Goal: Task Accomplishment & Management: Use online tool/utility

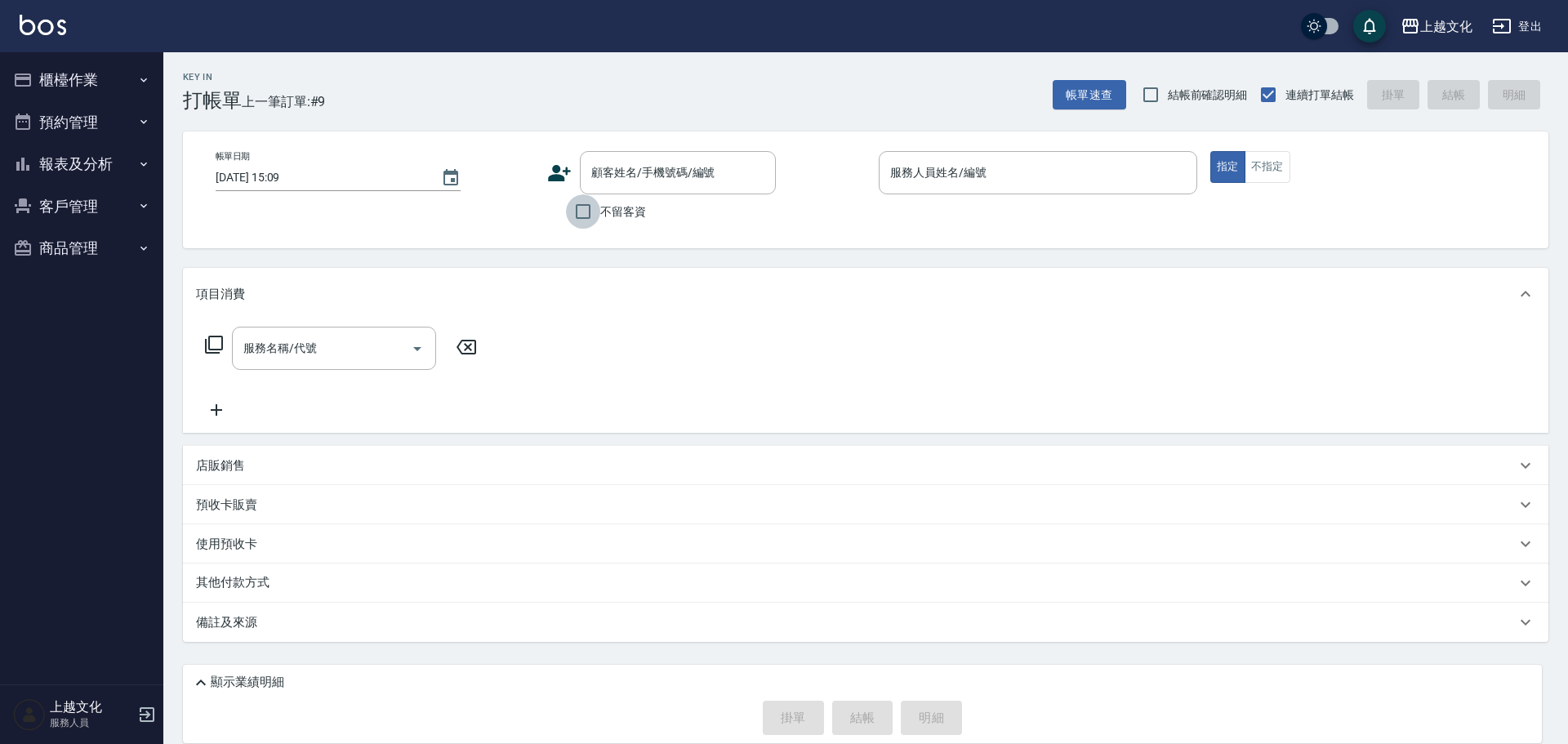
click at [585, 215] on input "不留客資" at bounding box center [583, 211] width 35 height 35
checkbox input "true"
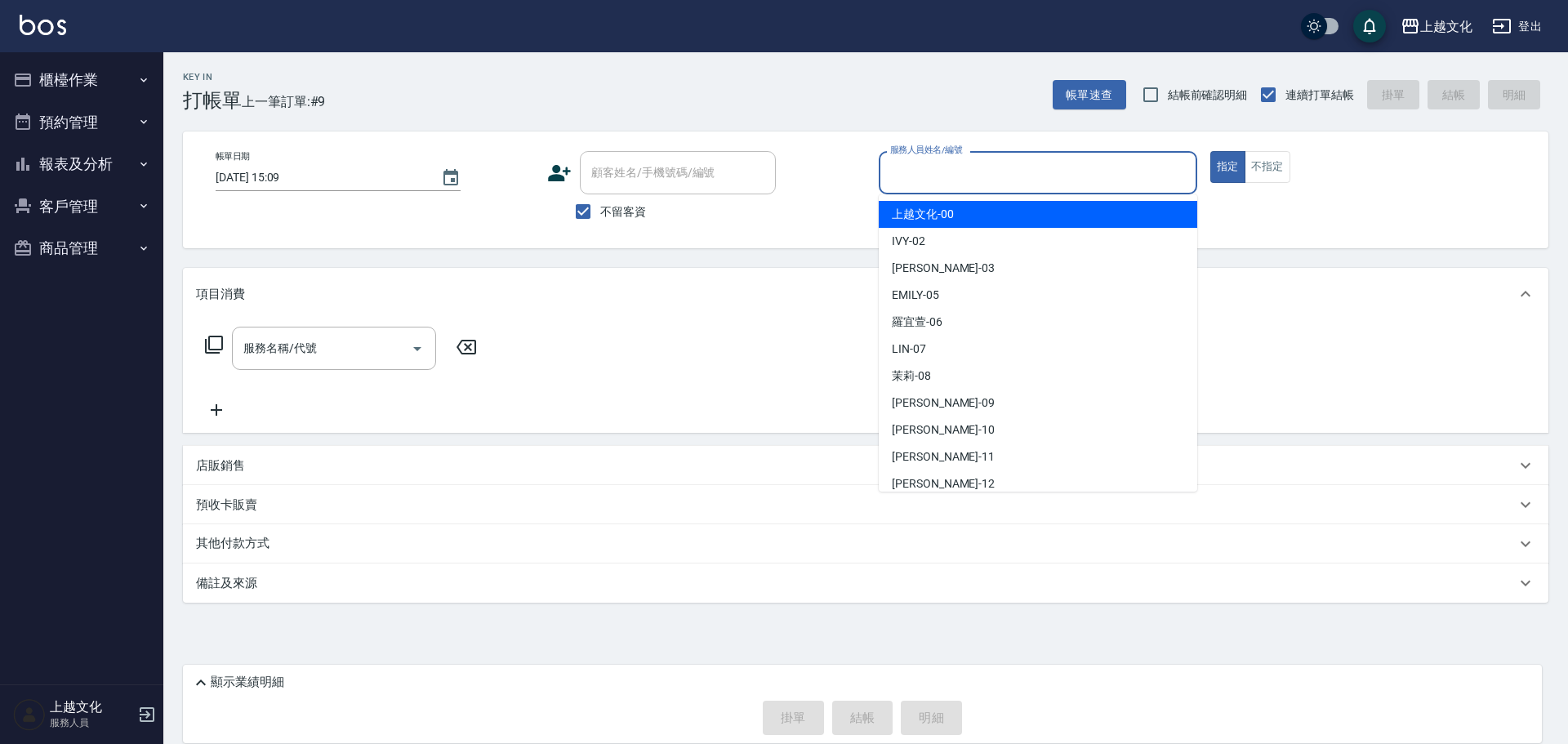
click at [993, 180] on input "服務人員姓名/編號" at bounding box center [1038, 173] width 304 height 29
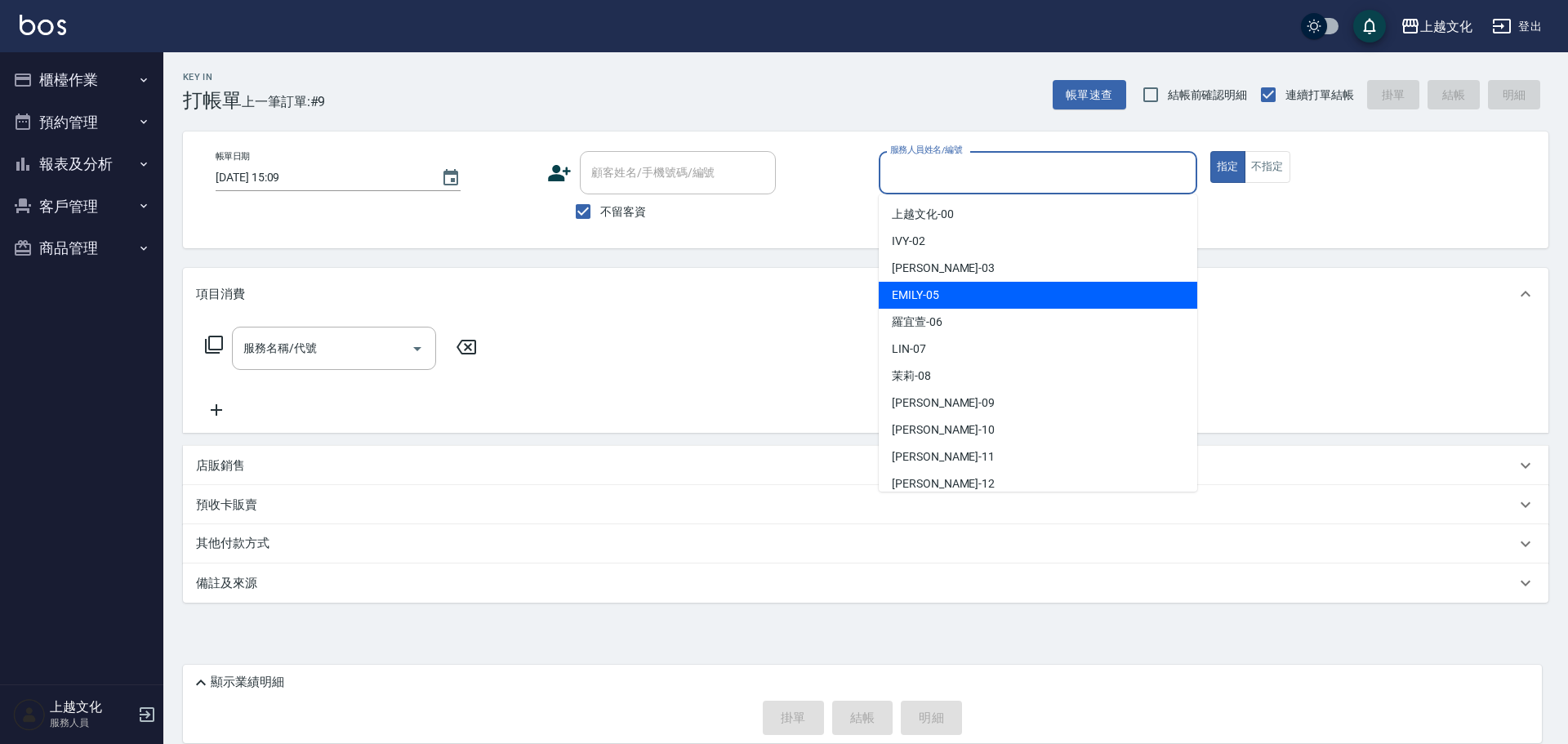
click at [964, 297] on div "[PERSON_NAME] -05" at bounding box center [1037, 295] width 318 height 27
type input "EMILY-05"
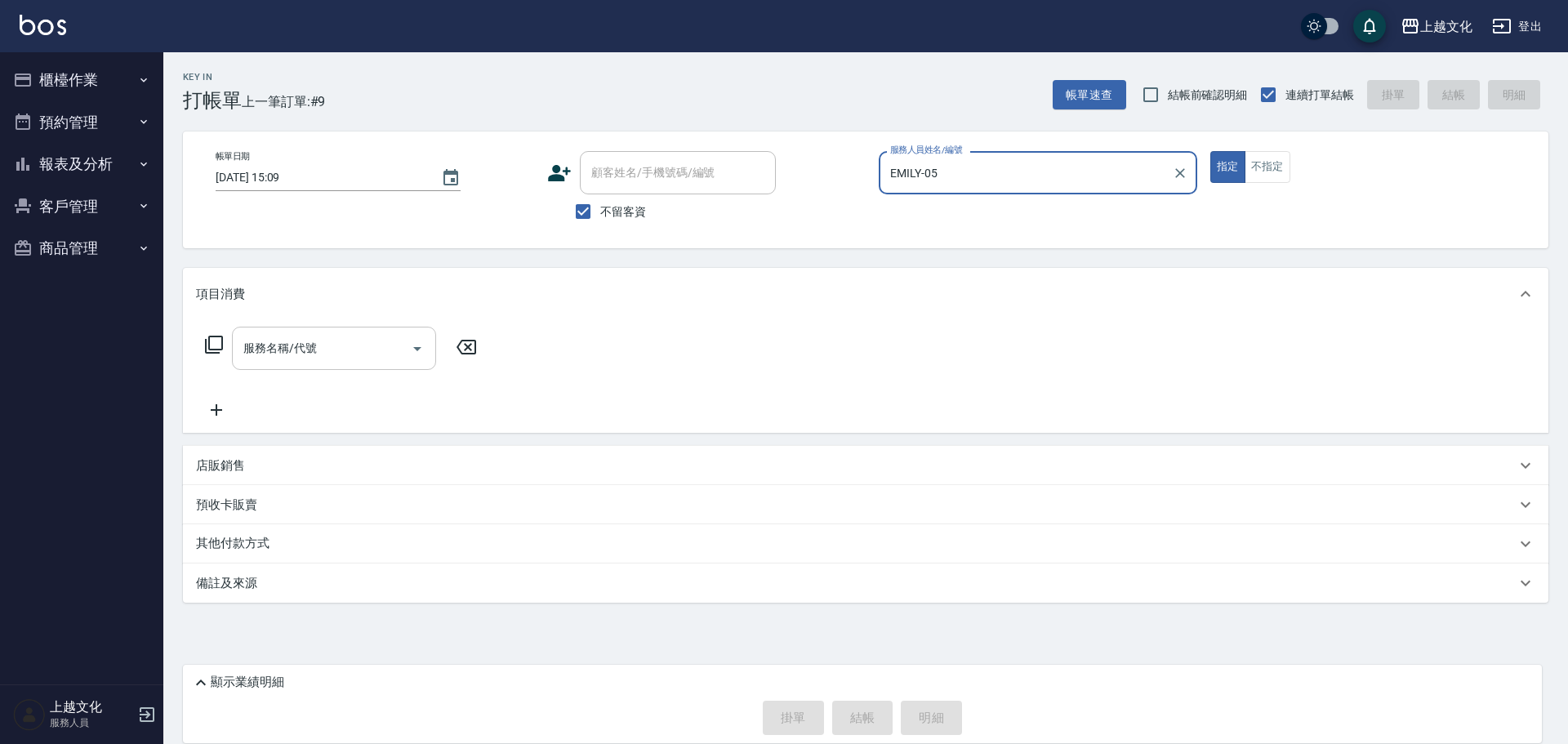
click at [301, 350] on input "服務名稱/代號" at bounding box center [321, 348] width 165 height 29
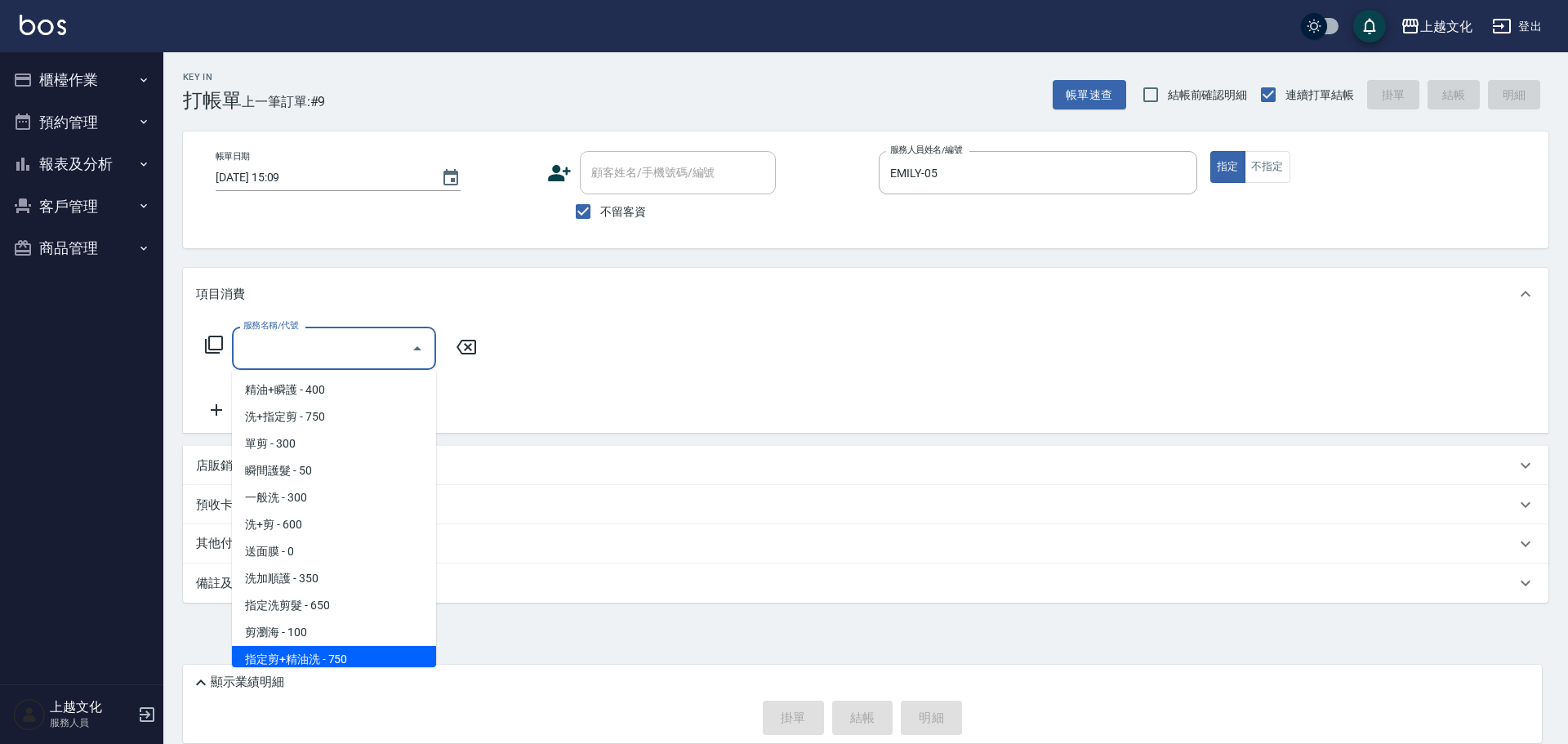
click at [369, 657] on span "指定剪+精油洗 - 750" at bounding box center [335, 660] width 204 height 27
type input "指定剪+精油洗(204)"
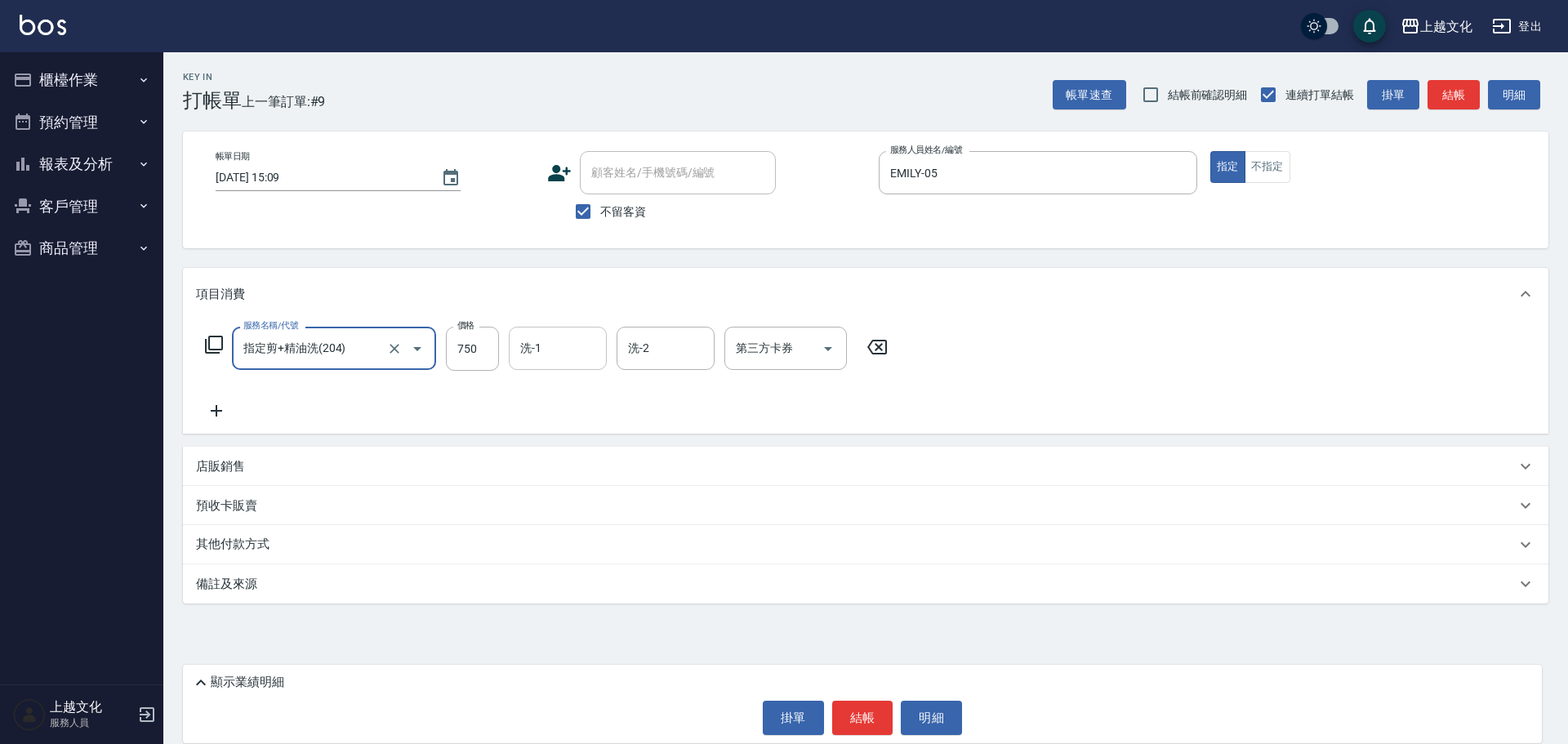
click at [554, 351] on input "洗-1" at bounding box center [558, 348] width 84 height 29
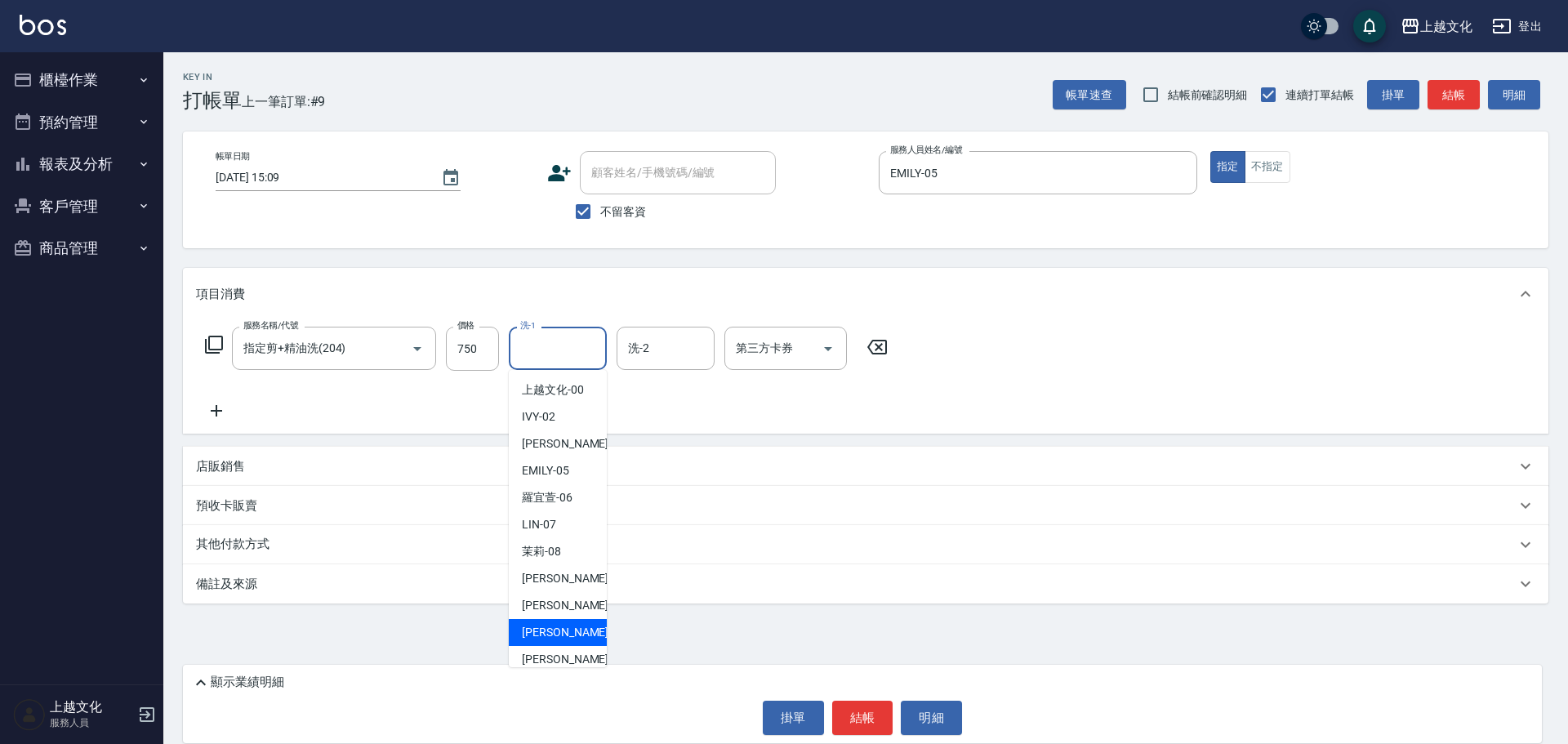
click at [549, 638] on span "[PERSON_NAME] -11" at bounding box center [574, 632] width 103 height 17
type input "[PERSON_NAME]-11"
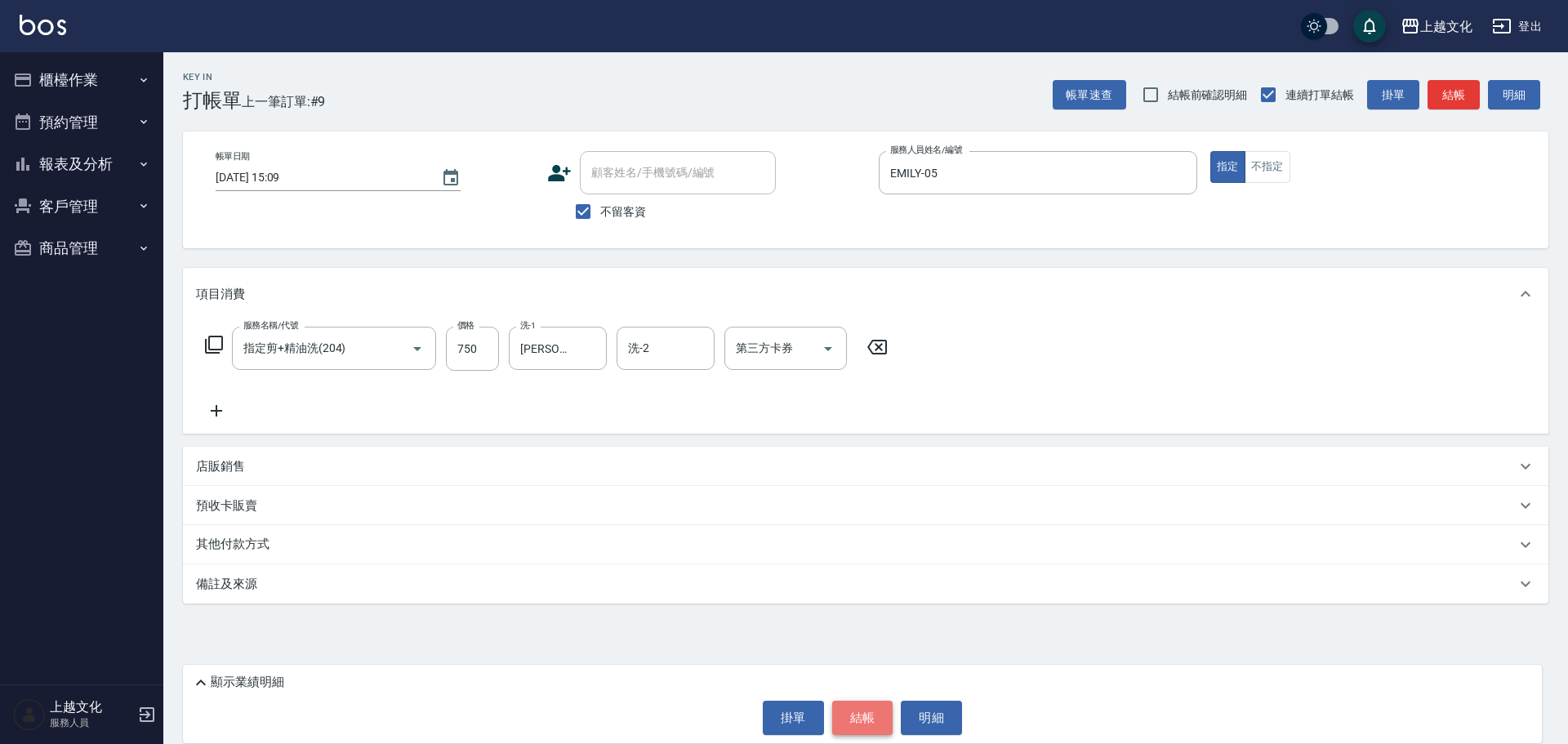
click at [851, 719] on button "結帳" at bounding box center [863, 717] width 61 height 35
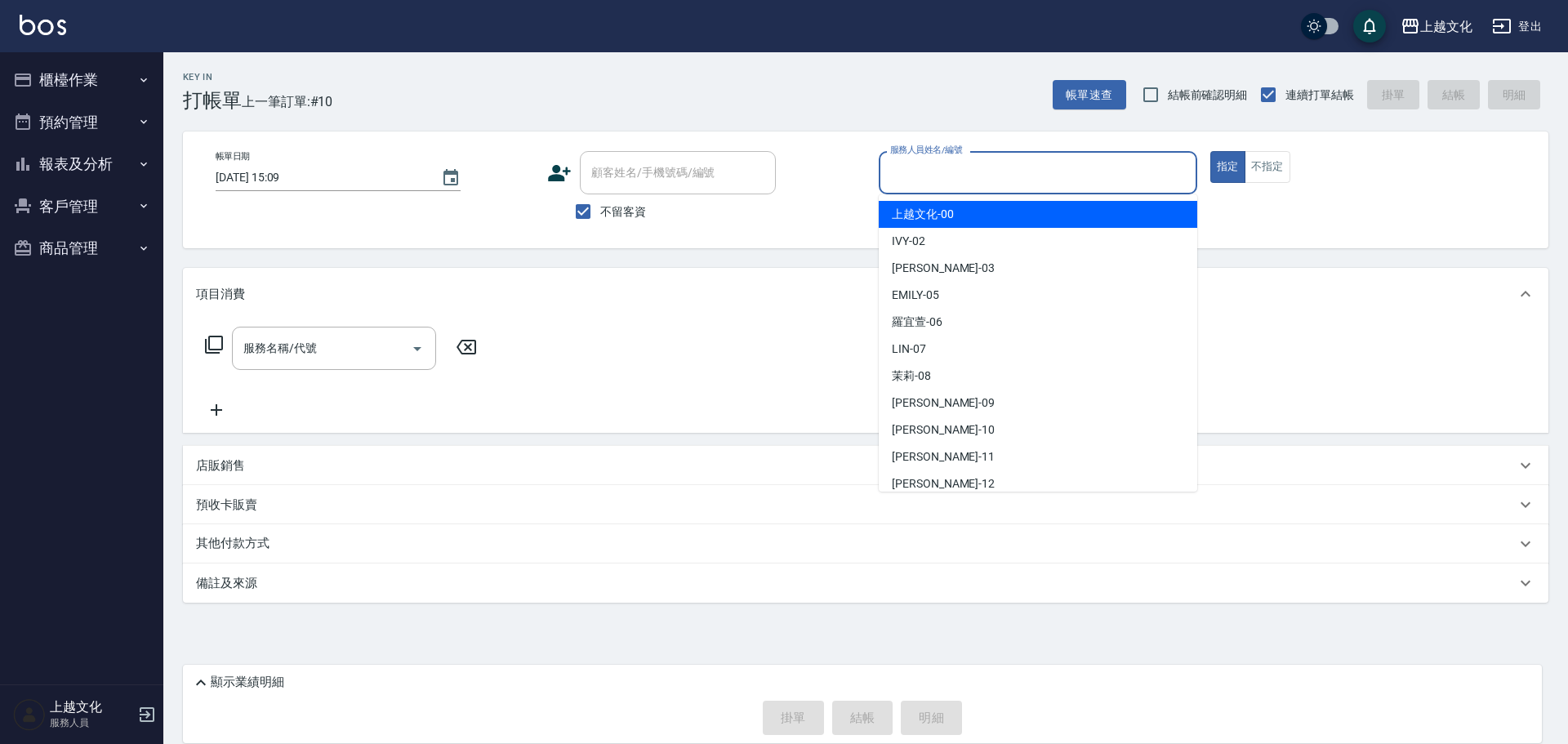
click at [909, 168] on input "服務人員姓名/編號" at bounding box center [1038, 173] width 304 height 29
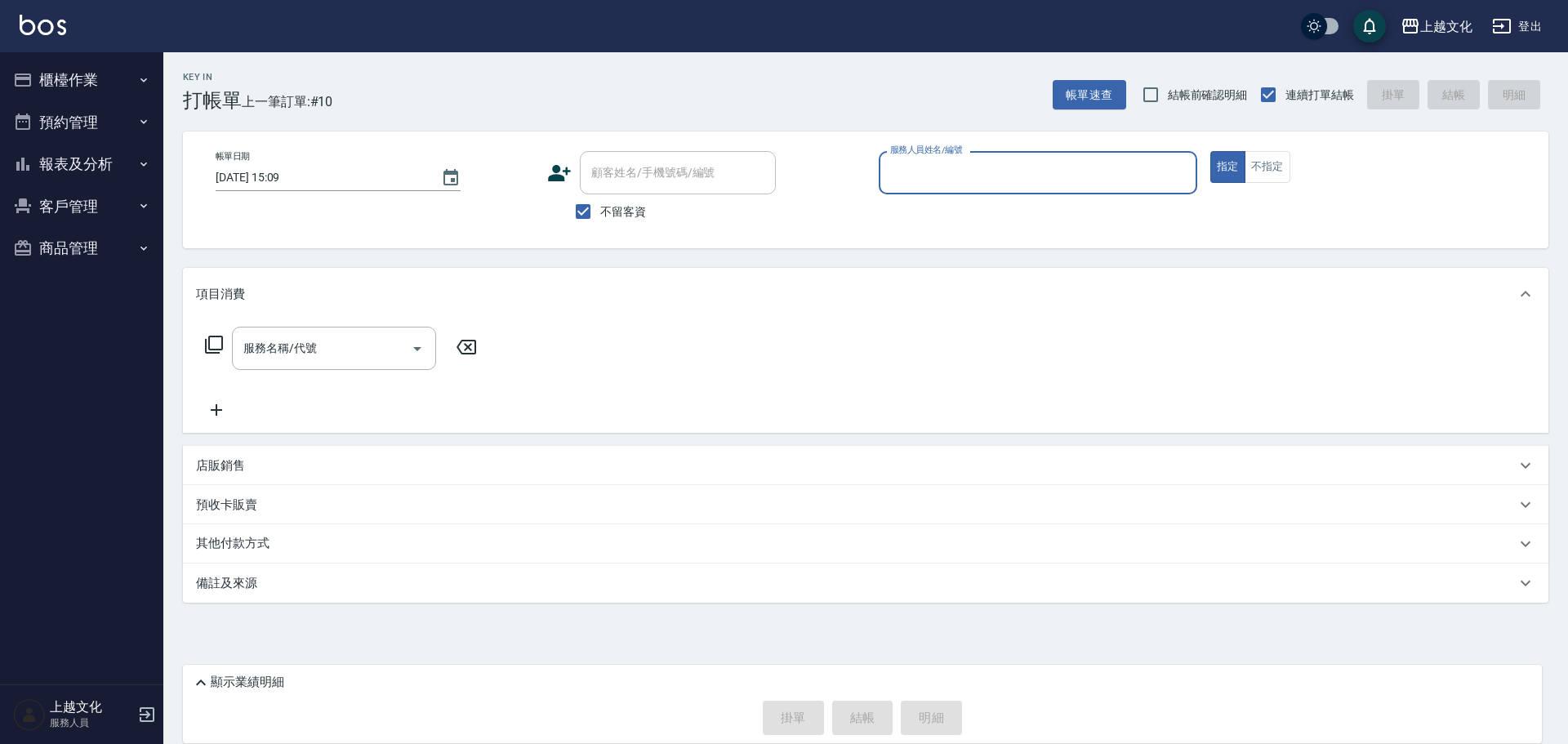
click at [957, 177] on input "服務人員姓名/編號" at bounding box center [1038, 173] width 304 height 29
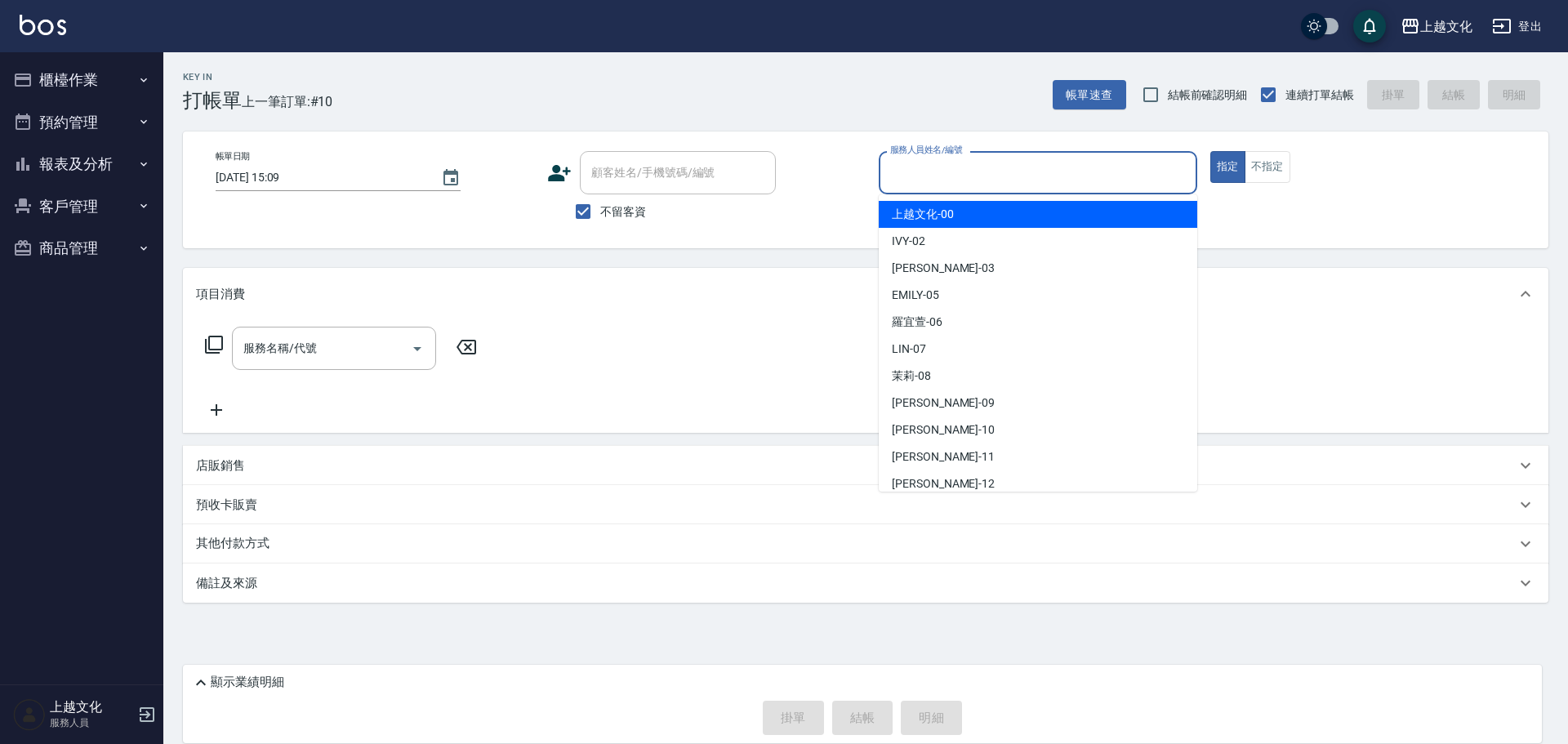
click at [957, 177] on input "服務人員姓名/編號" at bounding box center [1038, 173] width 304 height 29
click at [957, 183] on input "服務人員姓名/編號" at bounding box center [1038, 173] width 304 height 29
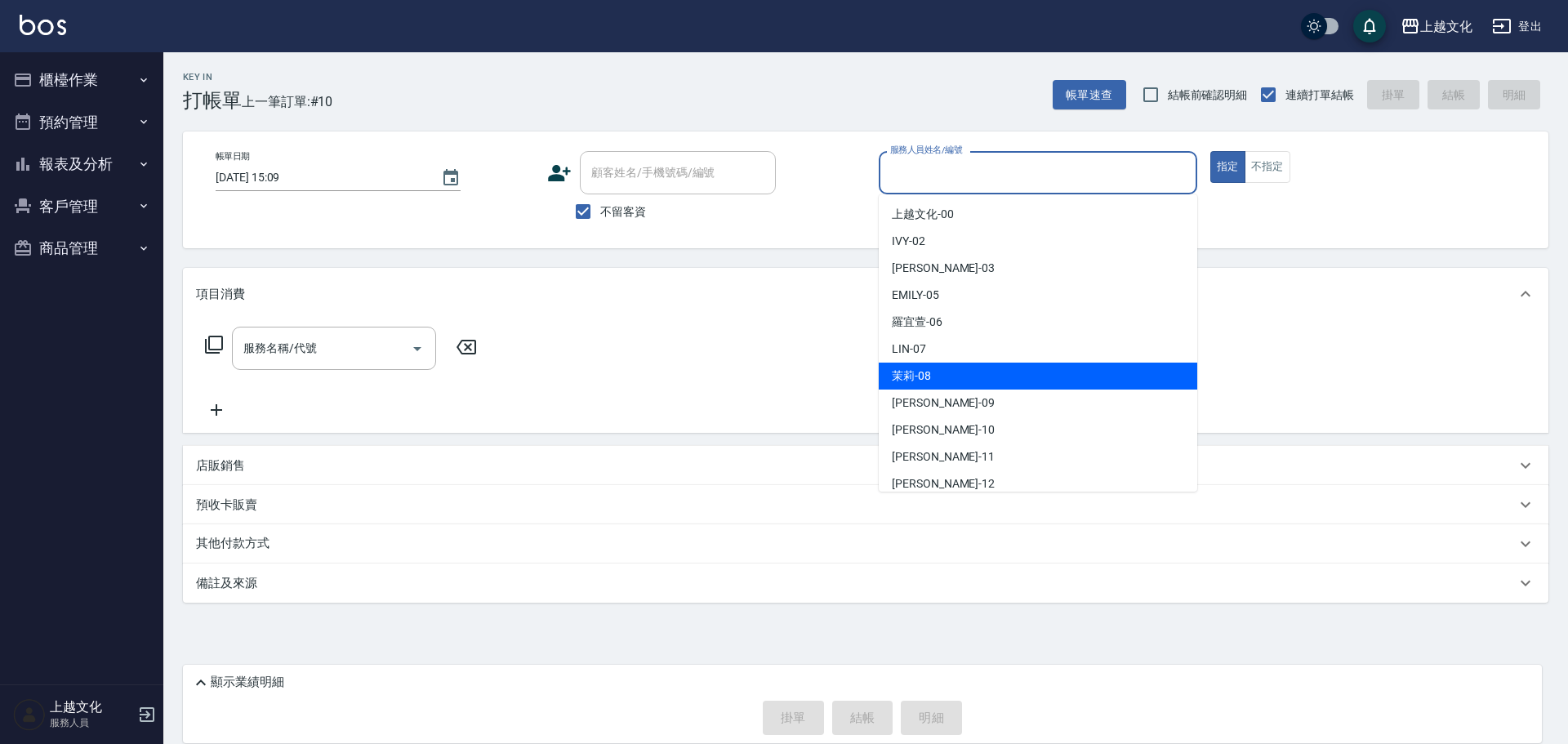
click at [956, 376] on div "茉莉 -08" at bounding box center [1037, 376] width 318 height 27
type input "茉莉-08"
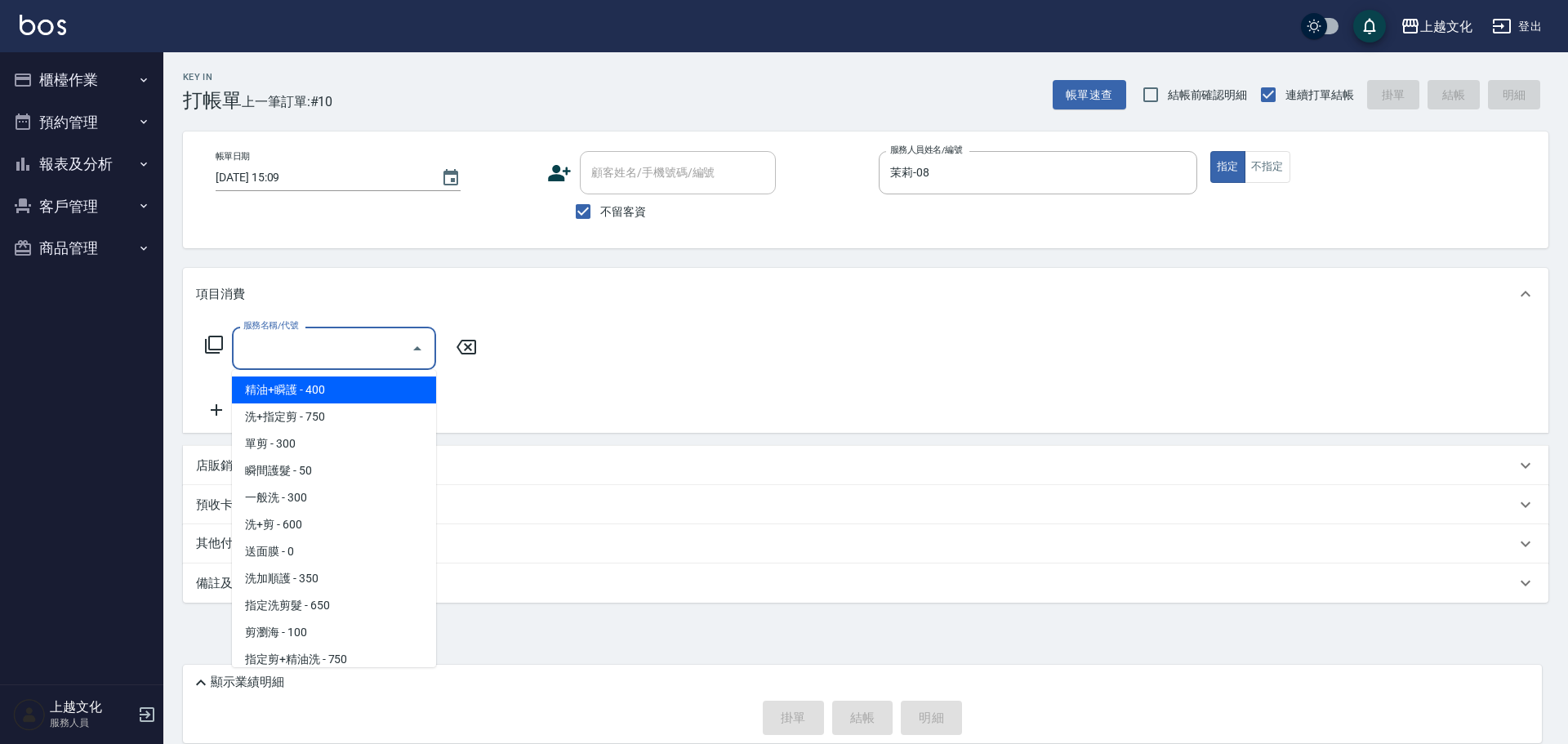
drag, startPoint x: 325, startPoint y: 358, endPoint x: 329, endPoint y: 307, distance: 51.2
click at [326, 358] on input "服務名稱/代號" at bounding box center [321, 348] width 165 height 29
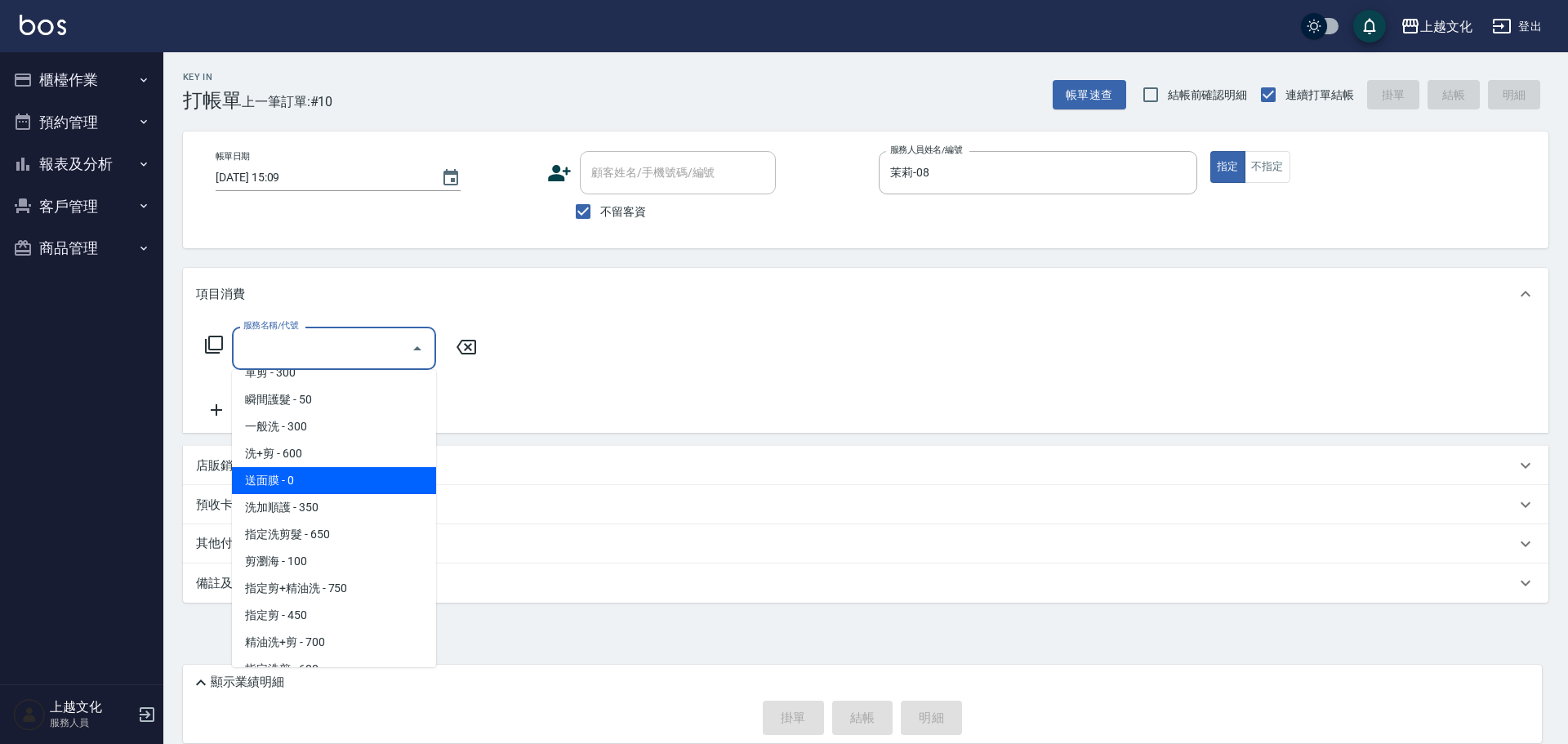
scroll to position [163, 0]
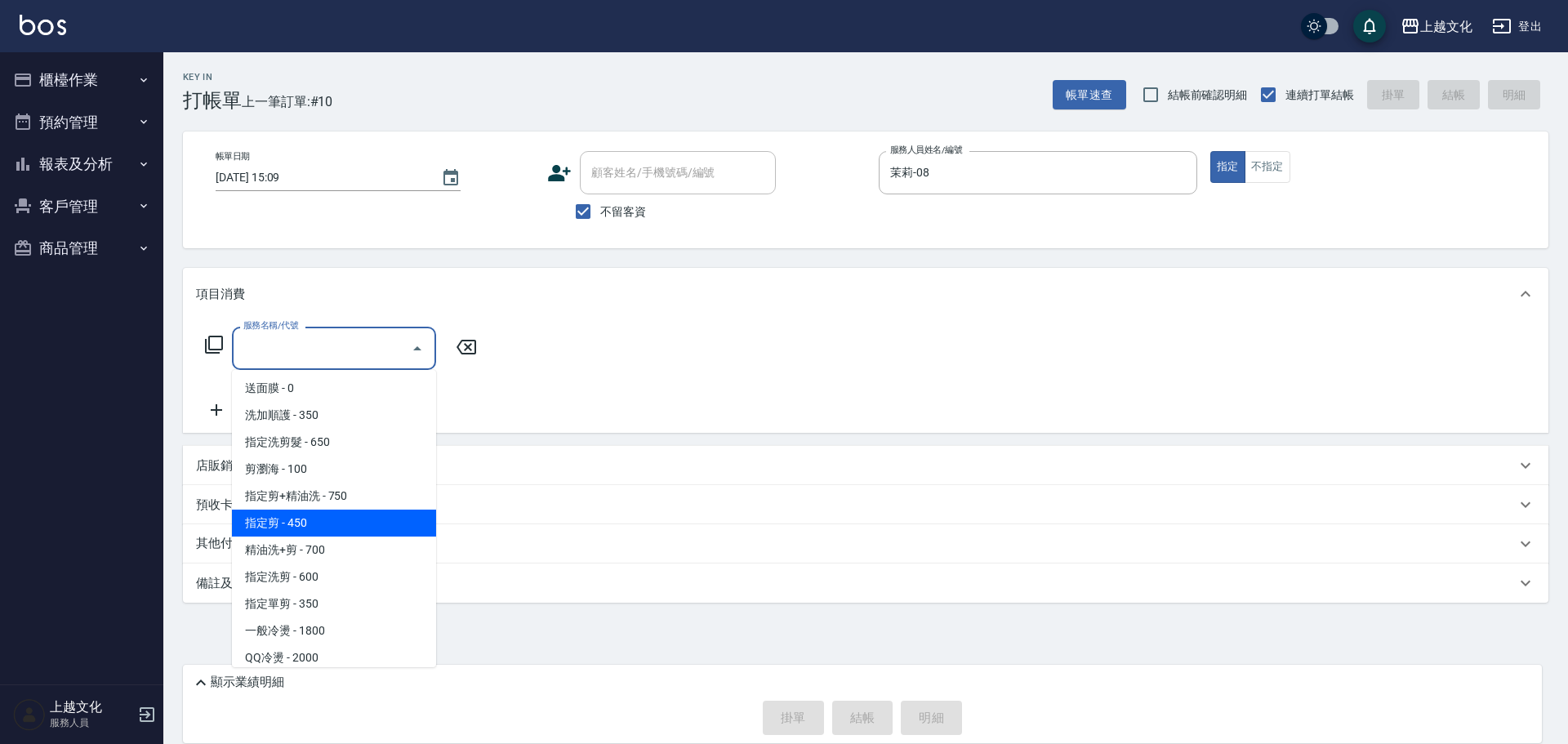
click at [340, 527] on span "指定剪 - 450" at bounding box center [335, 523] width 204 height 27
click at [340, 527] on div "其他付款方式" at bounding box center [866, 544] width 1365 height 39
type input "指定剪(205)"
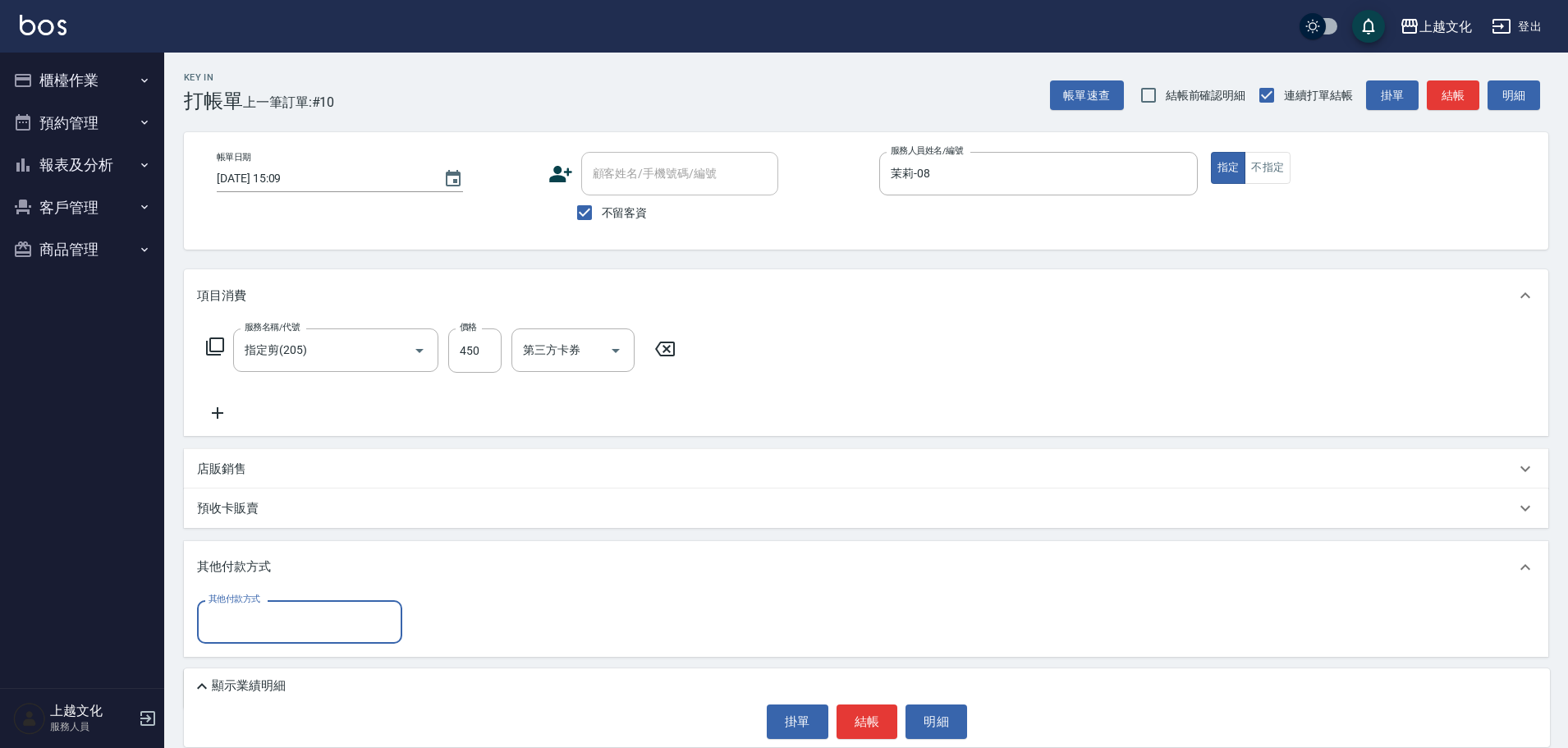
scroll to position [0, 0]
click at [864, 717] on button "結帳" at bounding box center [867, 721] width 61 height 35
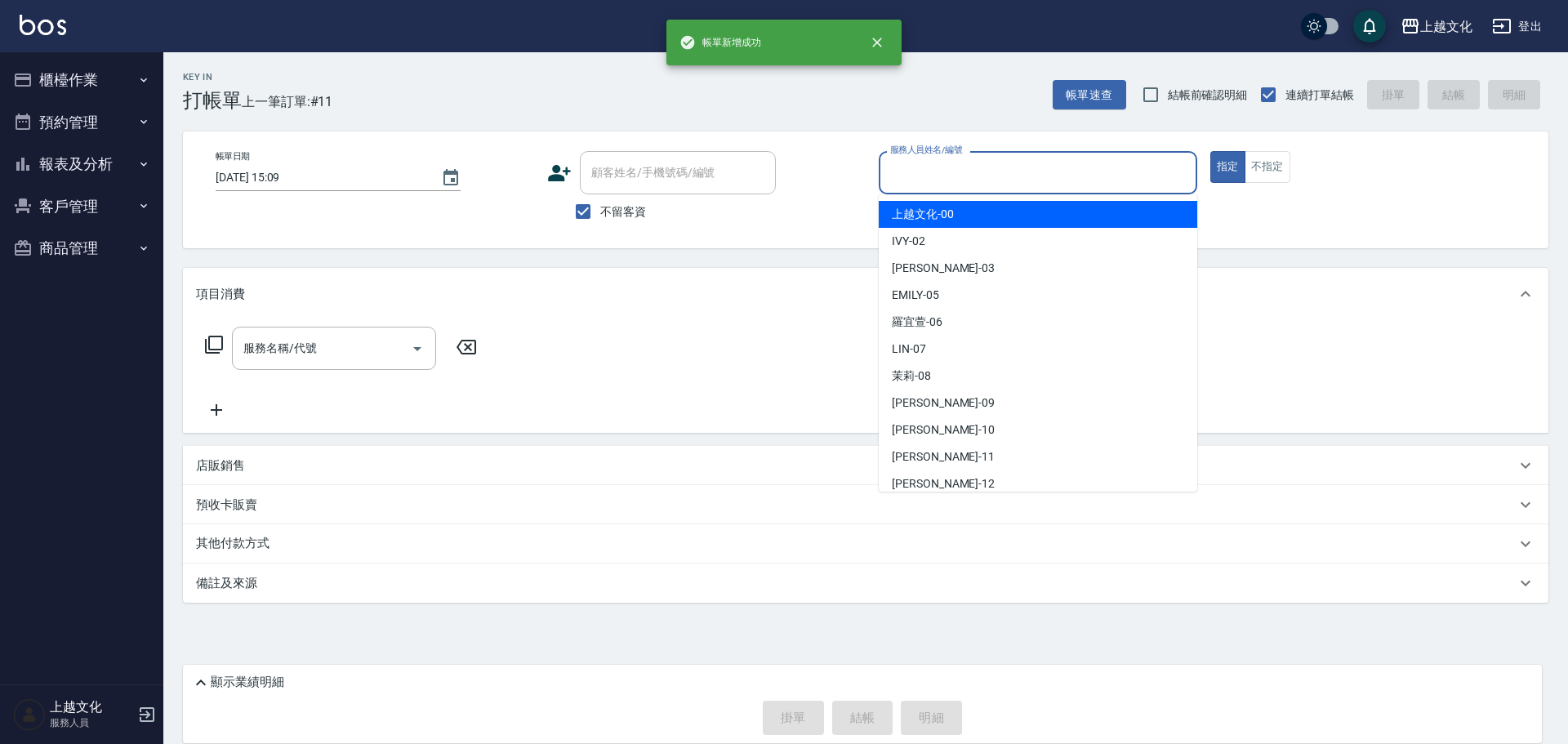
click at [916, 182] on input "服務人員姓名/編號" at bounding box center [1038, 173] width 304 height 29
click at [931, 175] on input "服務人員姓名/編號" at bounding box center [1038, 173] width 304 height 29
drag, startPoint x: 931, startPoint y: 175, endPoint x: 938, endPoint y: 230, distance: 55.4
click at [931, 175] on input "服務人員姓名/編號" at bounding box center [1038, 173] width 304 height 29
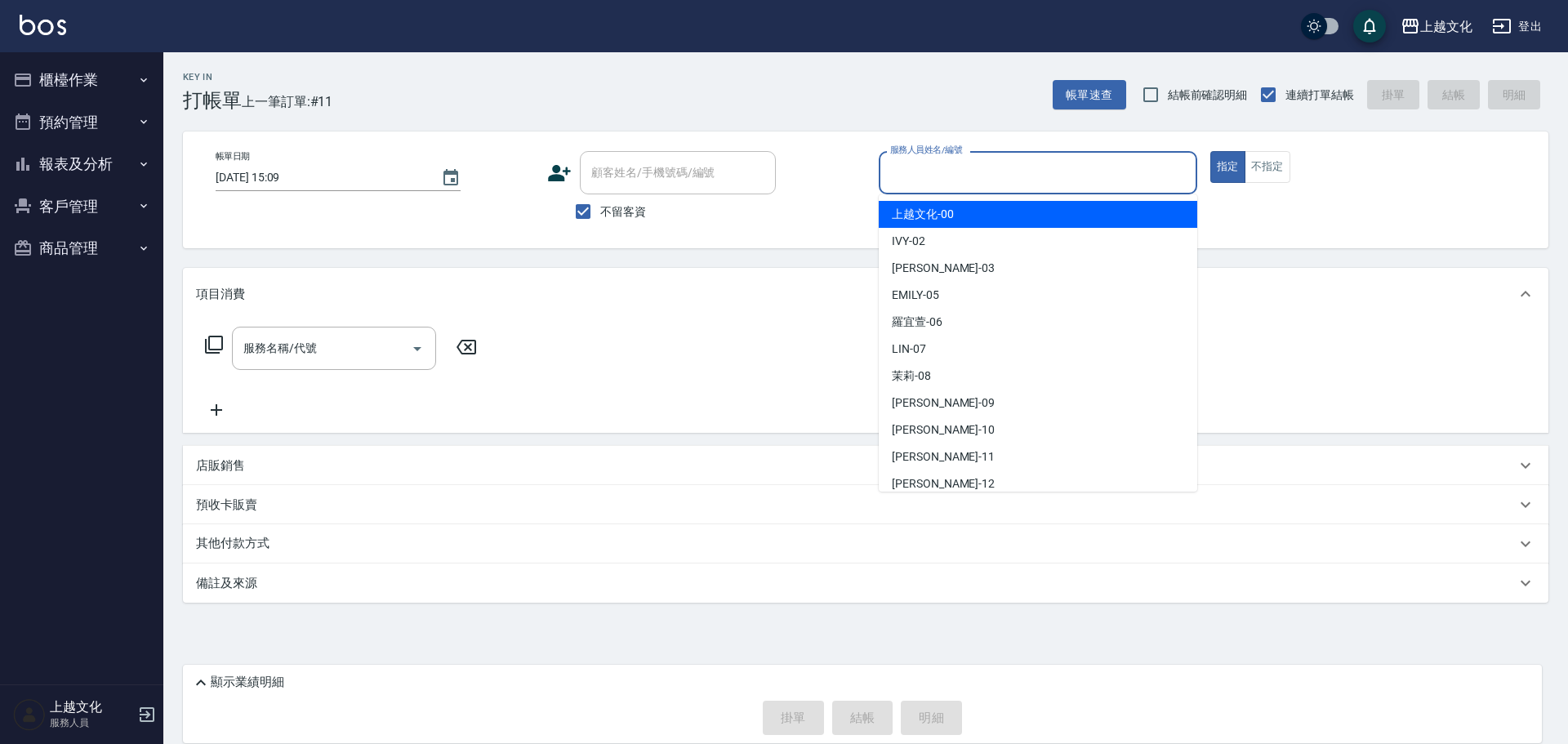
click at [945, 177] on input "服務人員姓名/編號" at bounding box center [1038, 173] width 304 height 29
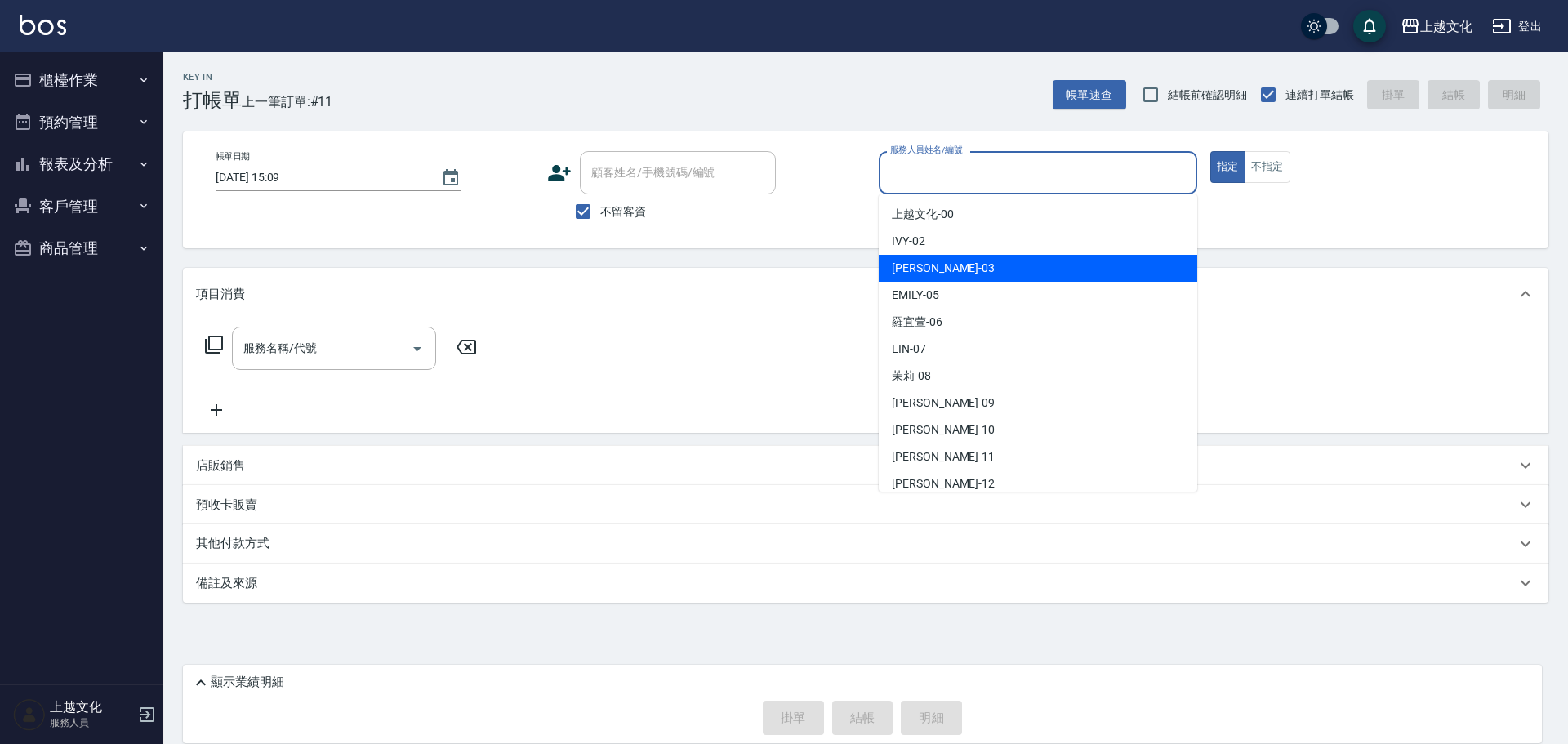
click at [951, 265] on div "[PERSON_NAME] -03" at bounding box center [1037, 269] width 318 height 27
type input "[PERSON_NAME]-03"
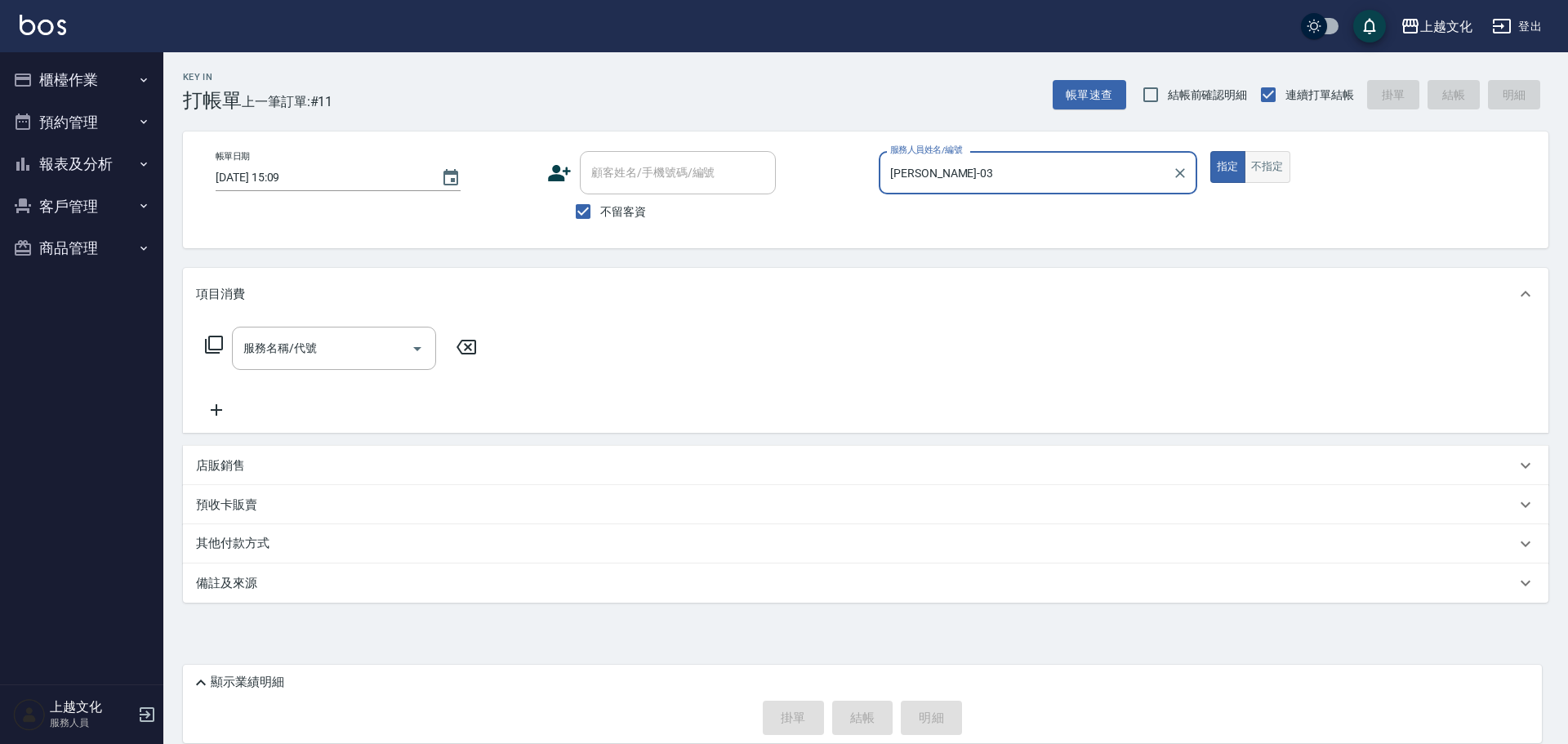
click at [1265, 170] on button "不指定" at bounding box center [1267, 167] width 46 height 32
click at [332, 355] on input "服務名稱/代號" at bounding box center [321, 348] width 165 height 29
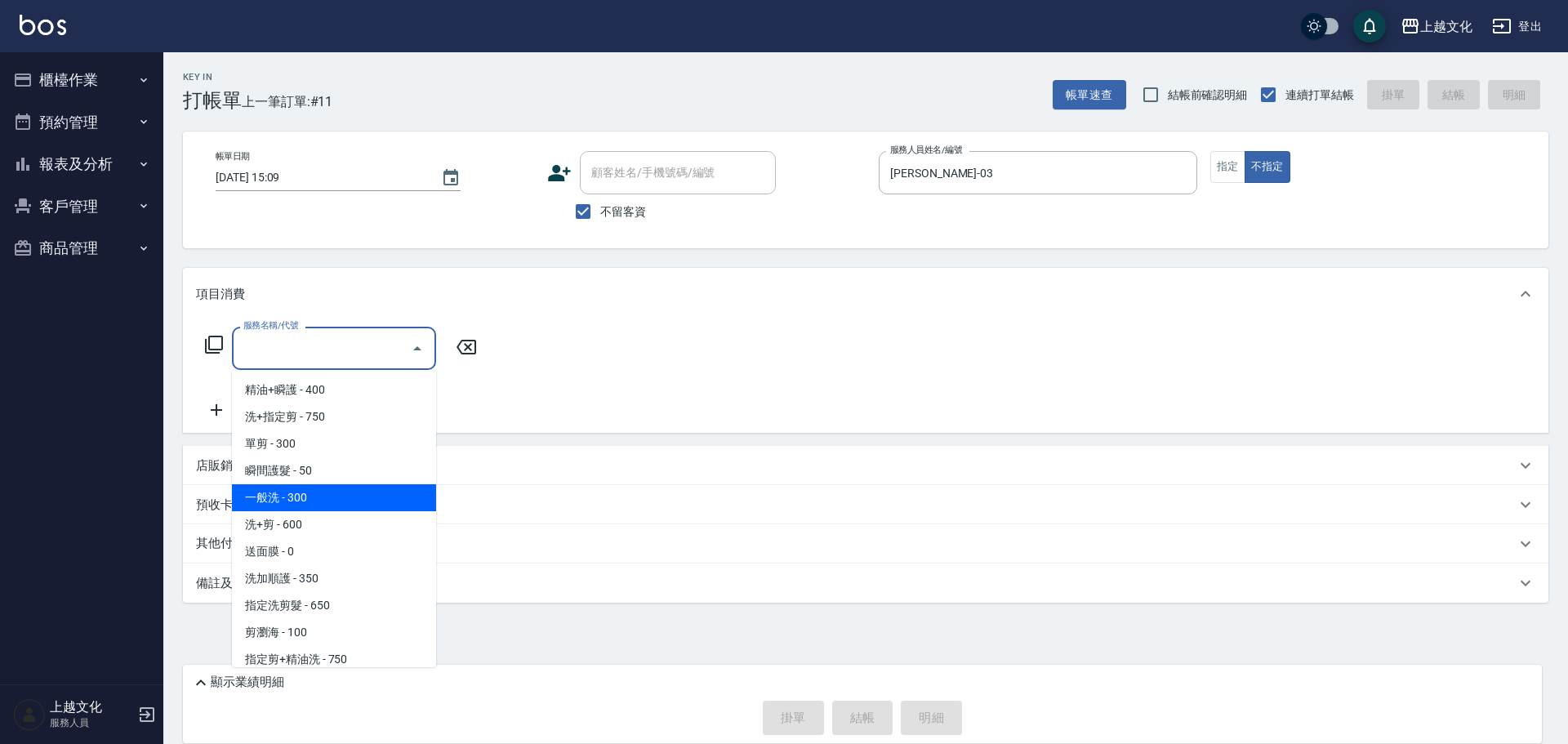
click at [305, 503] on span "一般洗 - 300" at bounding box center [335, 497] width 204 height 27
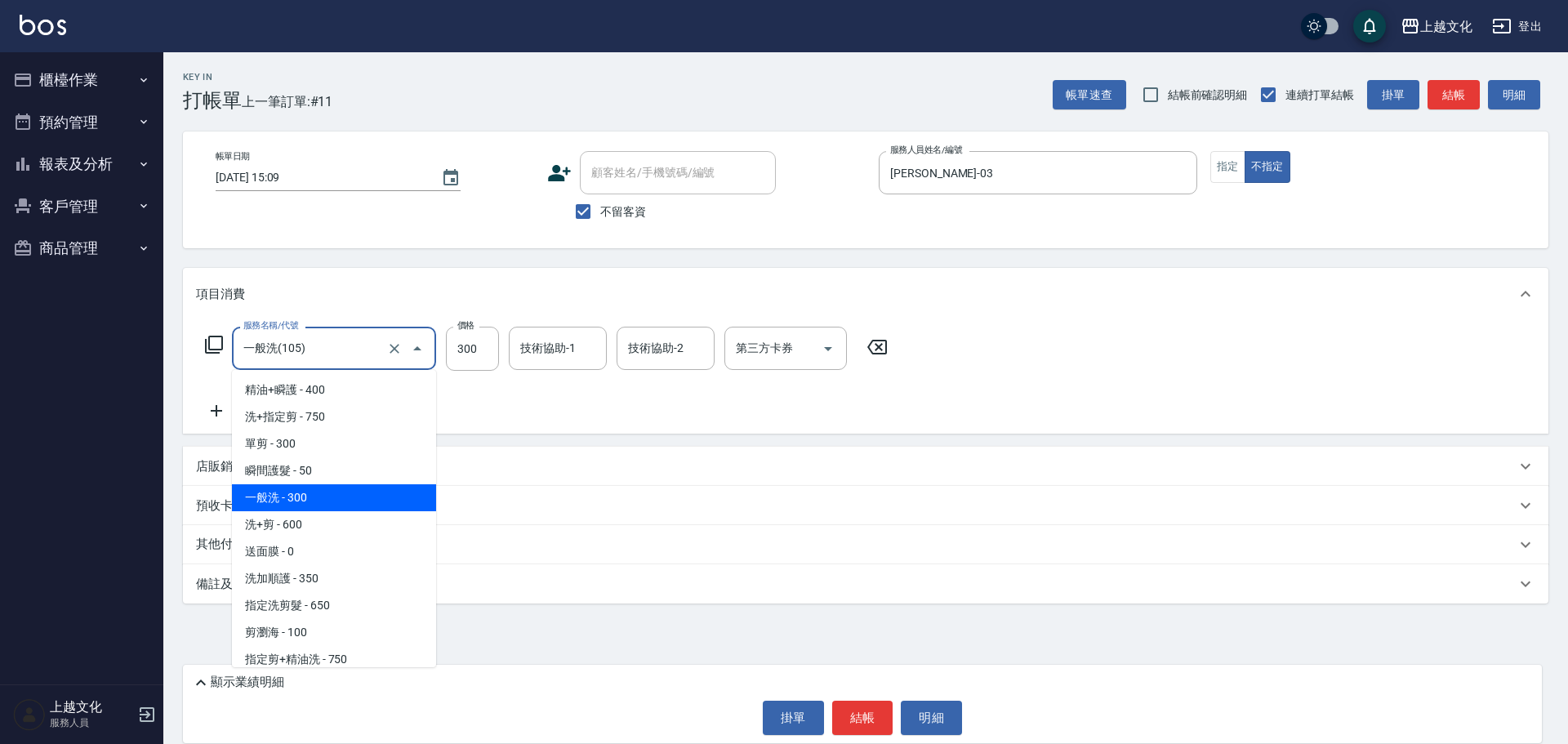
click at [325, 350] on input "一般洗(105)" at bounding box center [311, 348] width 144 height 29
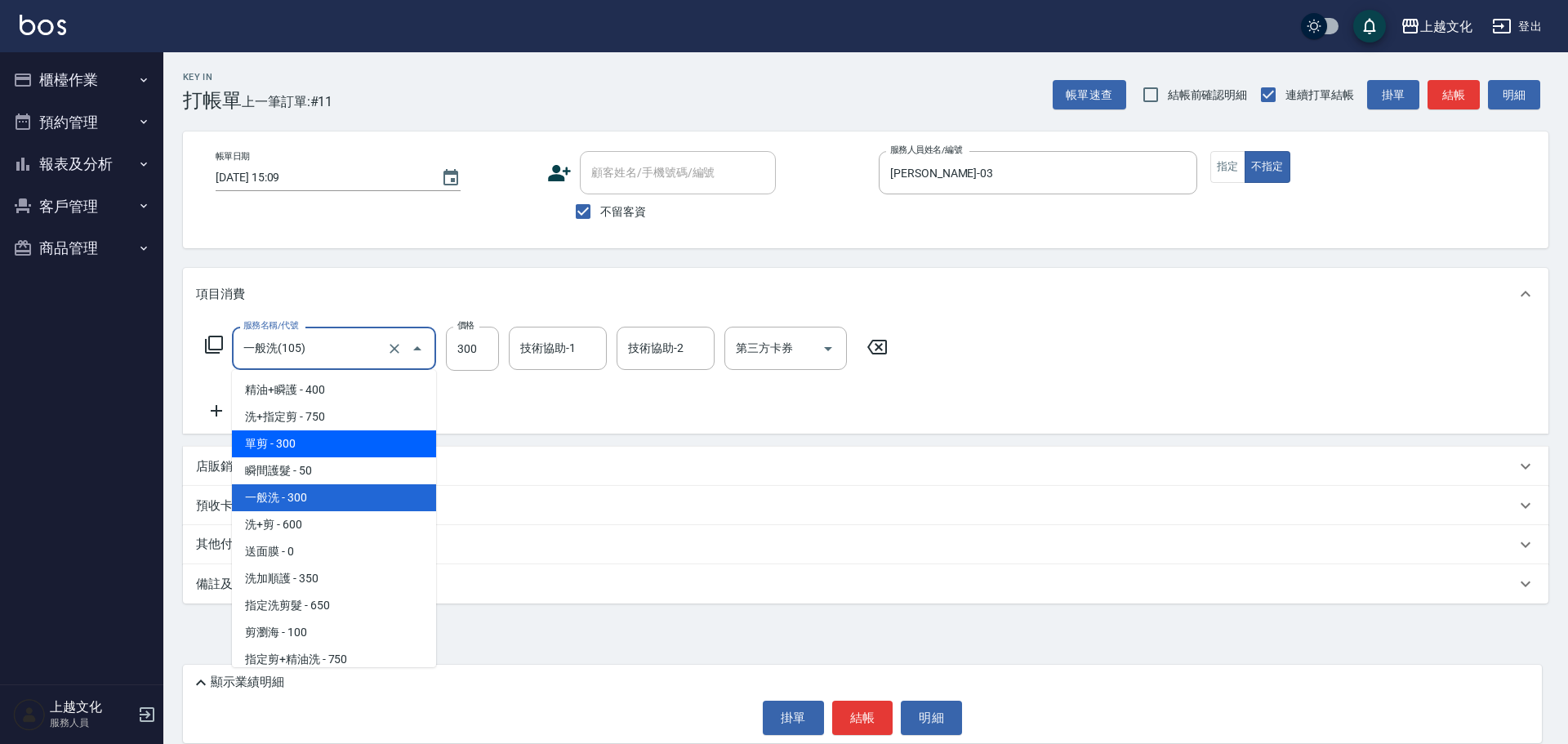
click at [331, 443] on span "單剪 - 300" at bounding box center [335, 443] width 204 height 27
type input "單剪(103)"
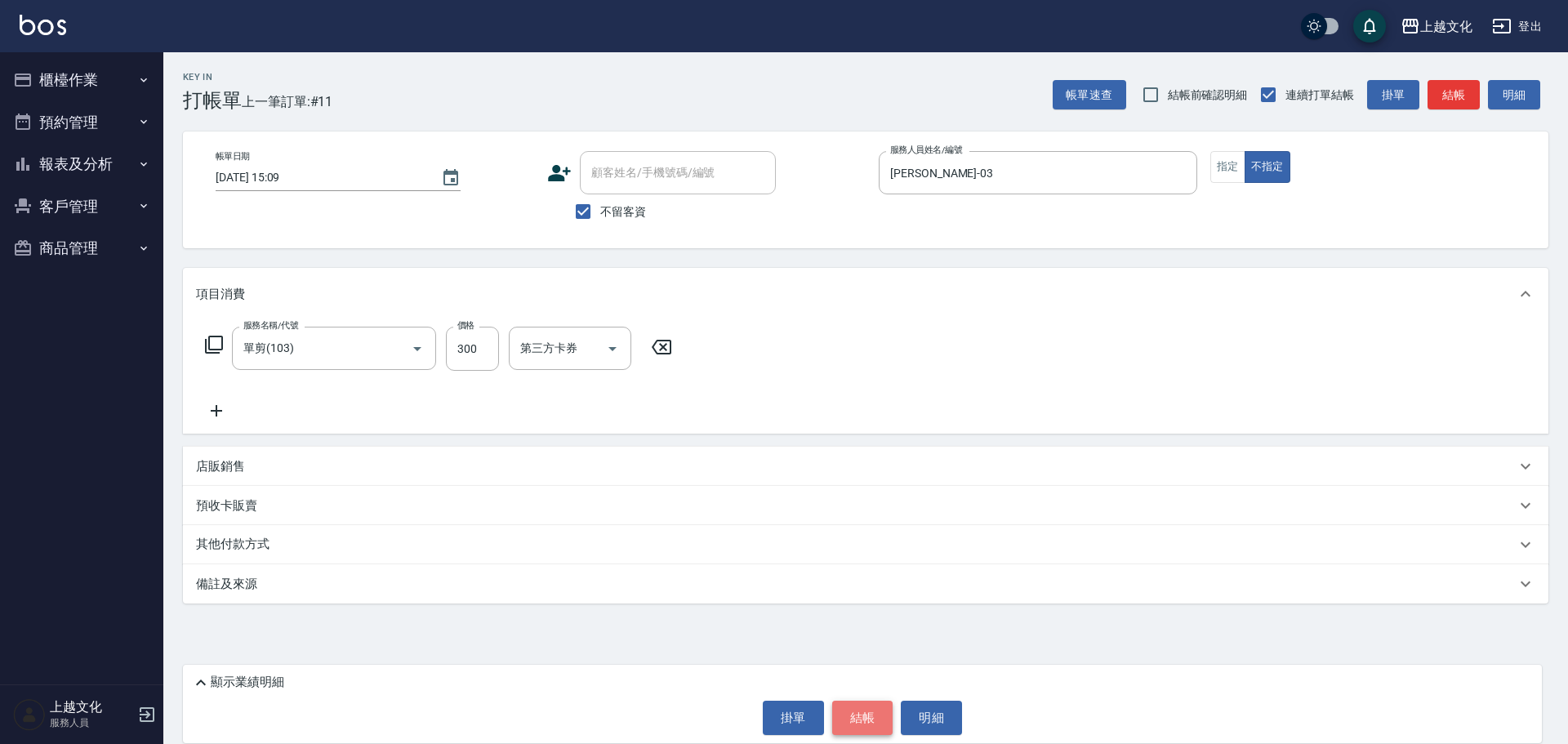
click at [860, 714] on button "結帳" at bounding box center [863, 717] width 61 height 35
click at [860, 714] on div "掛單 結帳 明細" at bounding box center [862, 717] width 1342 height 35
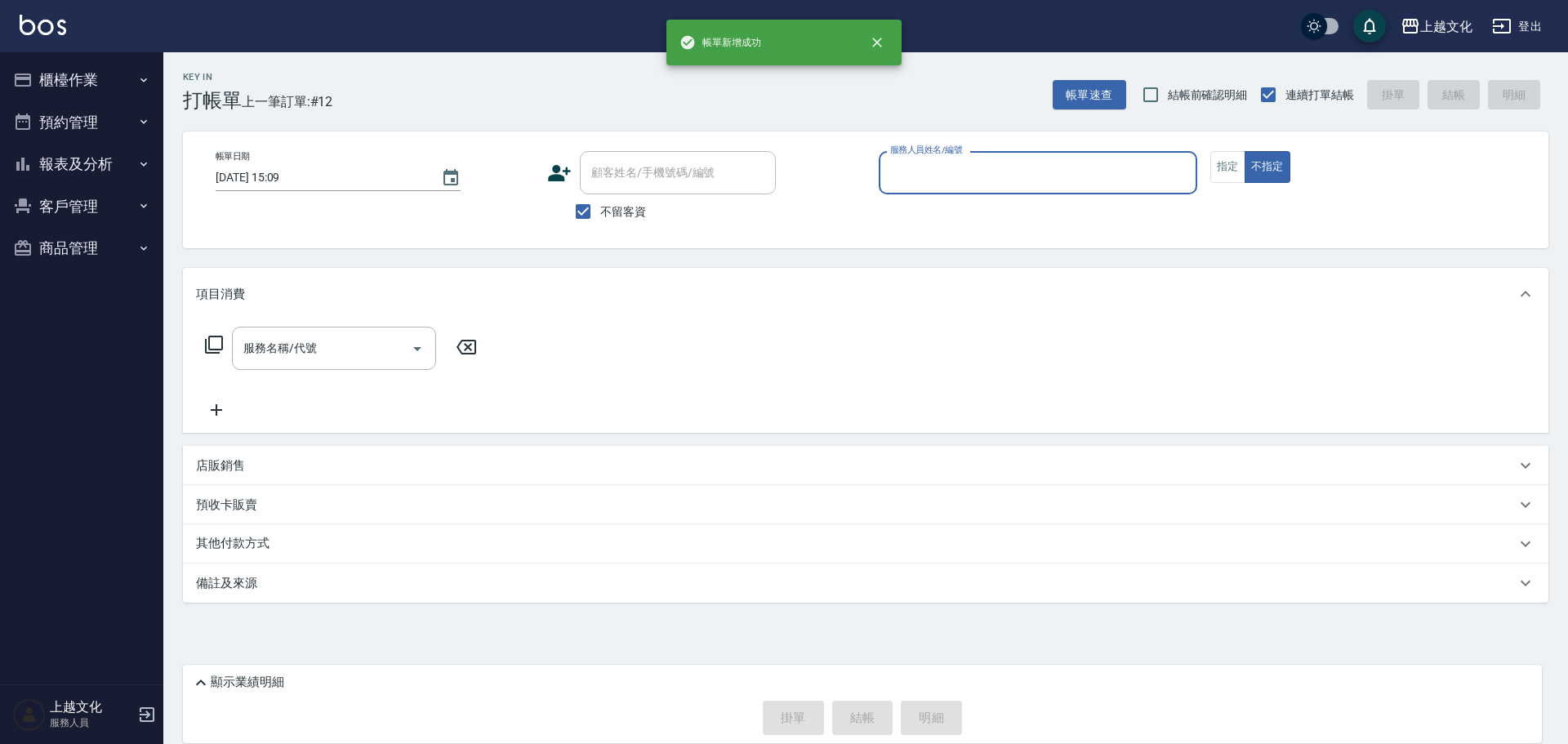
click at [966, 188] on div "服務人員姓名/編號" at bounding box center [1037, 172] width 318 height 43
click at [948, 171] on input "服務人員姓名/編號" at bounding box center [1038, 173] width 304 height 29
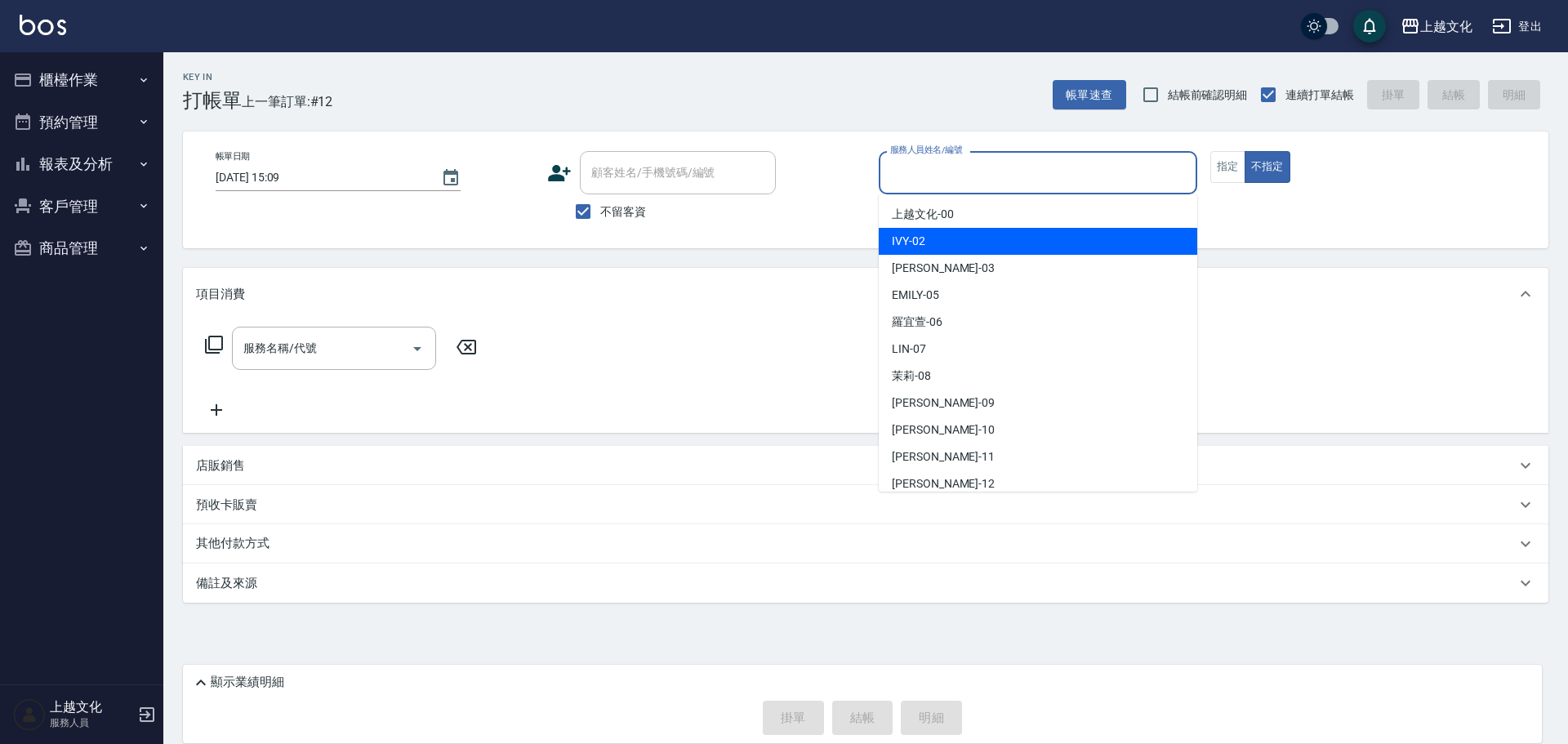
click at [935, 242] on div "IVY -02" at bounding box center [1037, 242] width 318 height 27
type input "IVY-02"
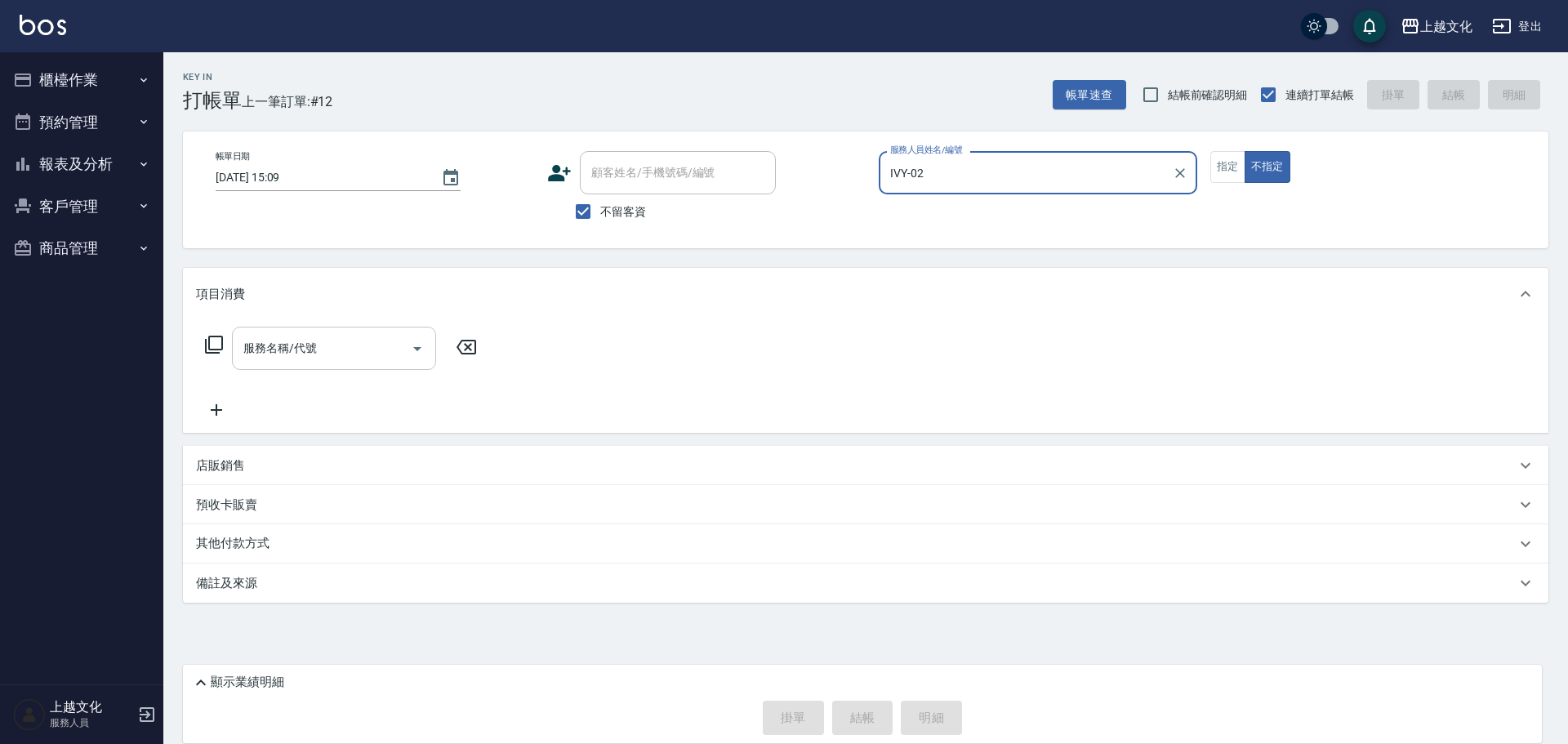
click at [328, 345] on input "服務名稱/代號" at bounding box center [321, 348] width 165 height 29
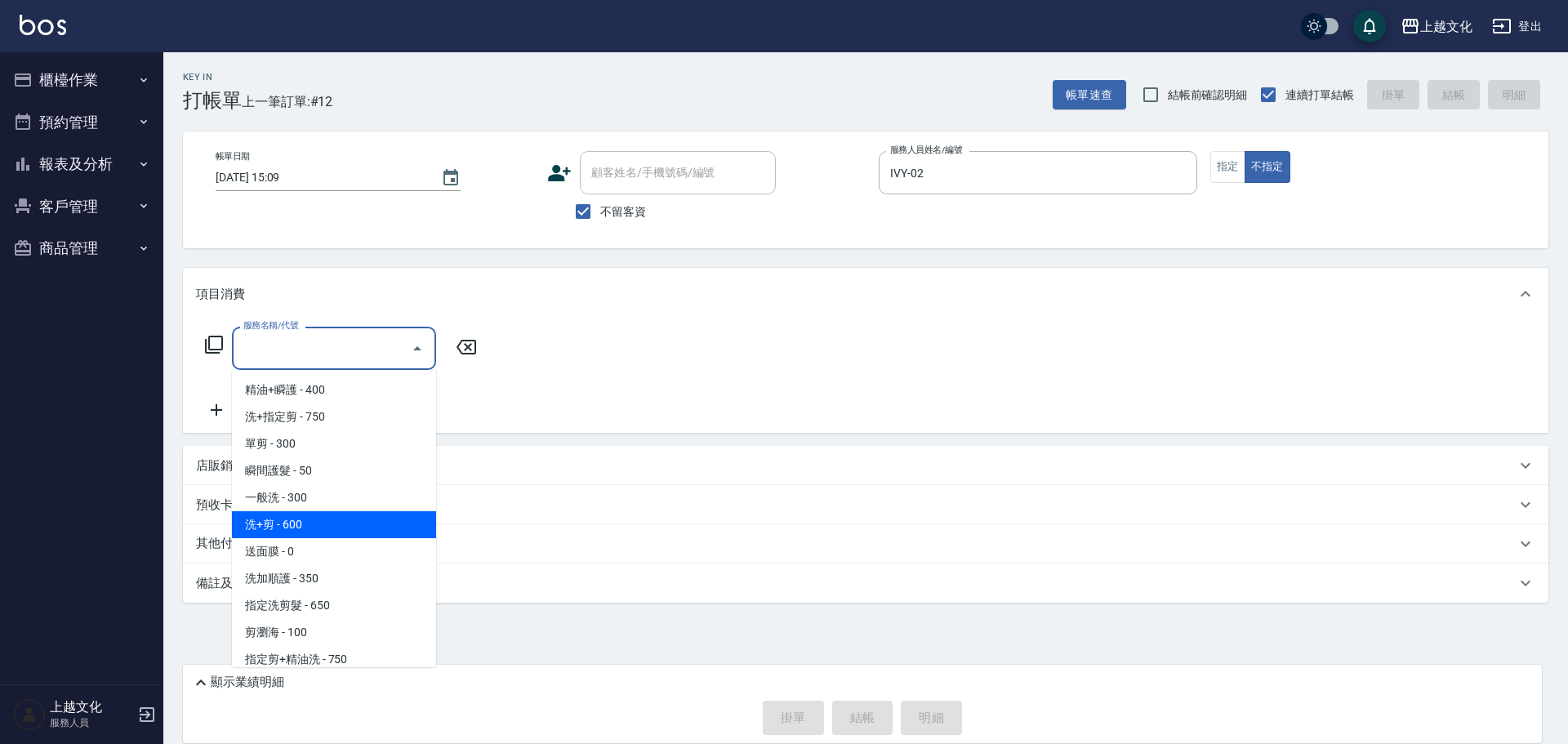
click at [316, 523] on span "洗+剪 - 600" at bounding box center [335, 524] width 204 height 27
type input "洗+剪(108)"
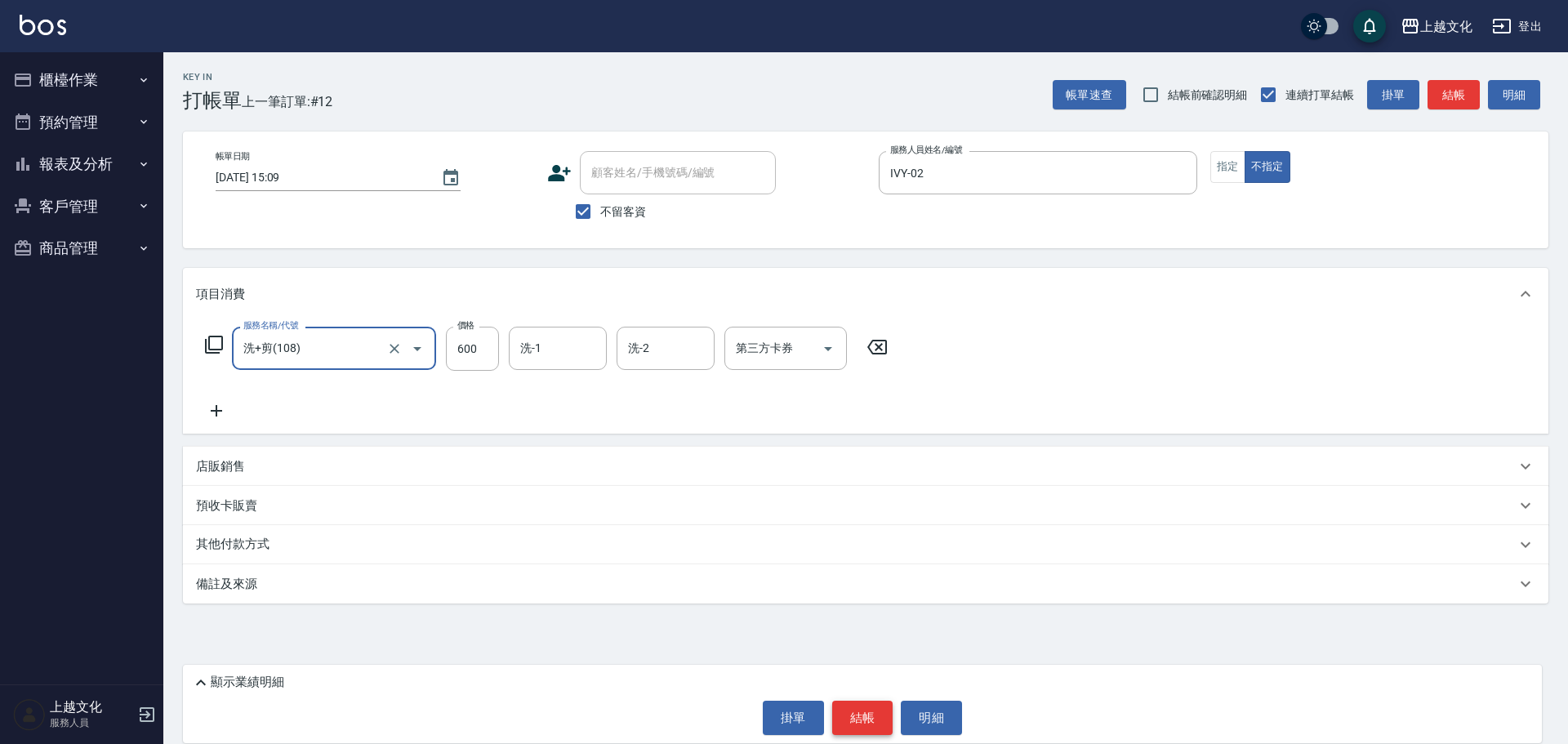
click at [858, 716] on button "結帳" at bounding box center [863, 717] width 61 height 35
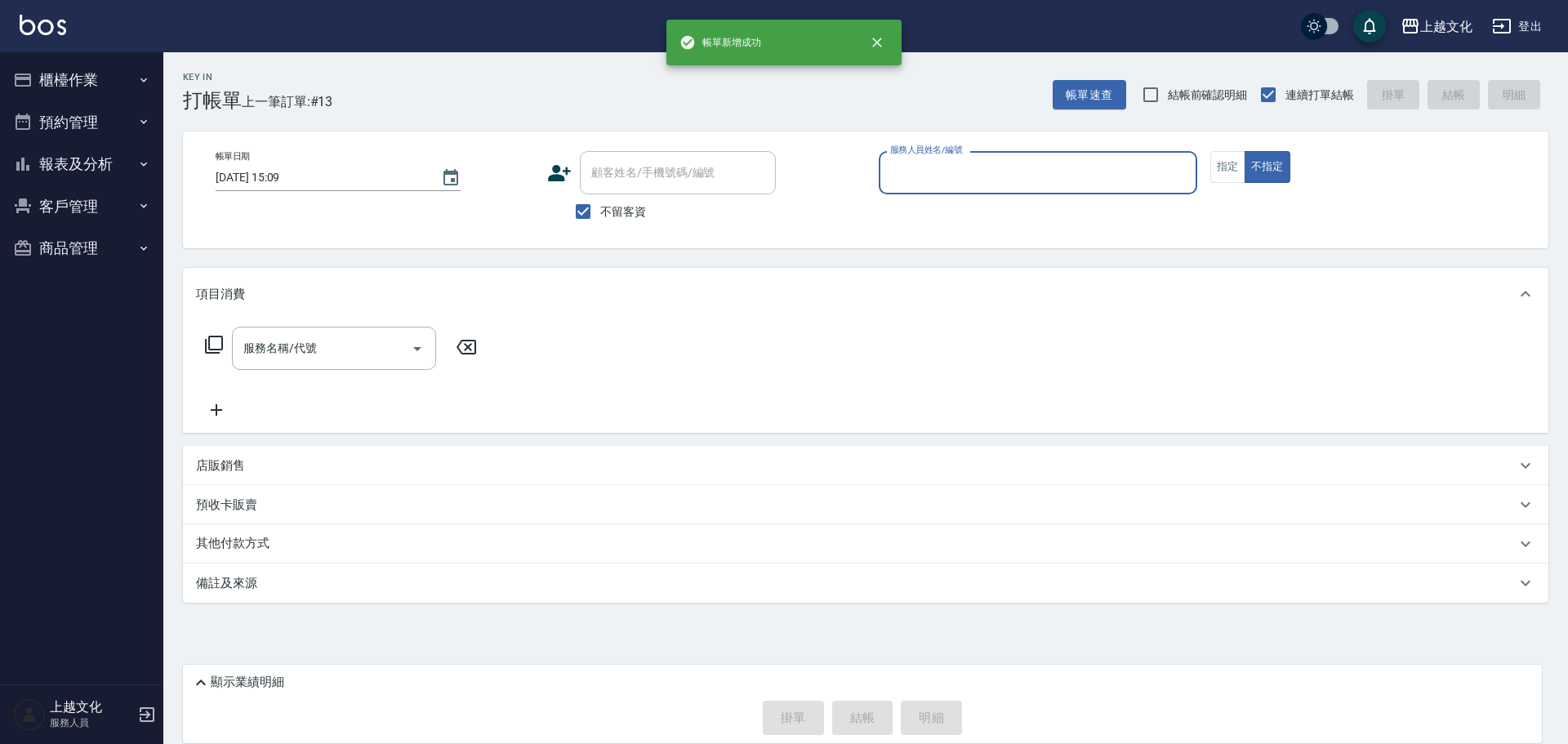
click at [61, 160] on button "報表及分析" at bounding box center [82, 164] width 150 height 42
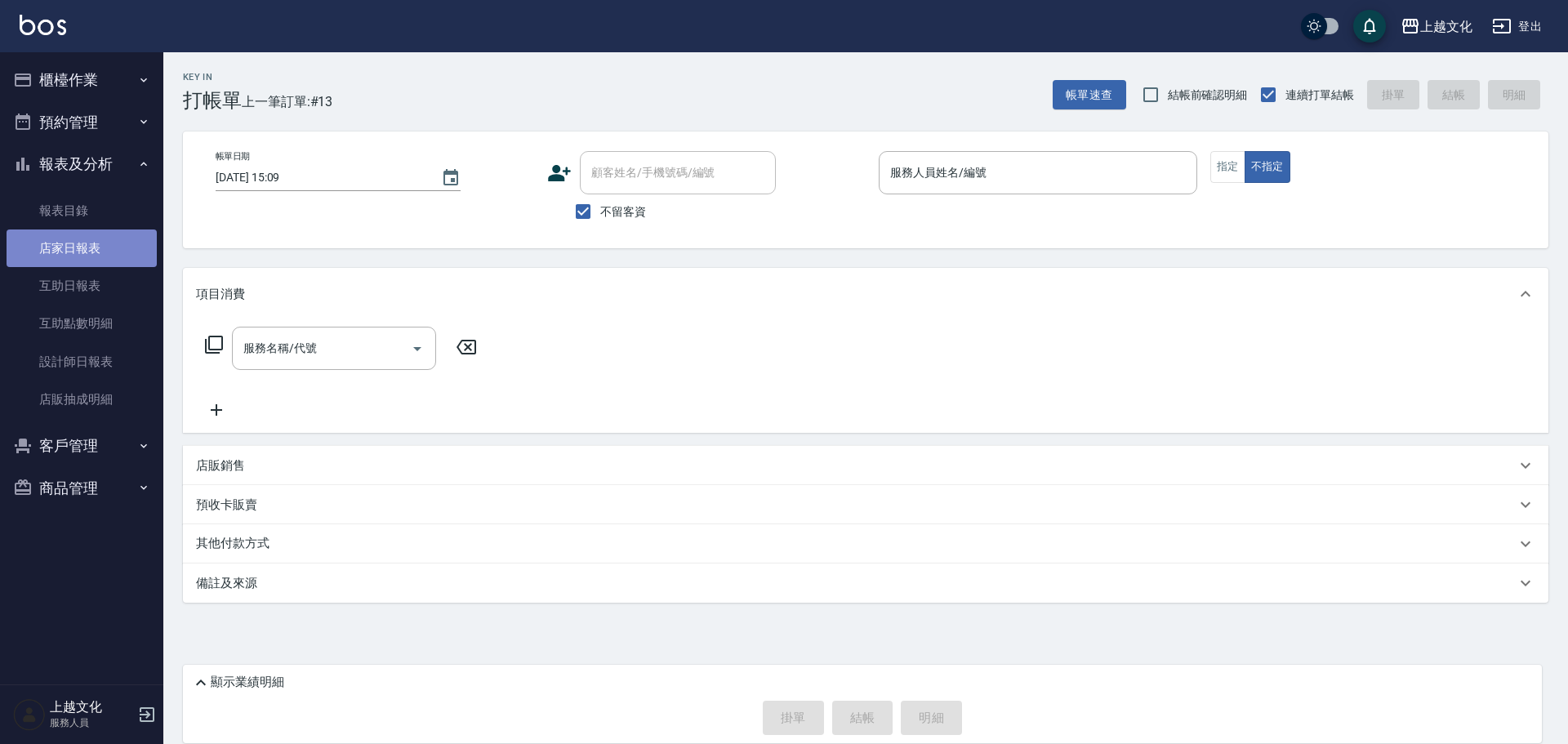
click at [63, 253] on link "店家日報表" at bounding box center [82, 248] width 150 height 37
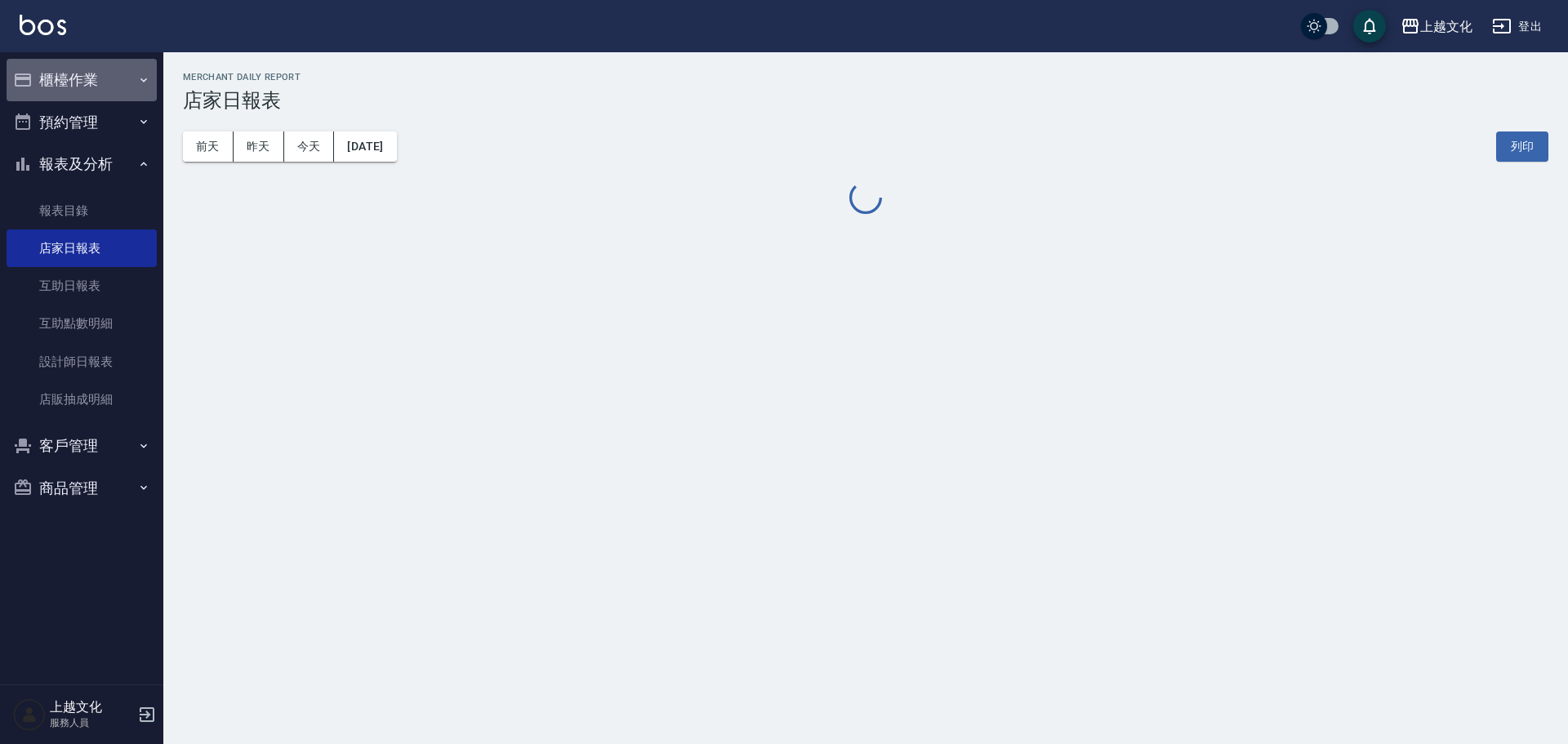
click at [51, 81] on button "櫃檯作業" at bounding box center [82, 80] width 150 height 42
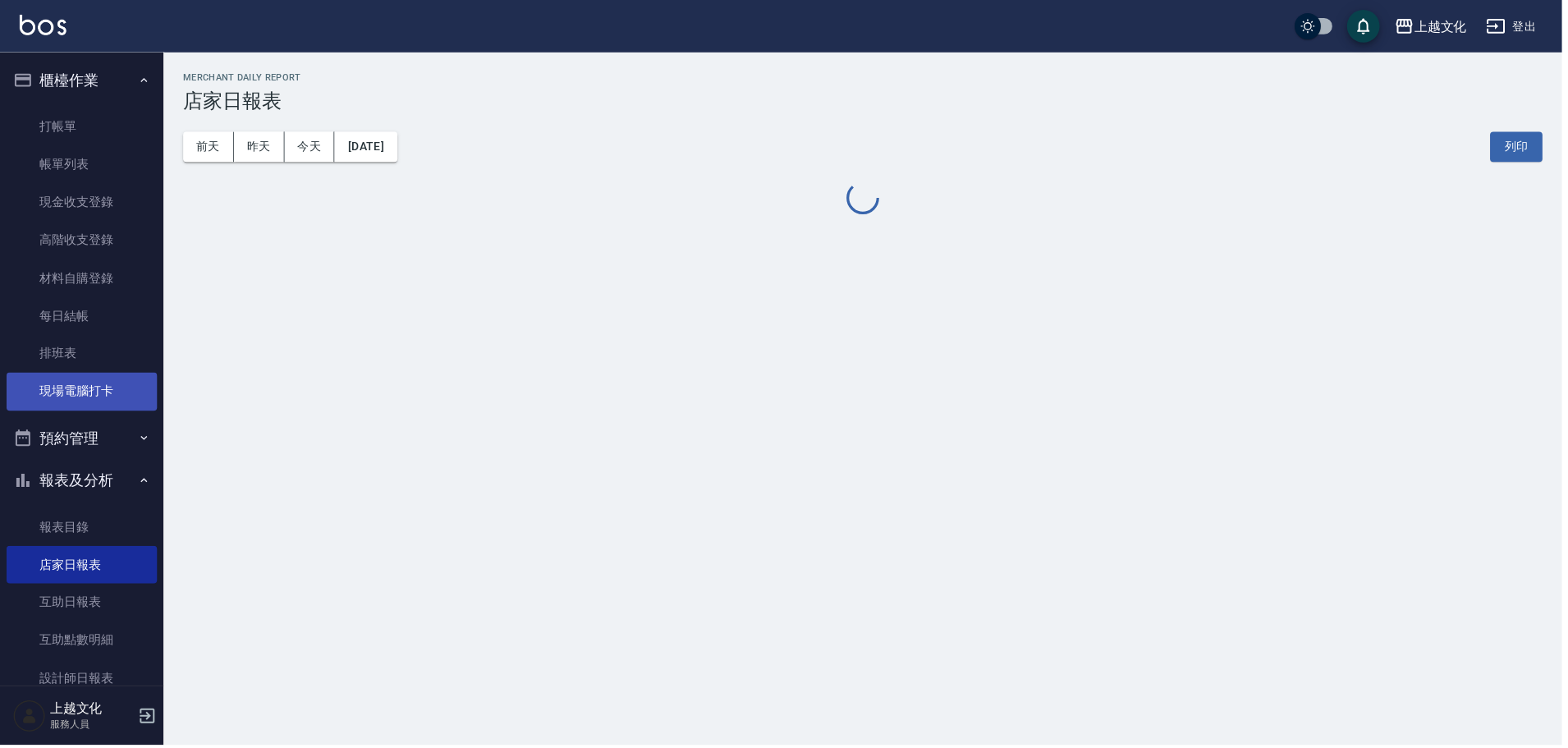
click at [73, 388] on link "現場電腦打卡" at bounding box center [82, 392] width 151 height 37
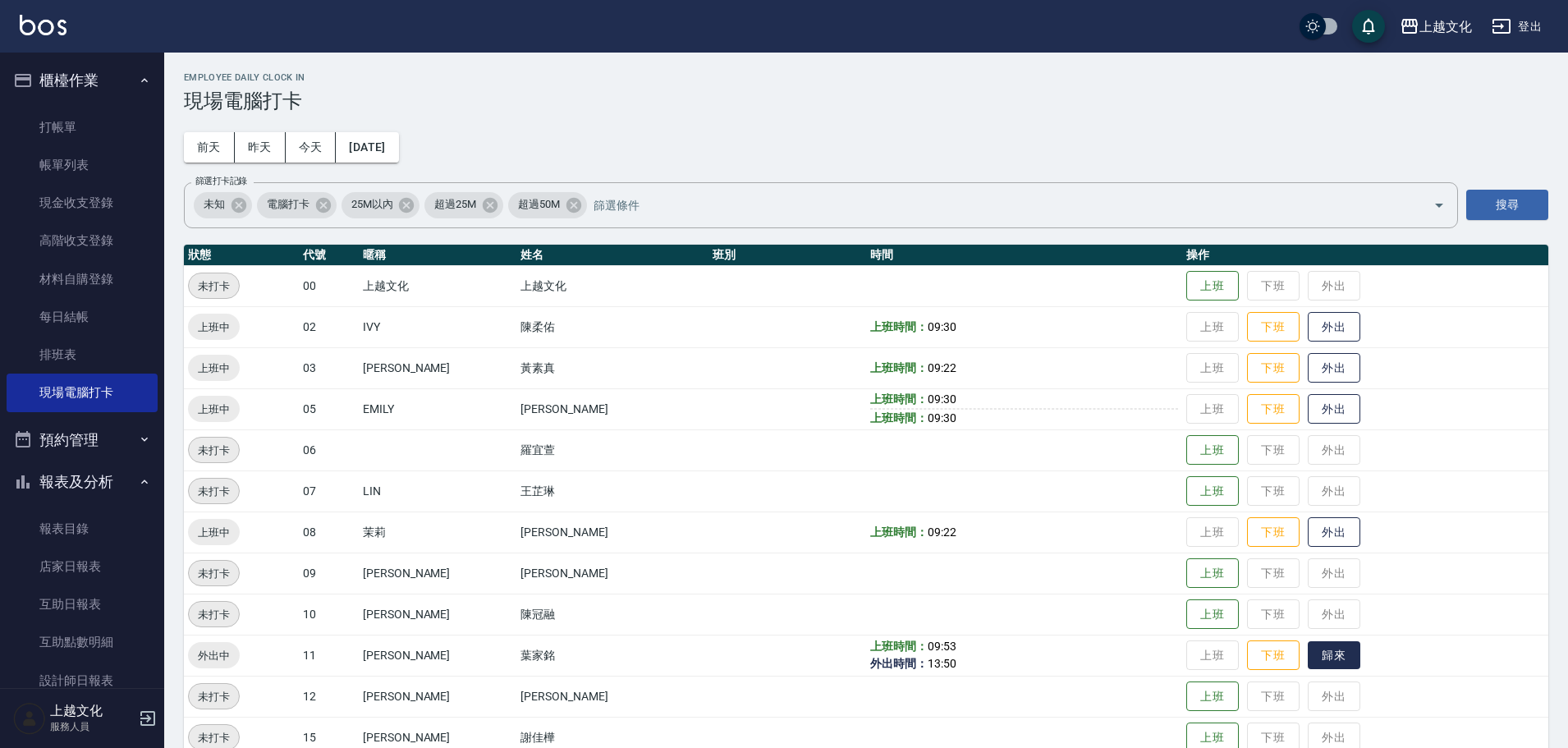
click at [1318, 651] on button "歸來" at bounding box center [1334, 655] width 53 height 29
click at [63, 563] on link "店家日報表" at bounding box center [82, 566] width 151 height 37
click at [64, 563] on link "店家日報表" at bounding box center [82, 566] width 151 height 37
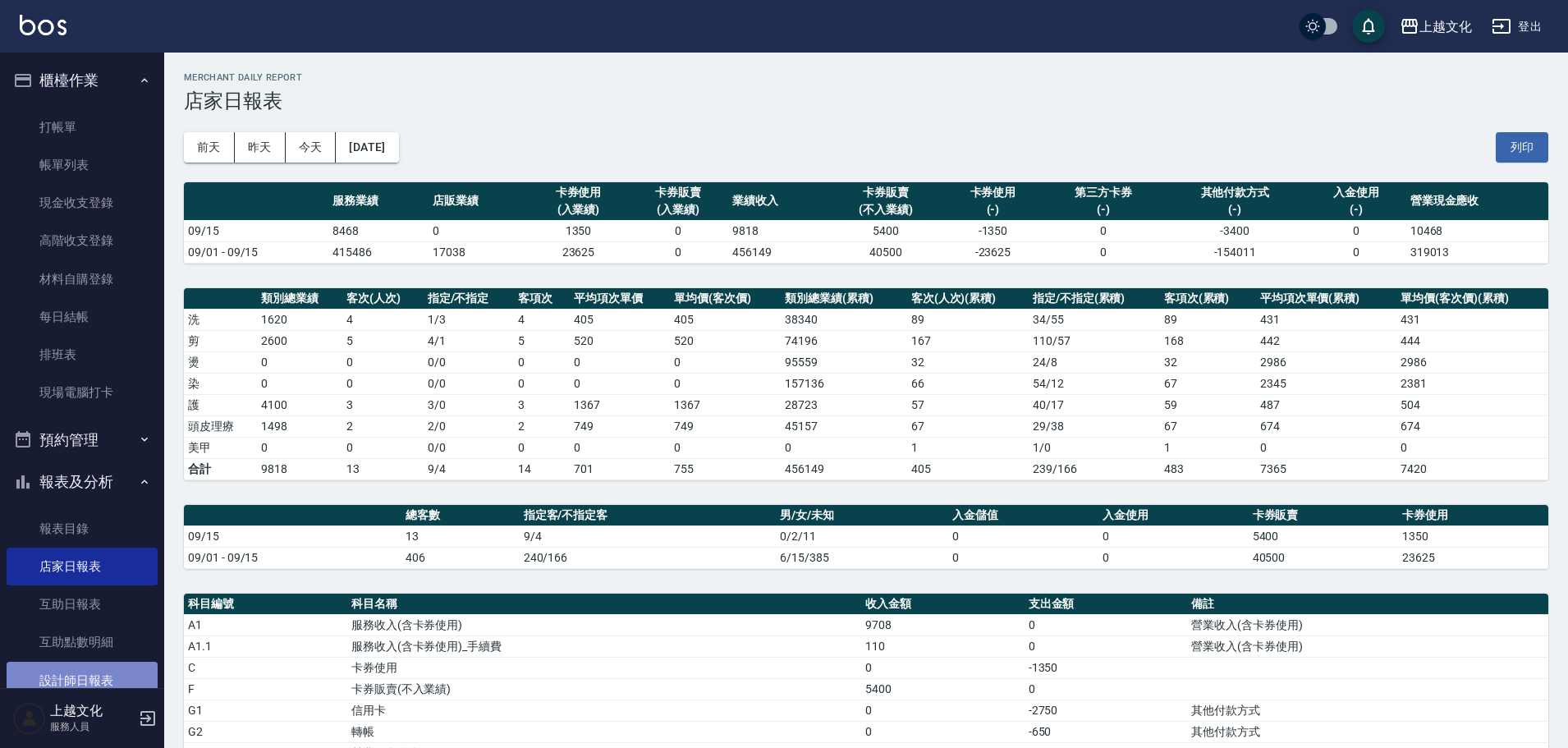
click at [89, 675] on link "設計師日報表" at bounding box center [82, 680] width 151 height 37
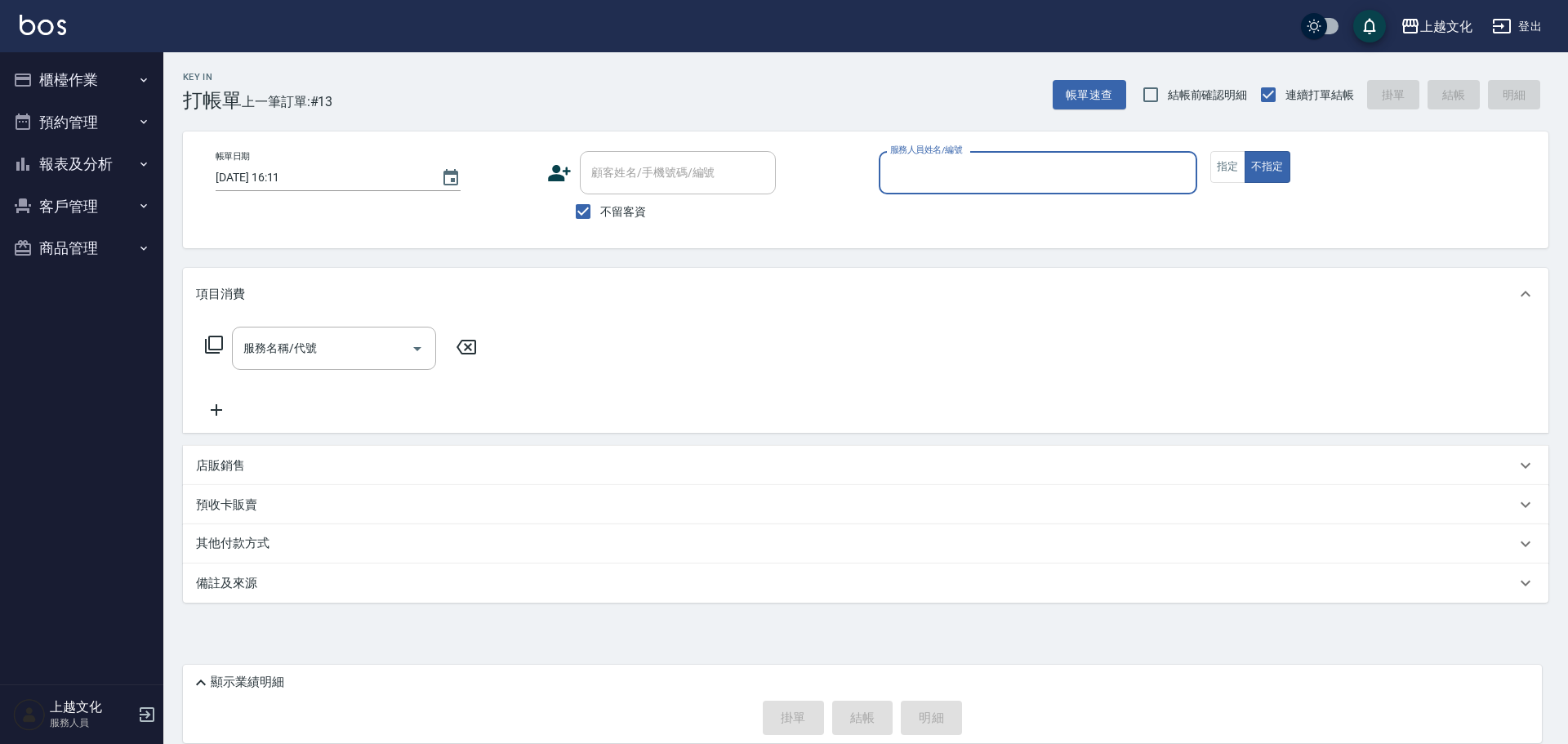
click at [902, 176] on input "服務人員姓名/編號" at bounding box center [1038, 173] width 304 height 29
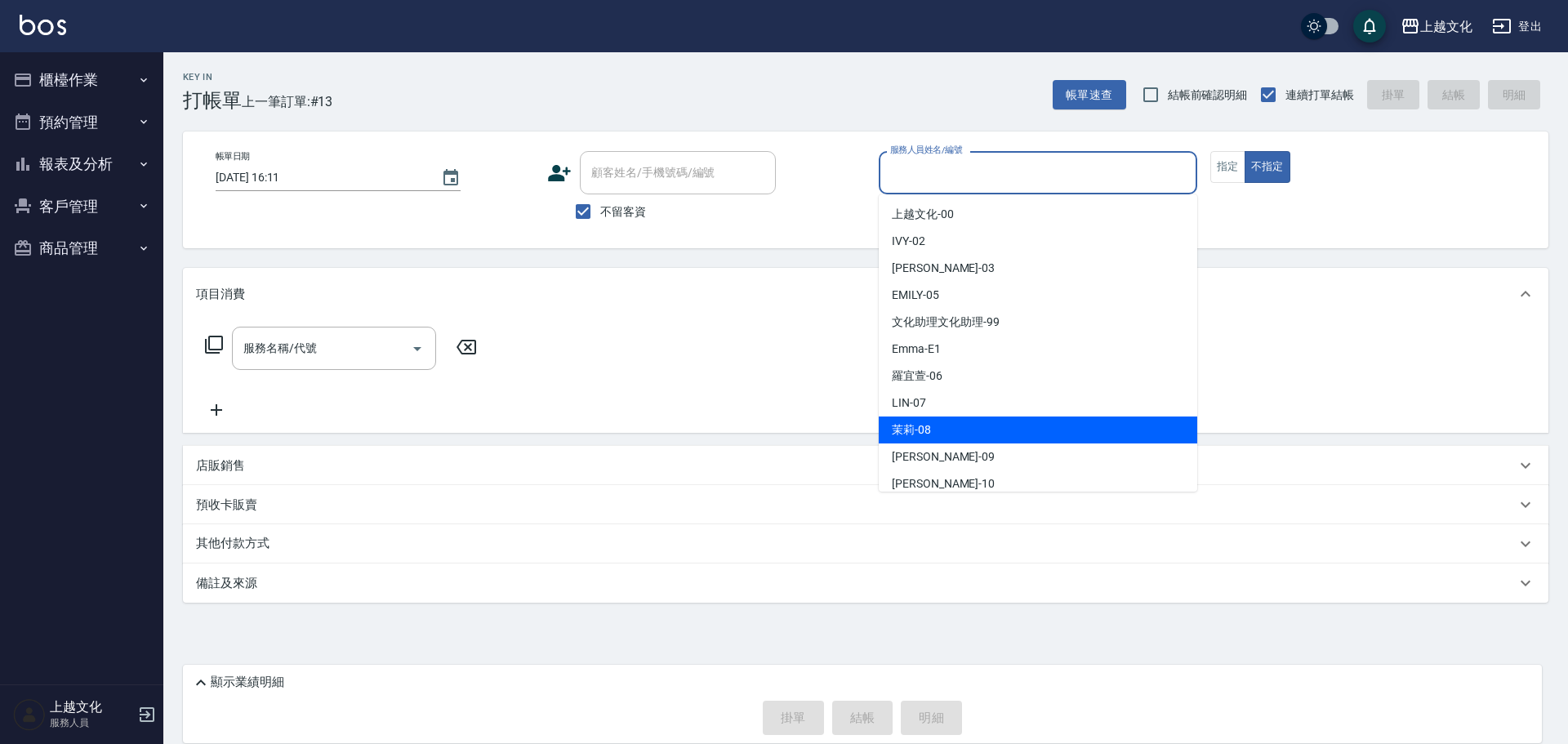
click at [903, 426] on span "茉莉 -08" at bounding box center [912, 430] width 39 height 17
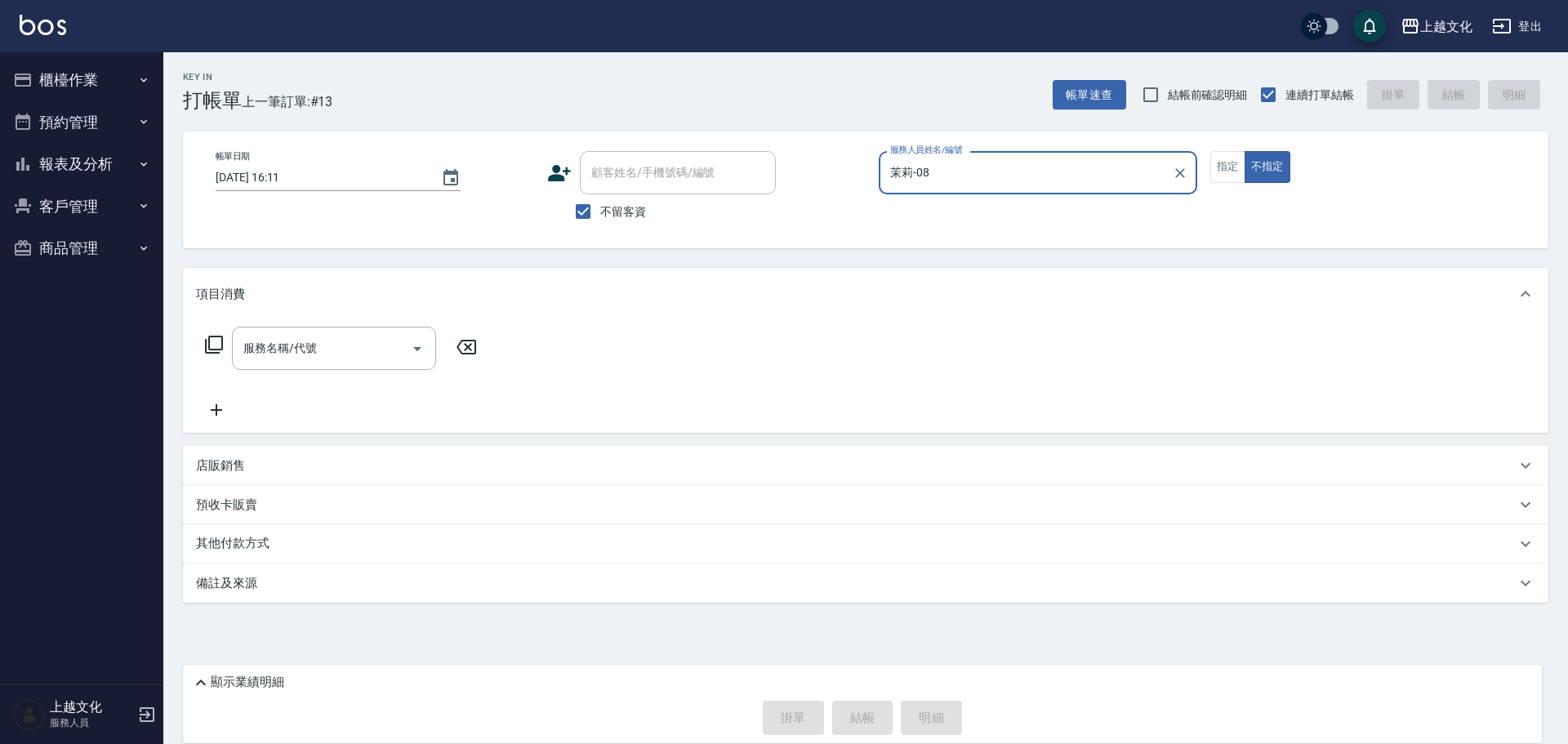
type input "茉莉-08"
click at [1233, 171] on button "指定" at bounding box center [1228, 167] width 35 height 32
click at [214, 346] on icon at bounding box center [214, 344] width 19 height 19
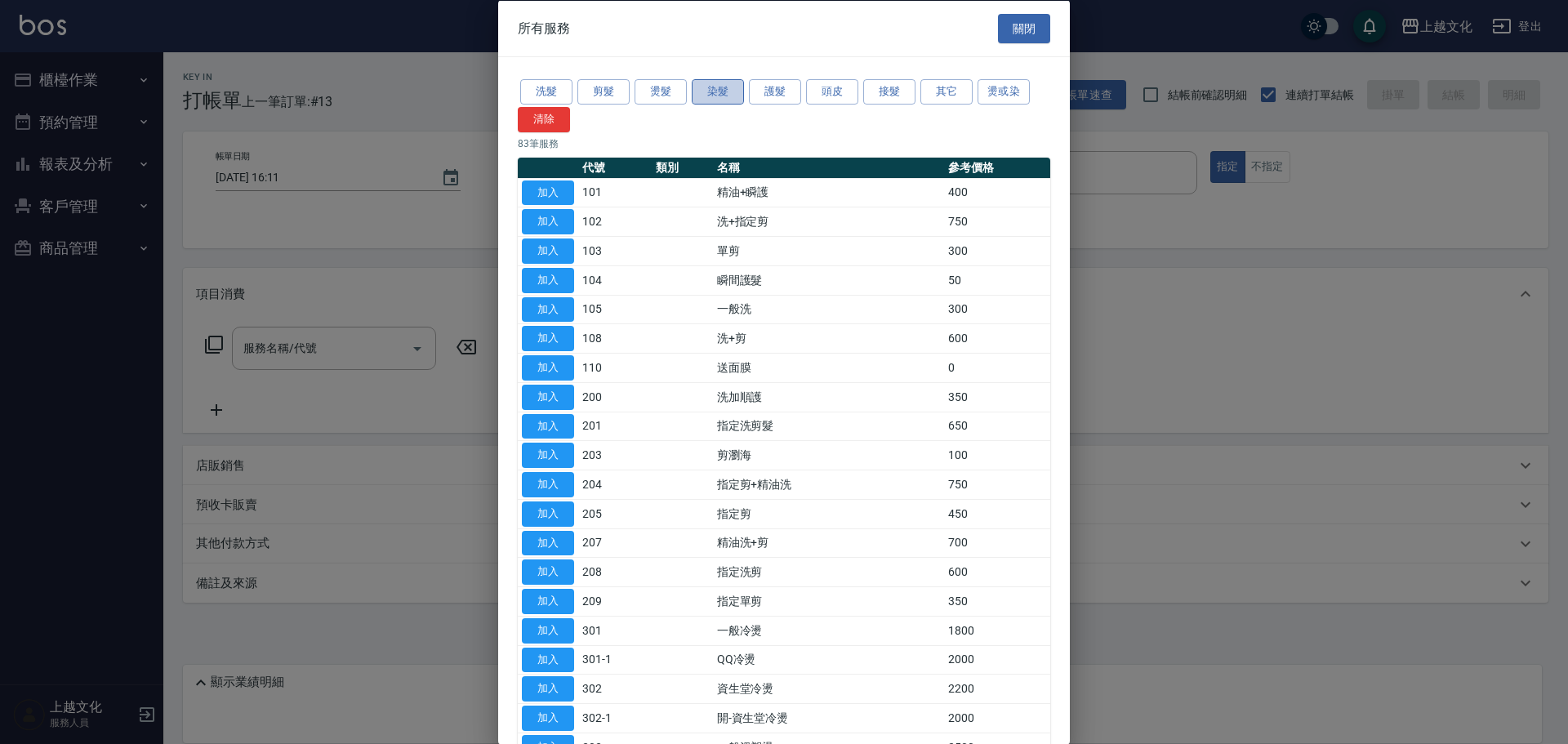
click at [704, 96] on button "染髮" at bounding box center [718, 92] width 52 height 25
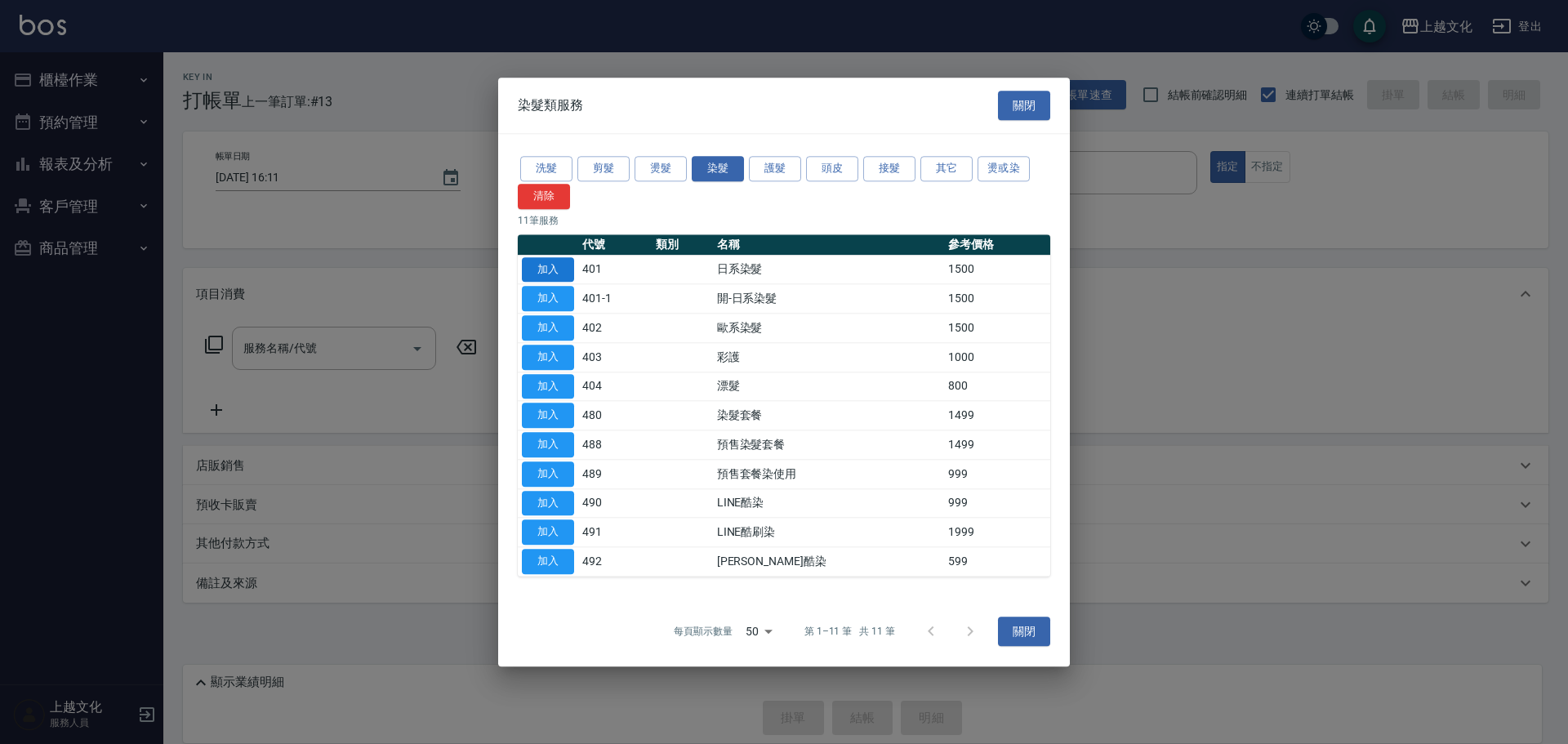
click at [552, 264] on button "加入" at bounding box center [548, 269] width 52 height 25
type input "日系染髮(401)"
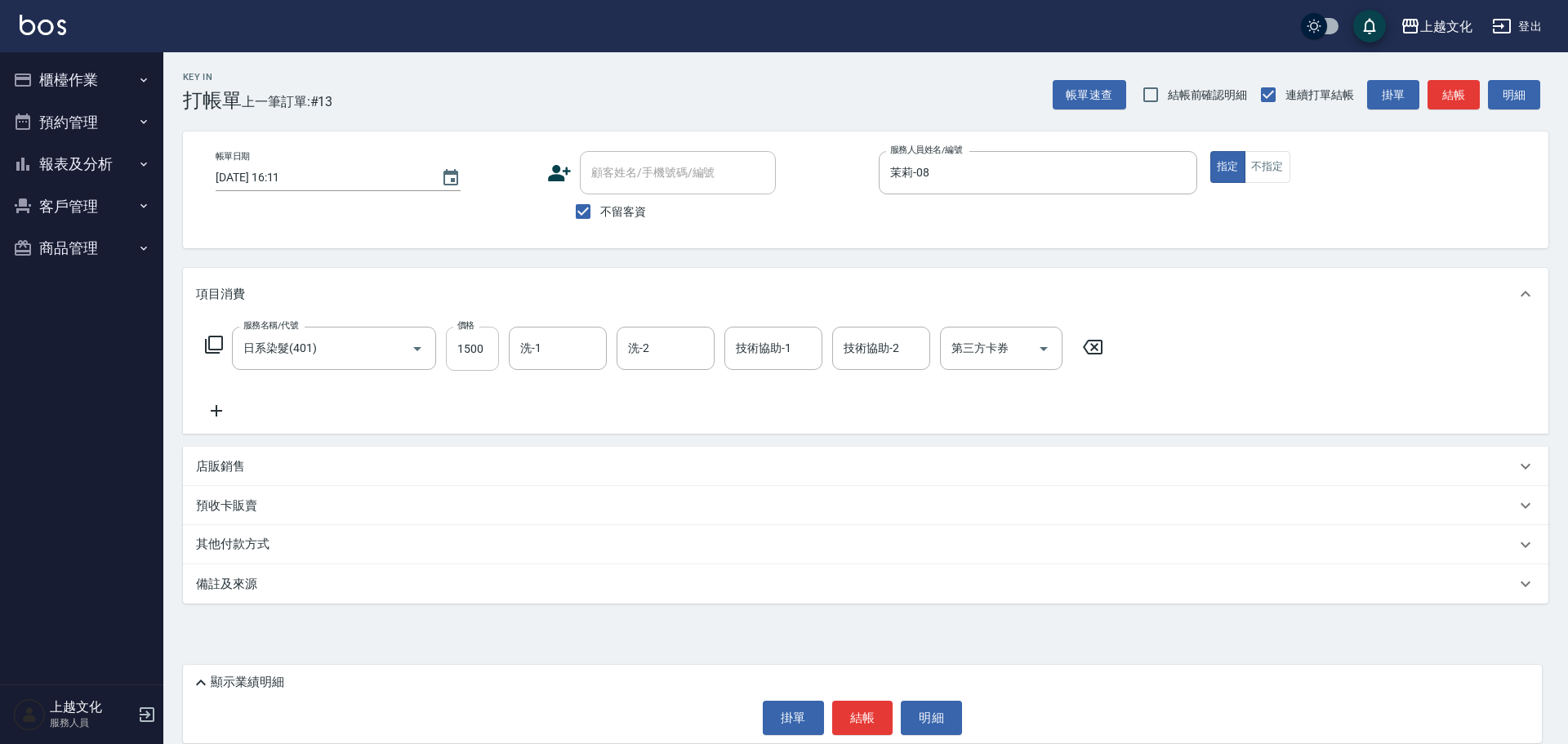
click at [471, 367] on input "1500" at bounding box center [472, 349] width 53 height 44
click at [478, 355] on input "1500" at bounding box center [472, 349] width 53 height 44
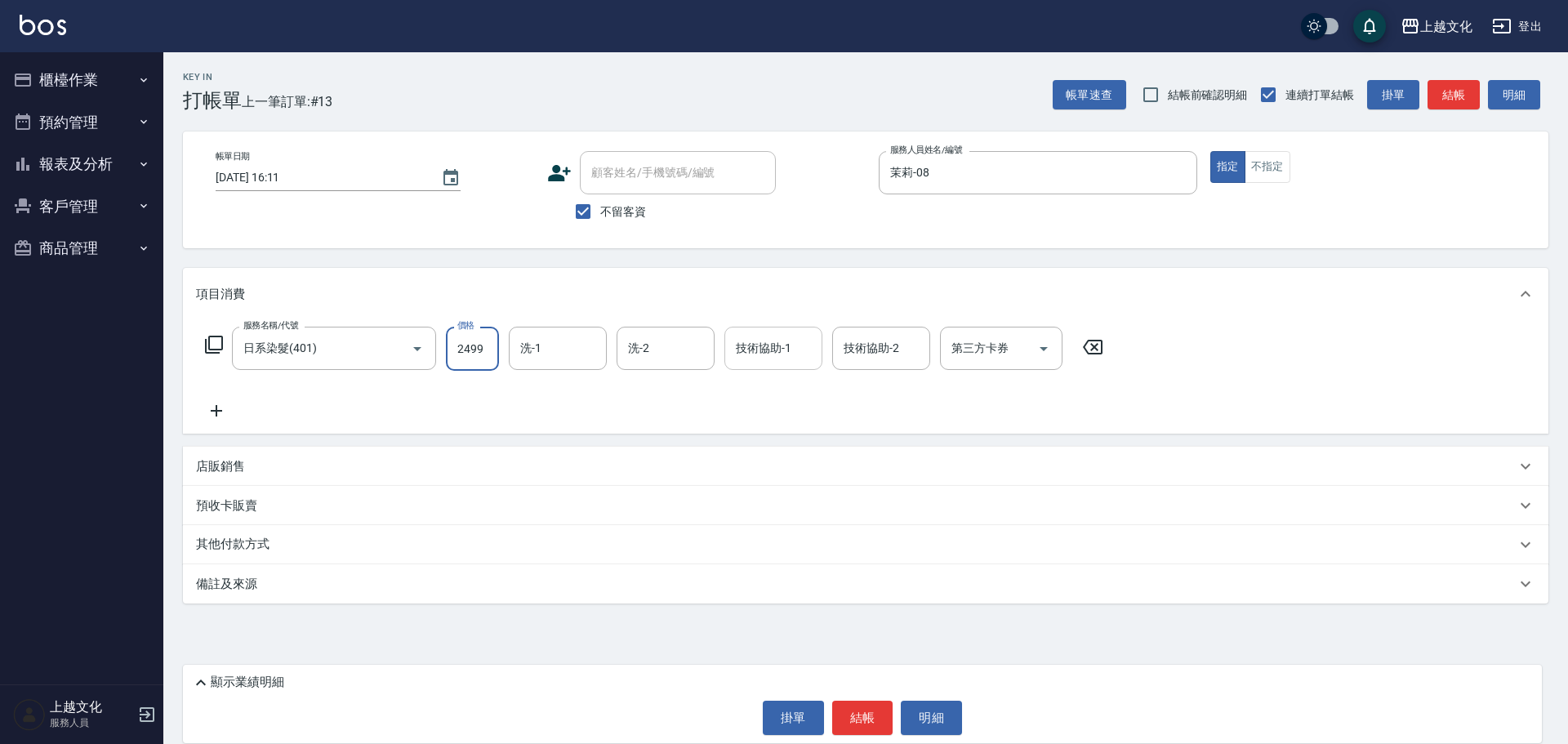
type input "2499"
click at [773, 344] on input "技術協助-1" at bounding box center [773, 348] width 84 height 29
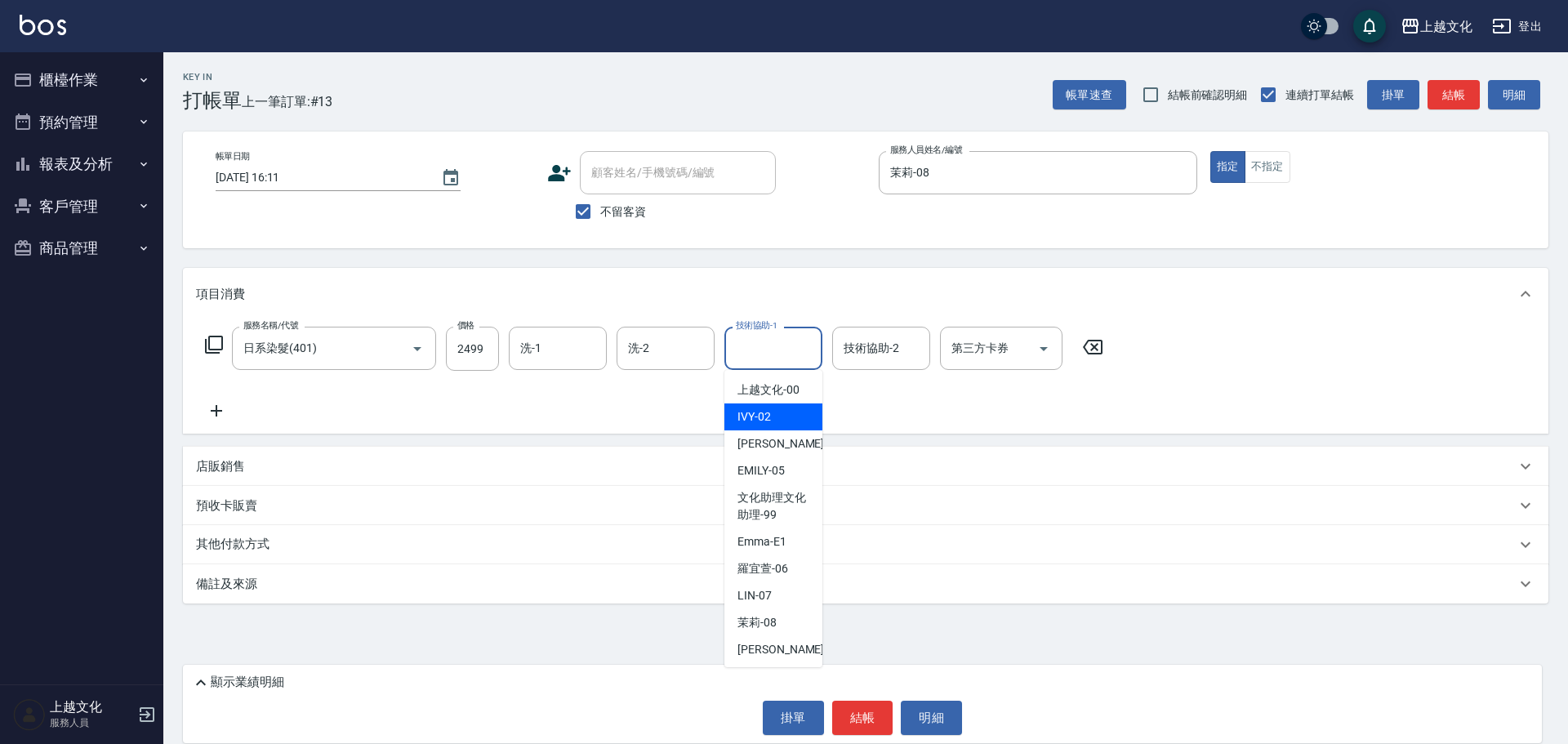
click at [771, 421] on div "IVY -02" at bounding box center [773, 416] width 98 height 27
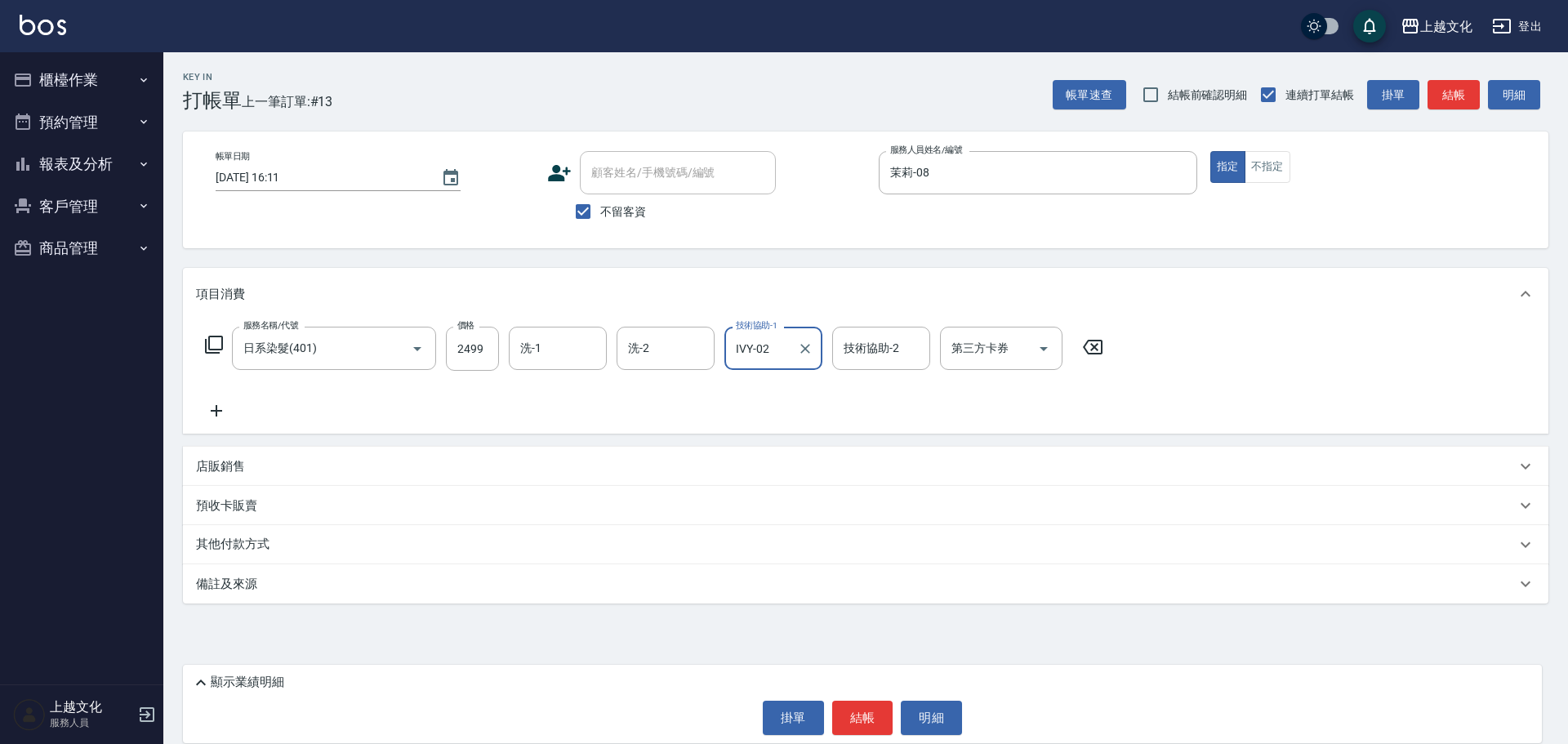
type input "IVY-02"
click at [858, 716] on button "結帳" at bounding box center [863, 717] width 61 height 35
click at [858, 716] on div "掛單 結帳 明細" at bounding box center [862, 717] width 1342 height 35
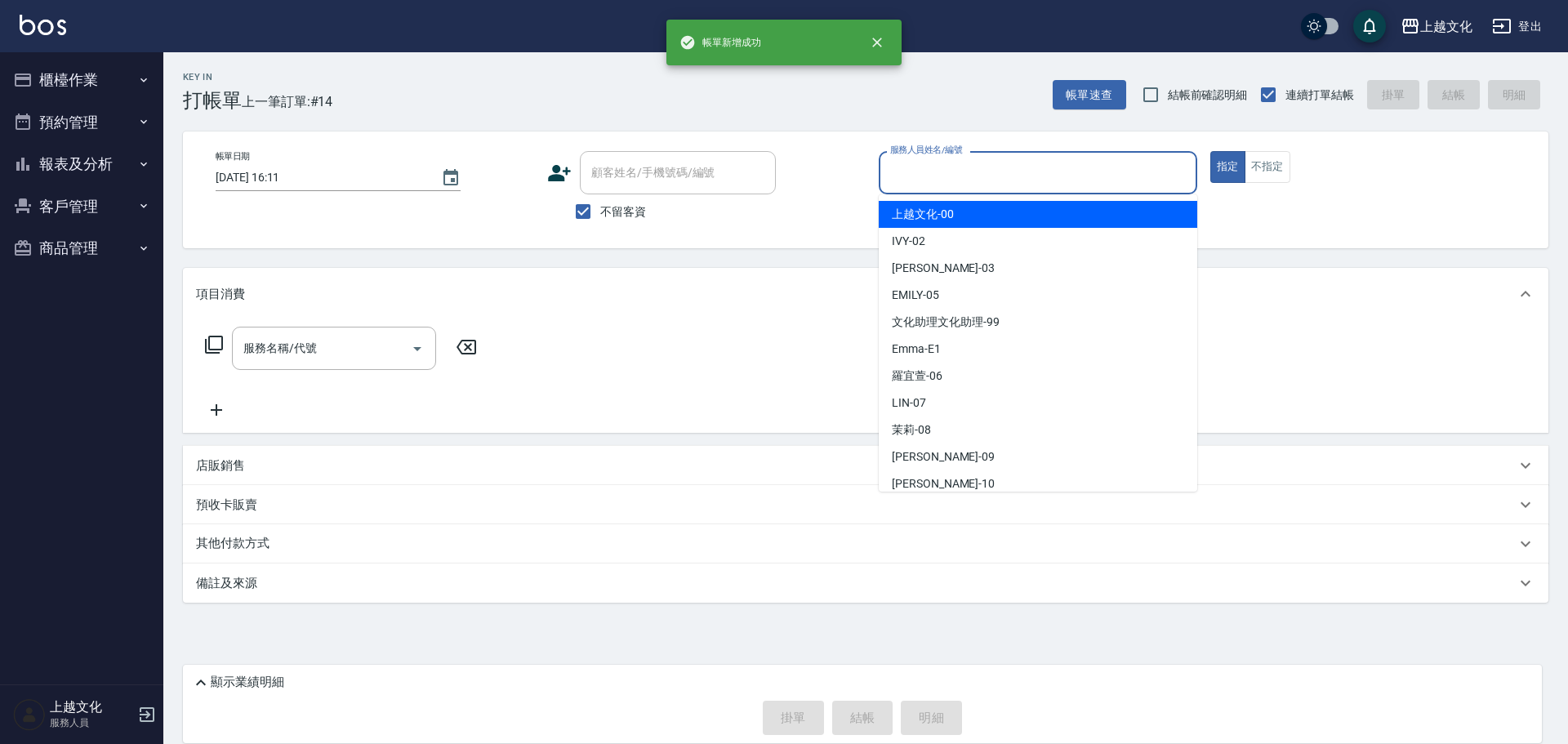
click at [945, 163] on input "服務人員姓名/編號" at bounding box center [1038, 173] width 304 height 29
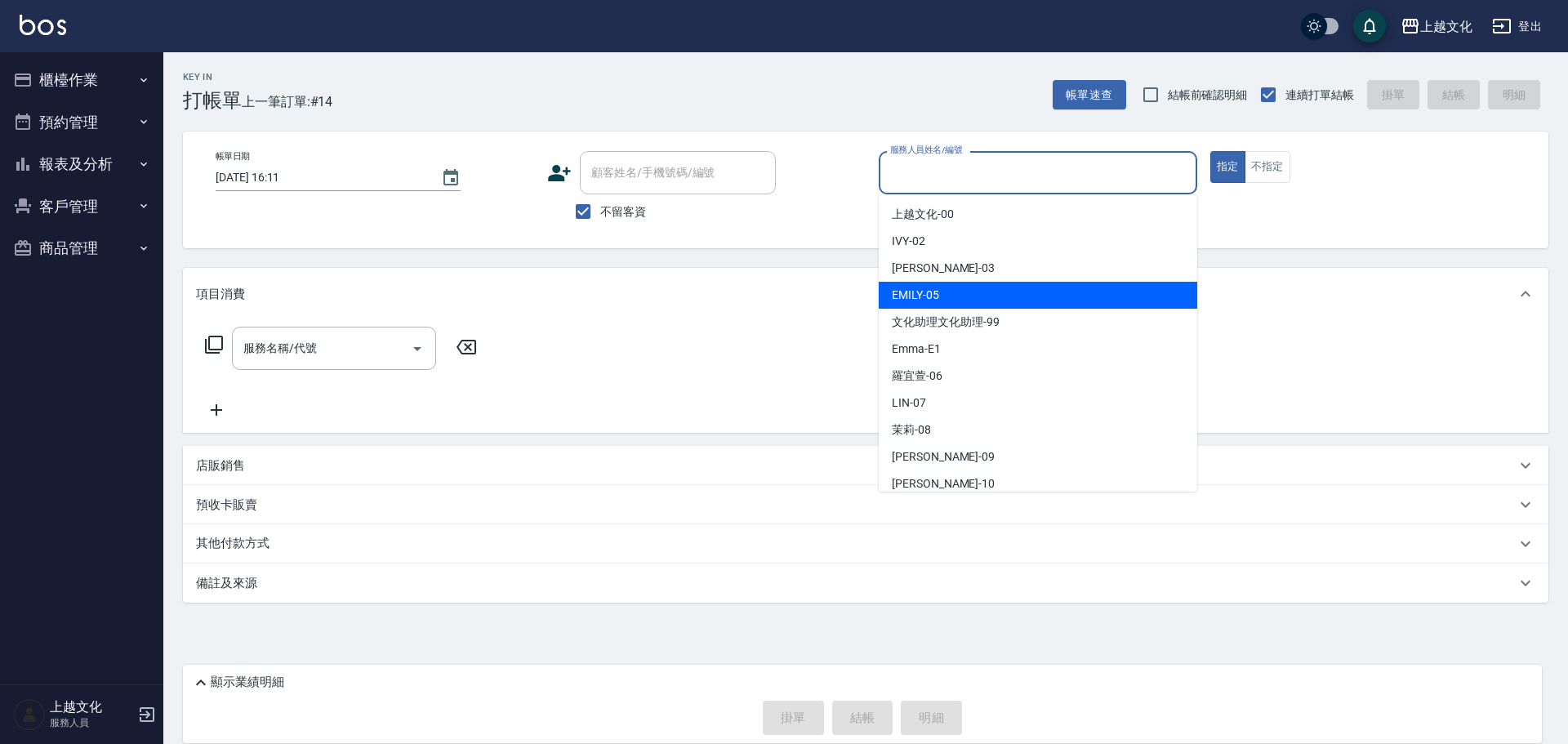
click at [961, 290] on div "[PERSON_NAME] -05" at bounding box center [1037, 295] width 318 height 27
type input "EMILY-05"
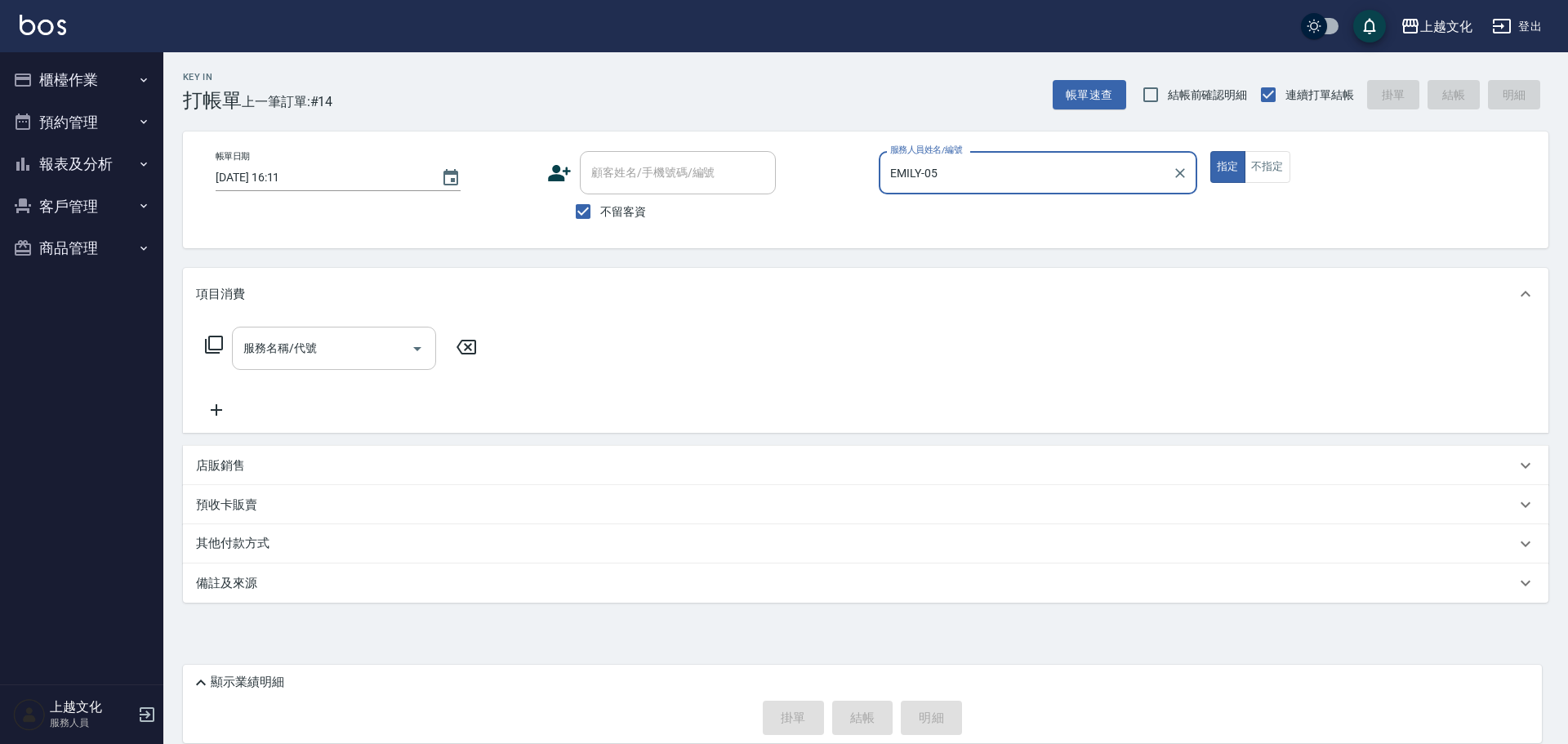
click at [345, 346] on input "服務名稱/代號" at bounding box center [321, 348] width 165 height 29
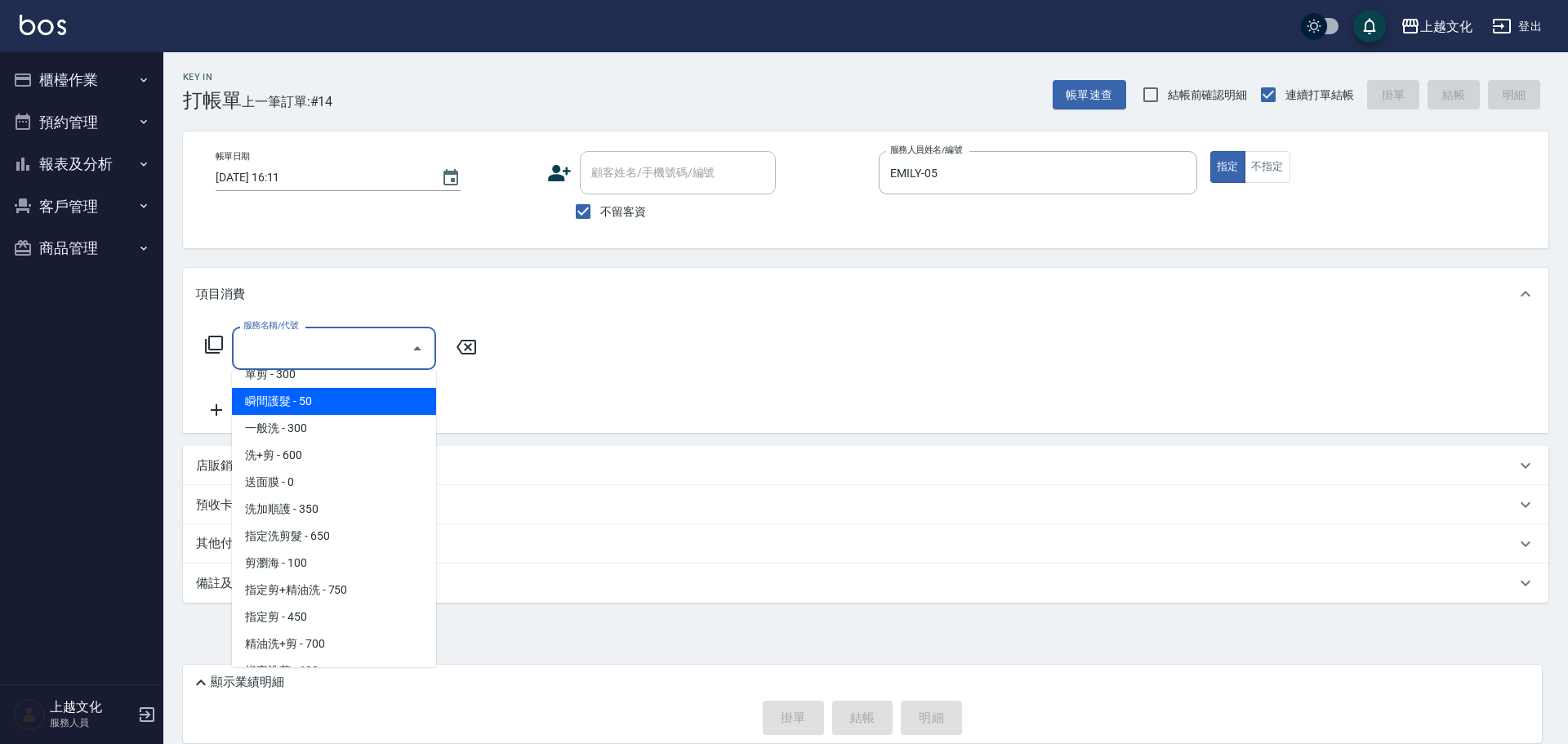
scroll to position [163, 0]
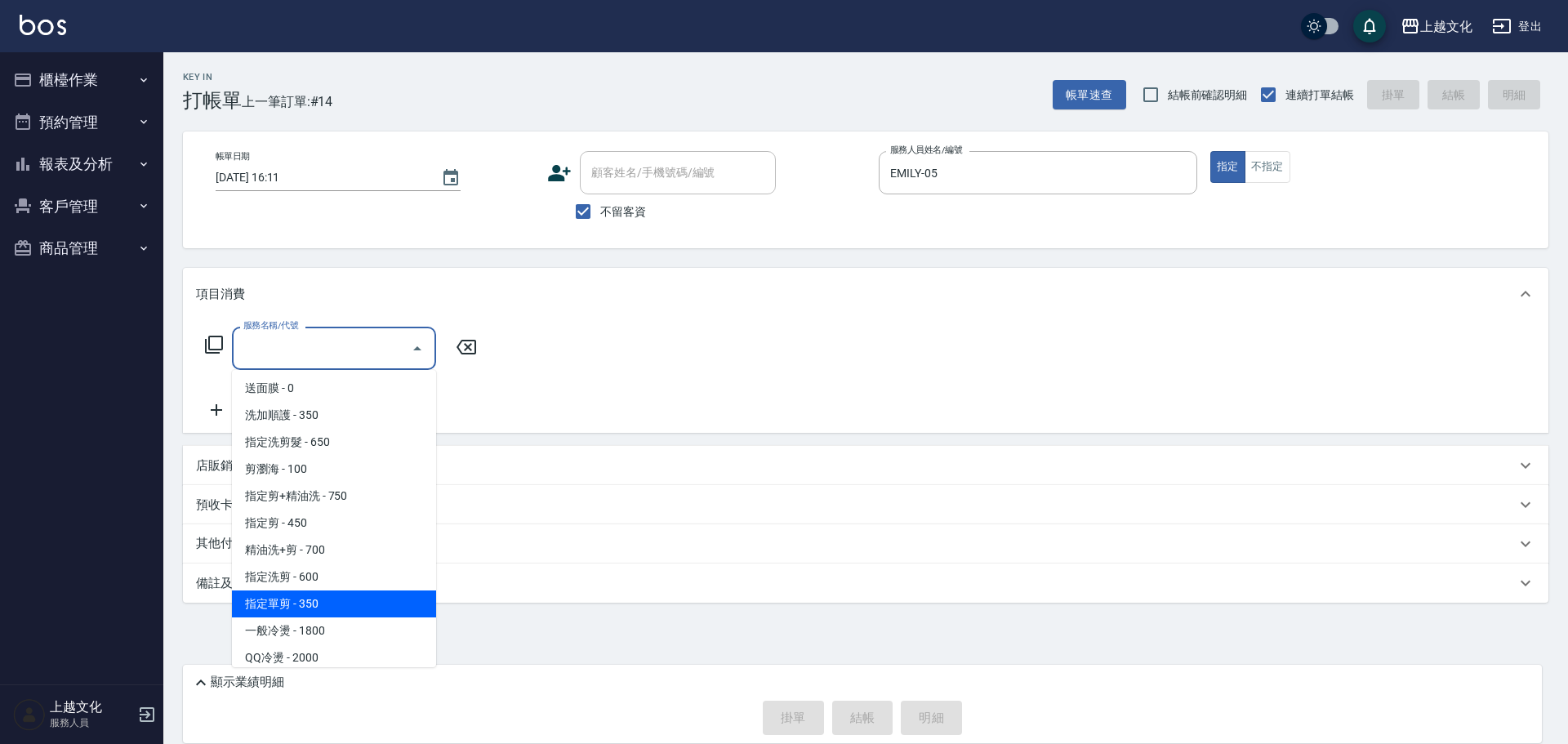
click at [330, 597] on span "指定單剪 - 350" at bounding box center [335, 604] width 204 height 27
type input "指定單剪(209)"
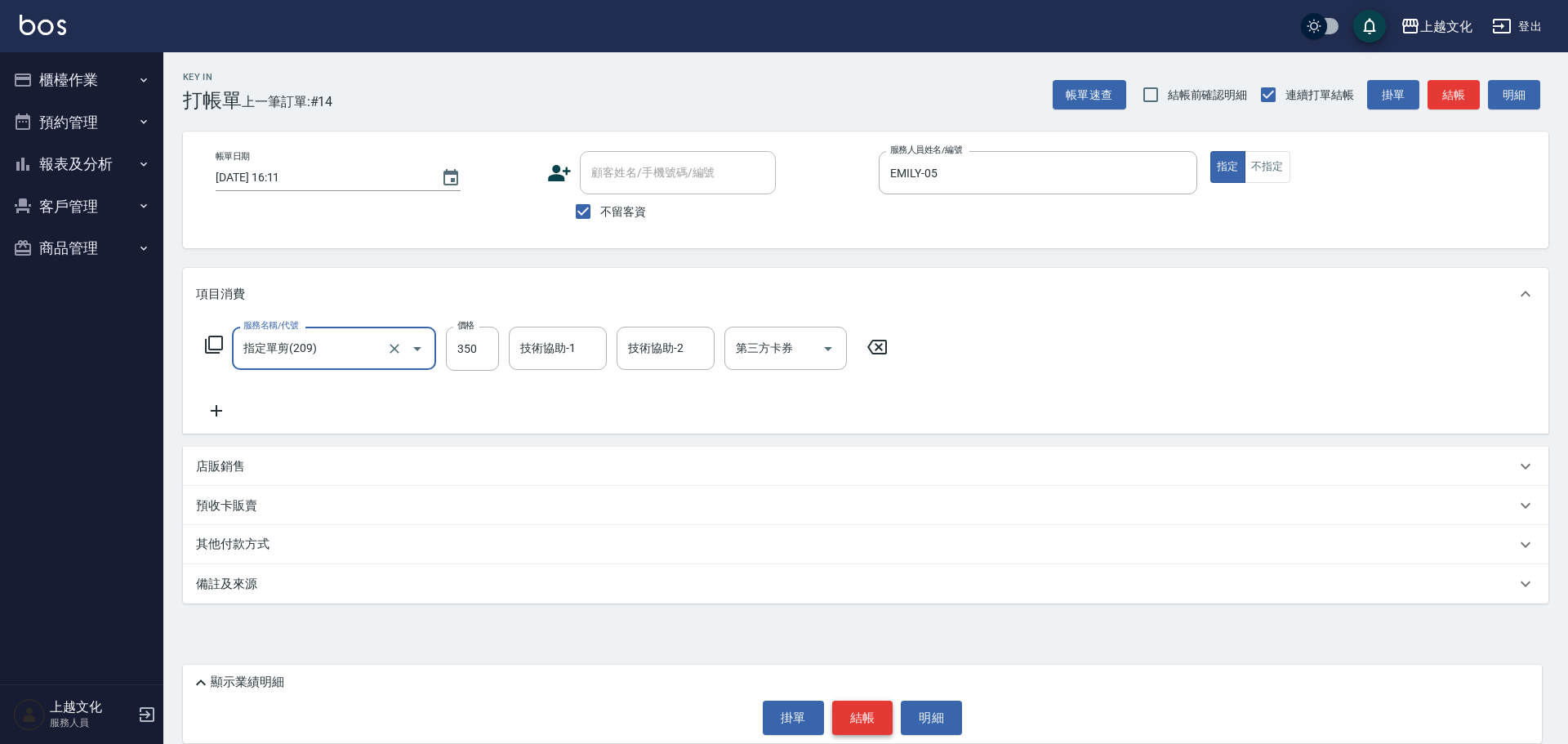
click at [849, 721] on button "結帳" at bounding box center [863, 717] width 61 height 35
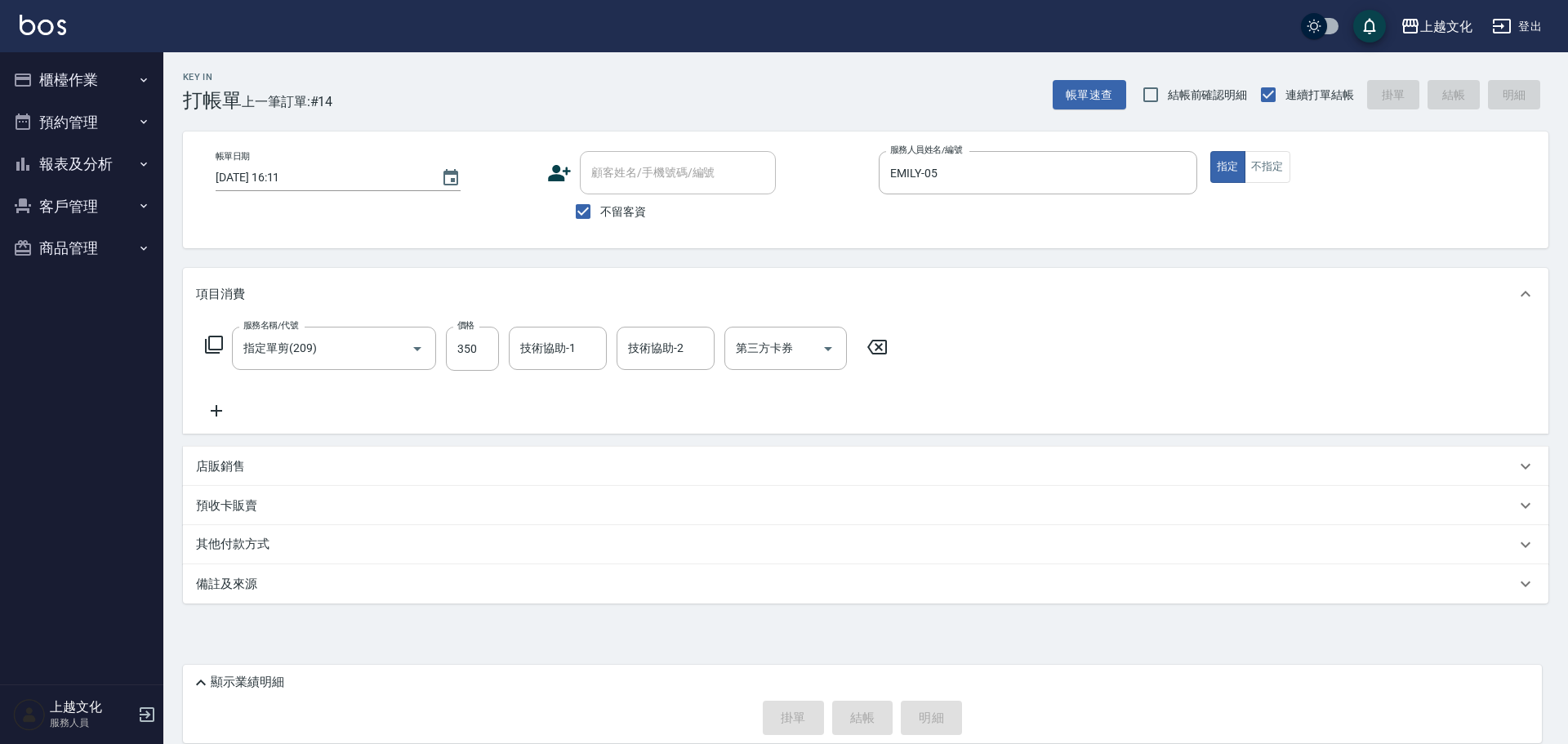
type input "2025/09/15 16:12"
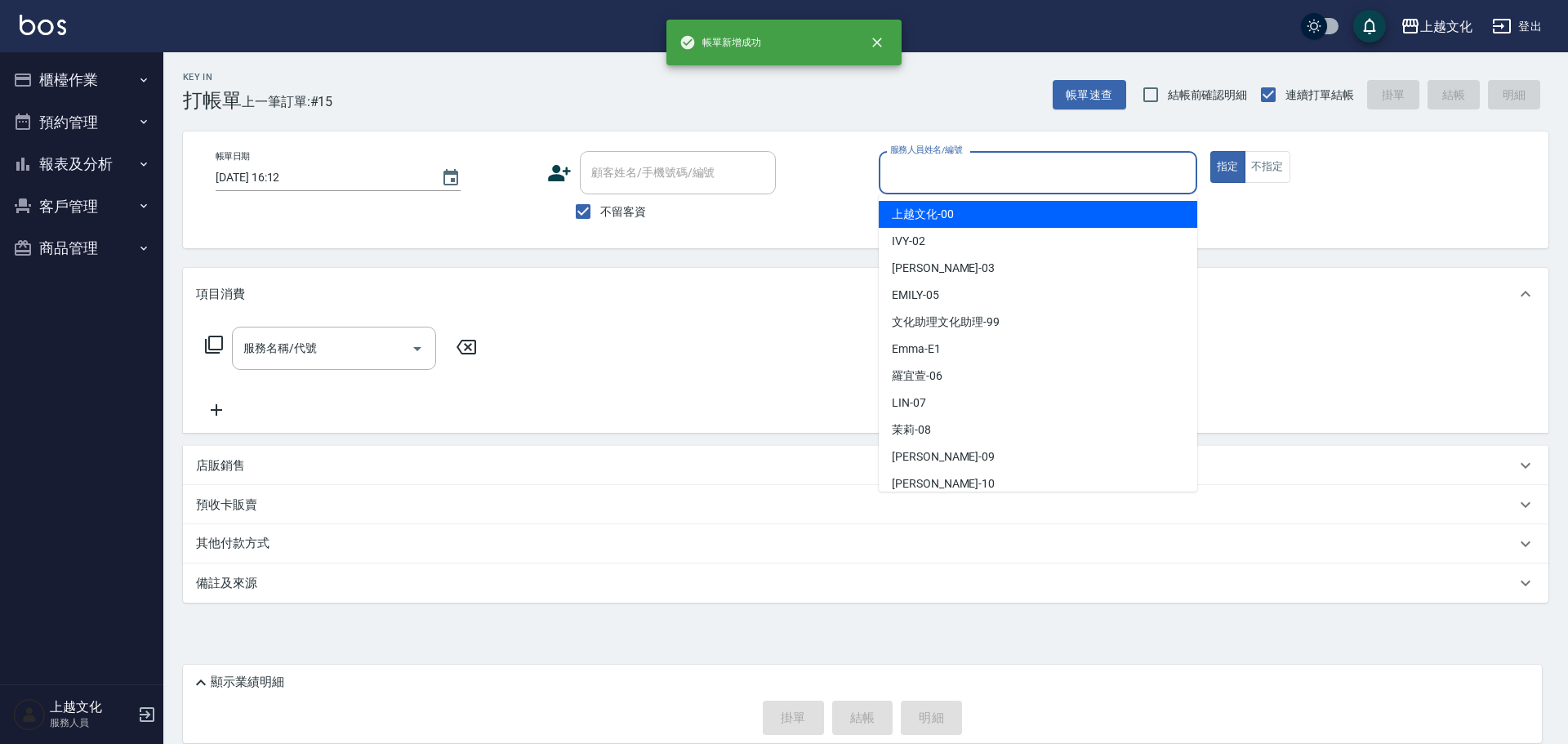
click at [941, 183] on input "服務人員姓名/編號" at bounding box center [1038, 173] width 304 height 29
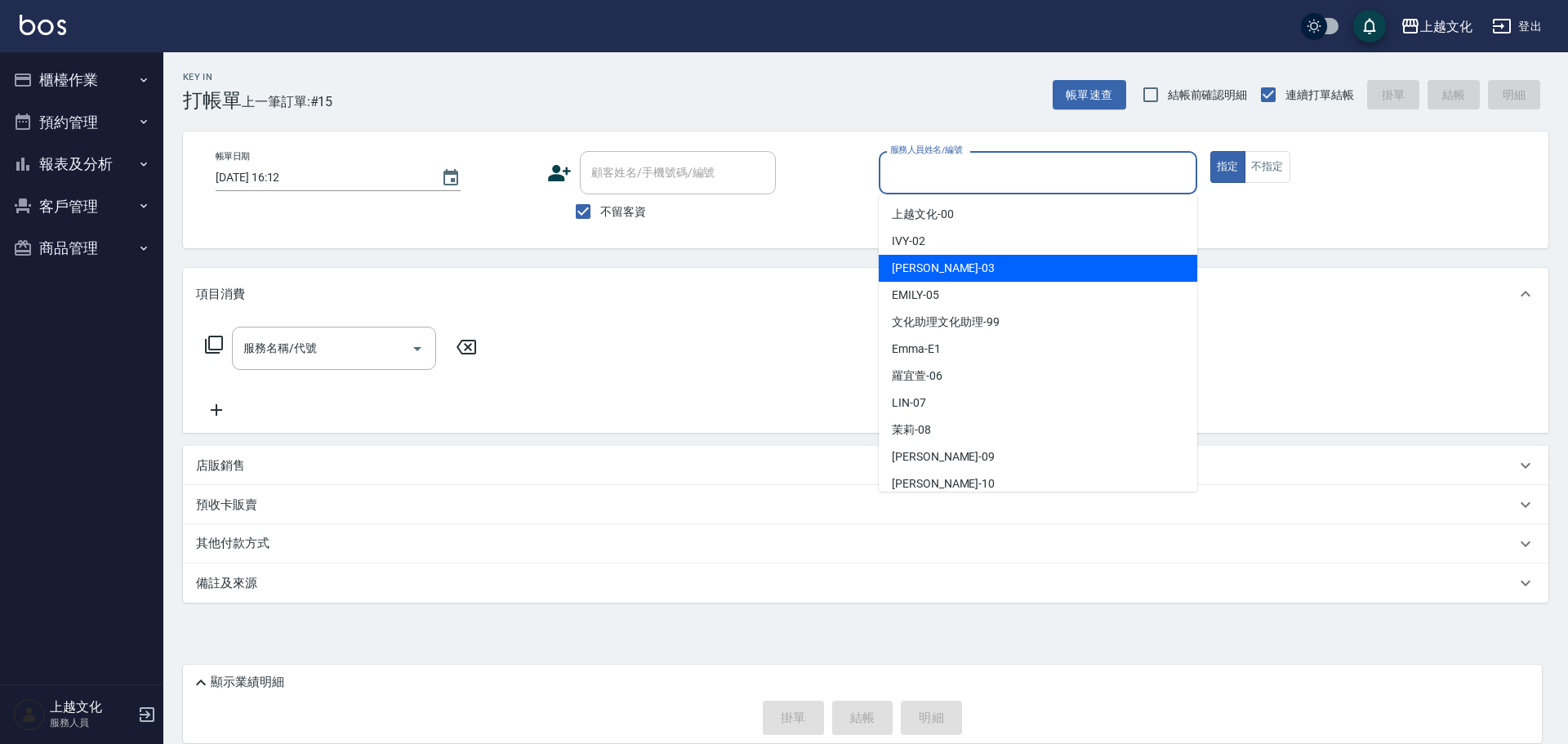
drag, startPoint x: 927, startPoint y: 263, endPoint x: 1008, endPoint y: 251, distance: 81.9
click at [966, 258] on div "[PERSON_NAME] -03" at bounding box center [1037, 269] width 318 height 27
type input "[PERSON_NAME]-03"
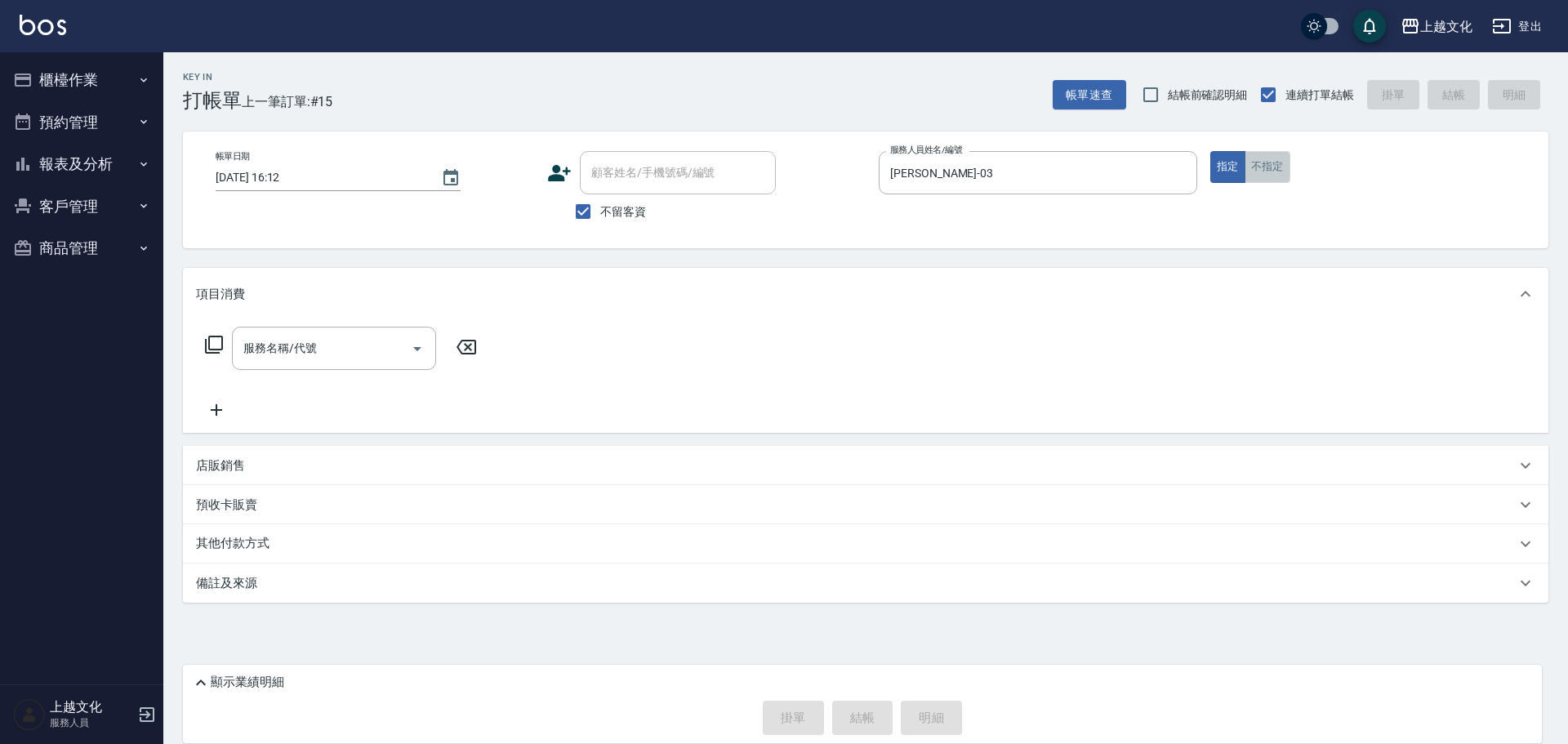
click at [1266, 171] on button "不指定" at bounding box center [1267, 167] width 46 height 32
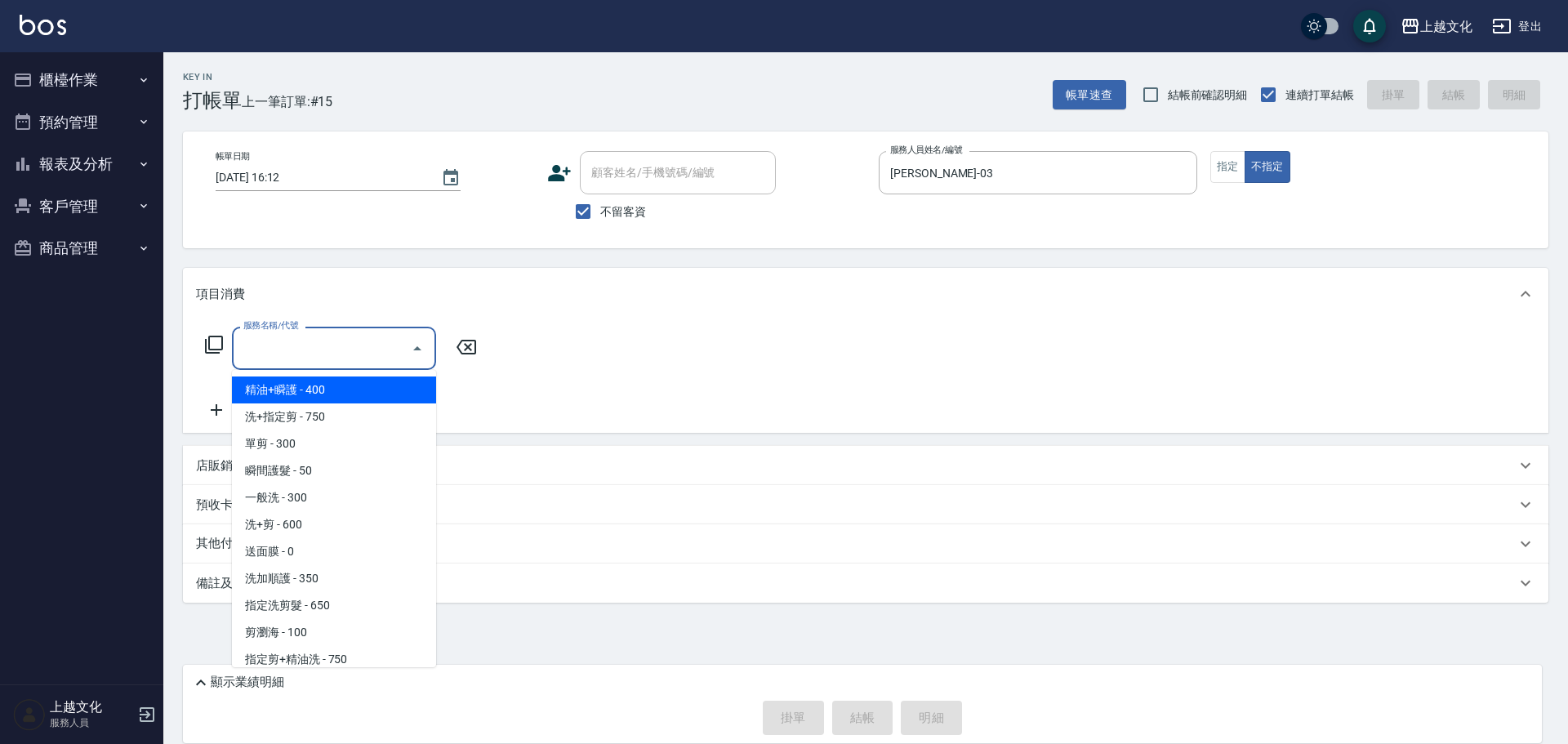
drag, startPoint x: 348, startPoint y: 356, endPoint x: 330, endPoint y: 380, distance: 30.0
click at [347, 356] on input "服務名稱/代號" at bounding box center [321, 348] width 165 height 29
click at [330, 391] on span "精油+瞬護 - 400" at bounding box center [335, 390] width 204 height 27
type input "精油+瞬護(101)"
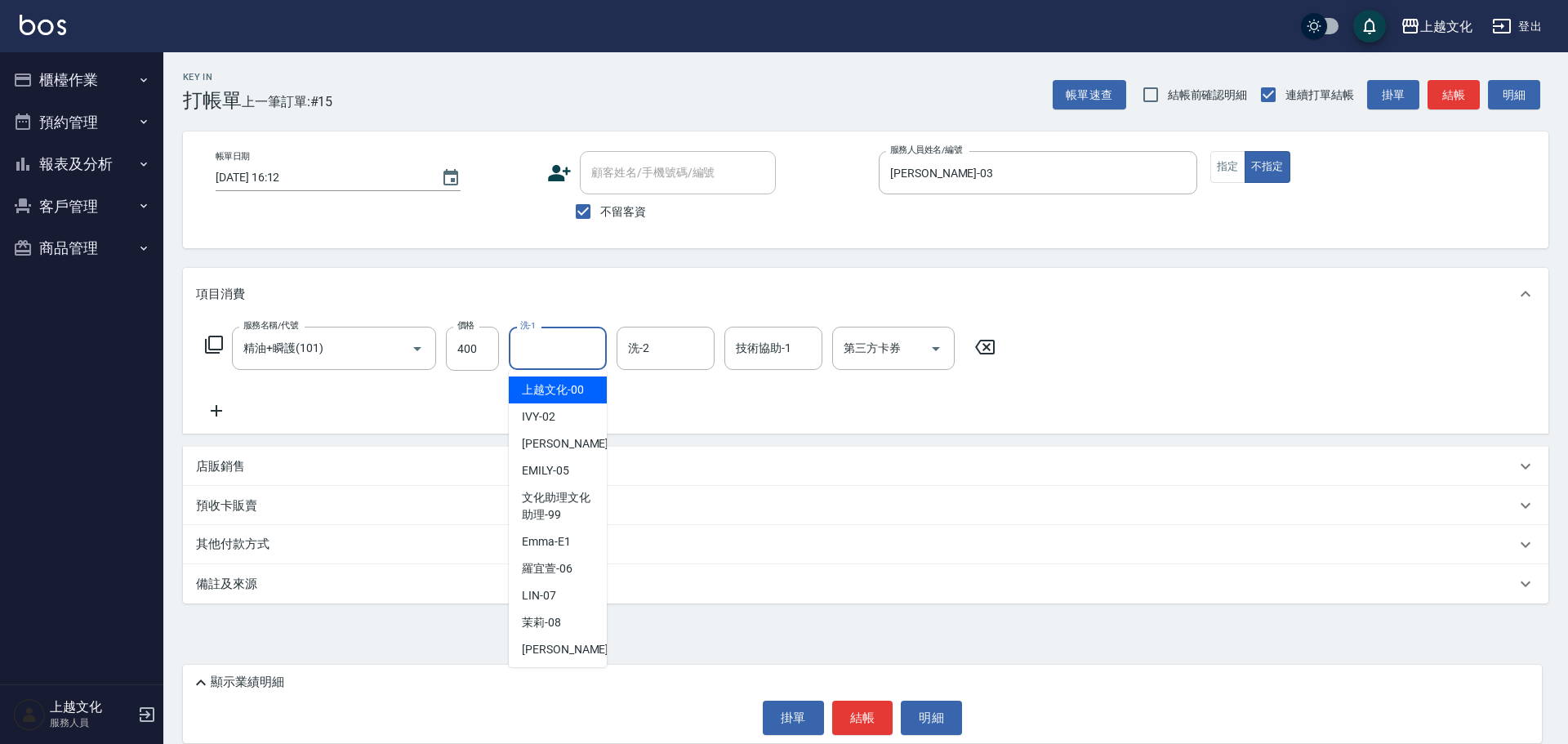
click at [553, 350] on input "洗-1" at bounding box center [558, 348] width 84 height 29
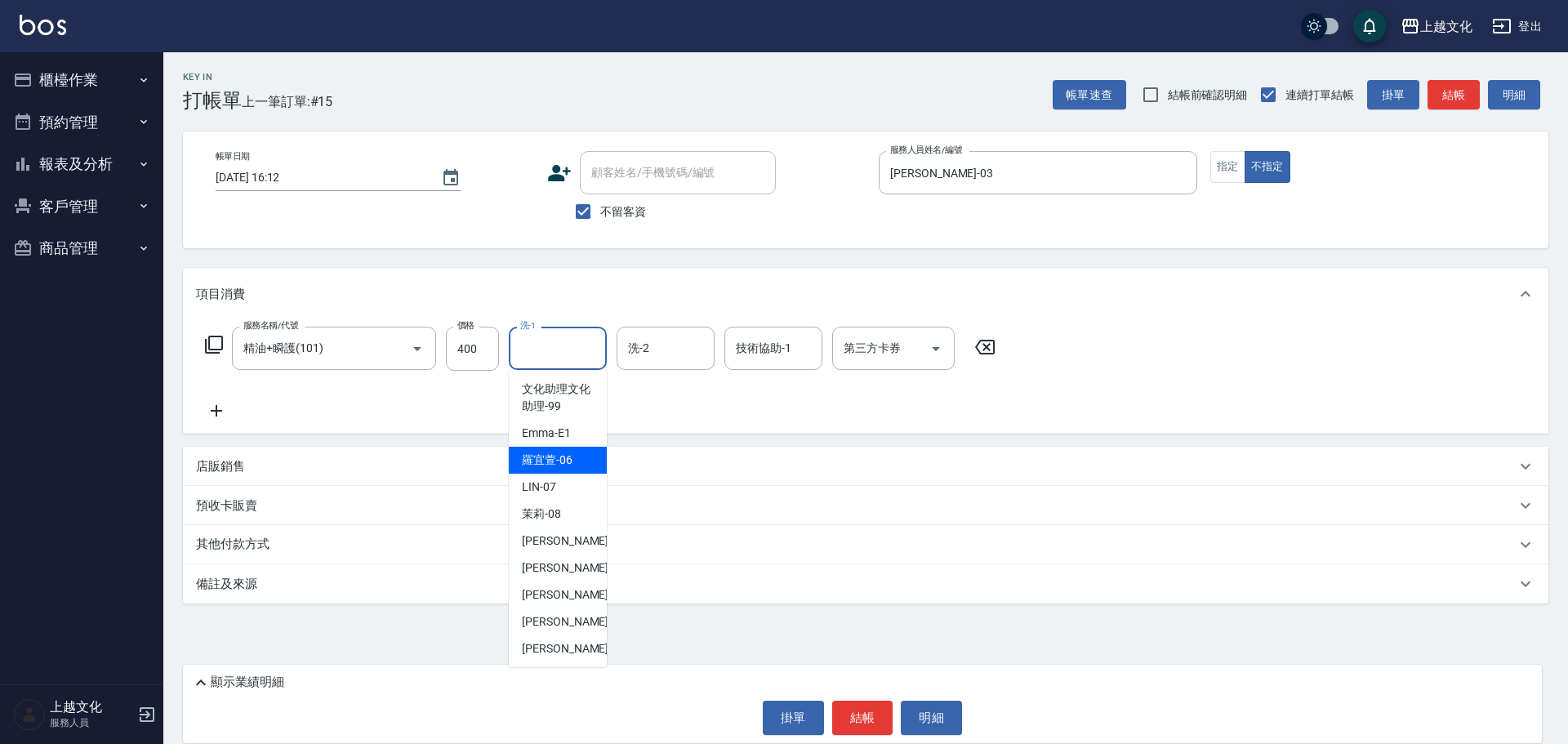
scroll to position [110, 0]
click at [574, 585] on div "[PERSON_NAME] -11" at bounding box center [558, 593] width 98 height 27
type input "[PERSON_NAME]-11"
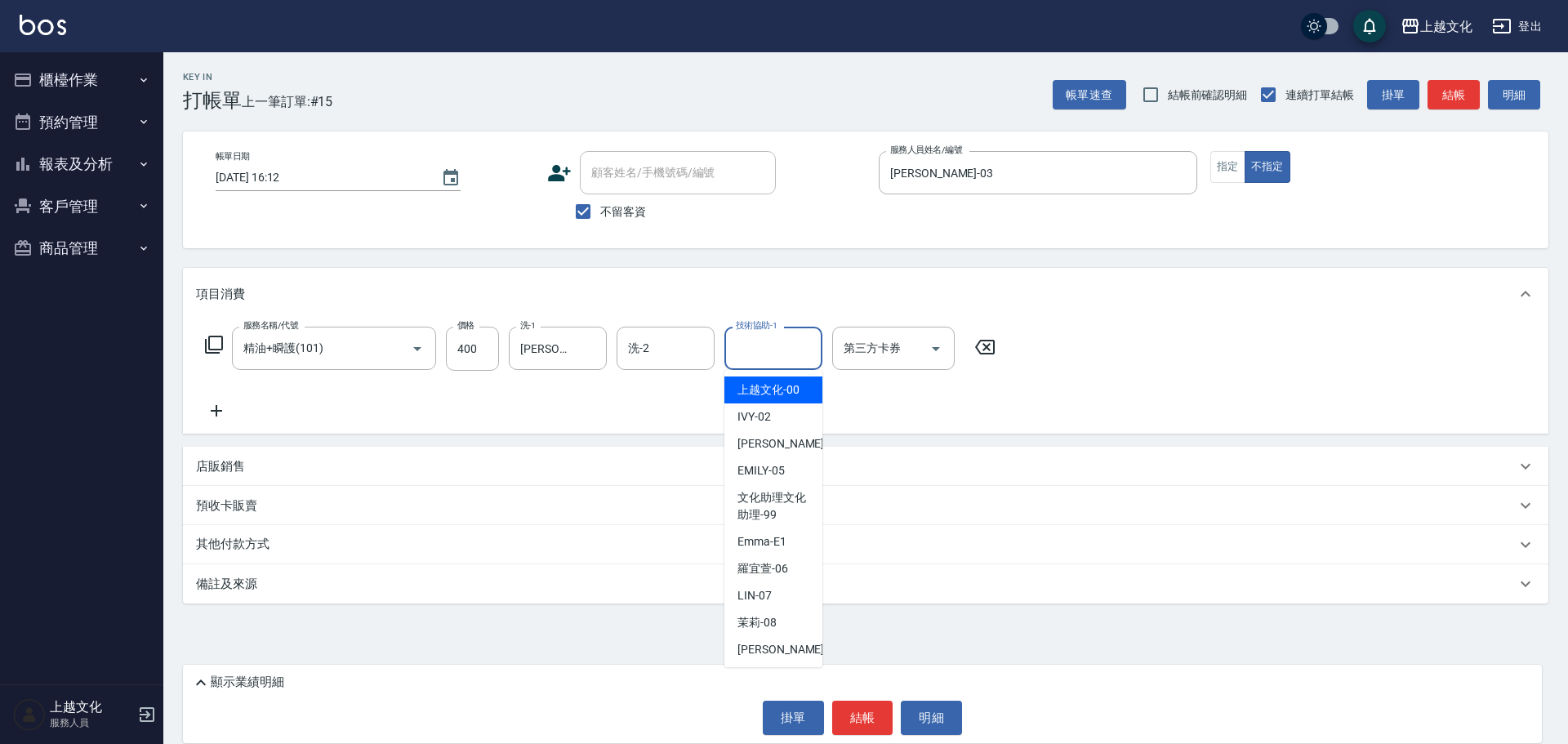
drag, startPoint x: 763, startPoint y: 350, endPoint x: 822, endPoint y: 625, distance: 281.3
click at [763, 350] on input "技術協助-1" at bounding box center [773, 348] width 84 height 29
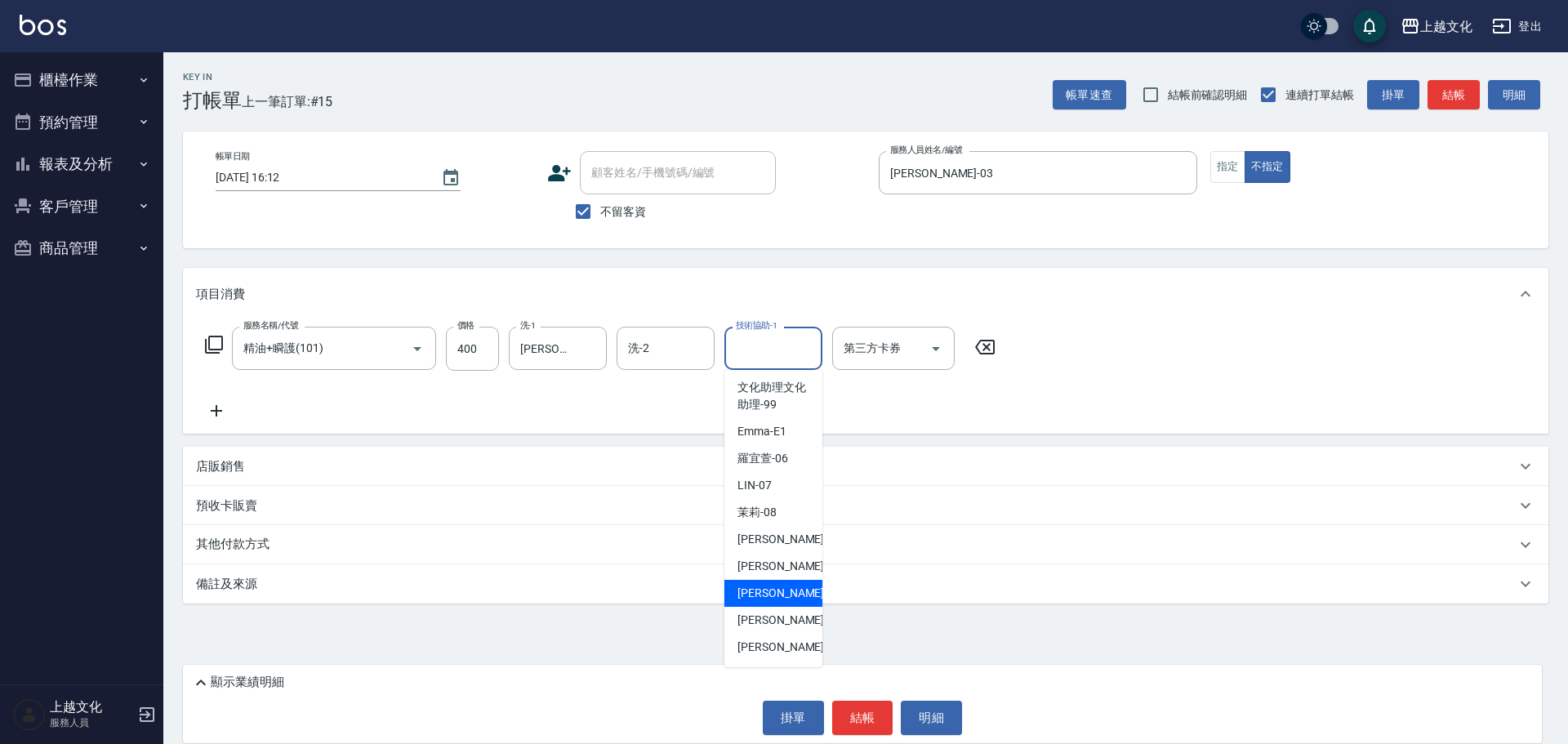
click at [774, 588] on span "[PERSON_NAME] -11" at bounding box center [789, 593] width 103 height 17
type input "[PERSON_NAME]-11"
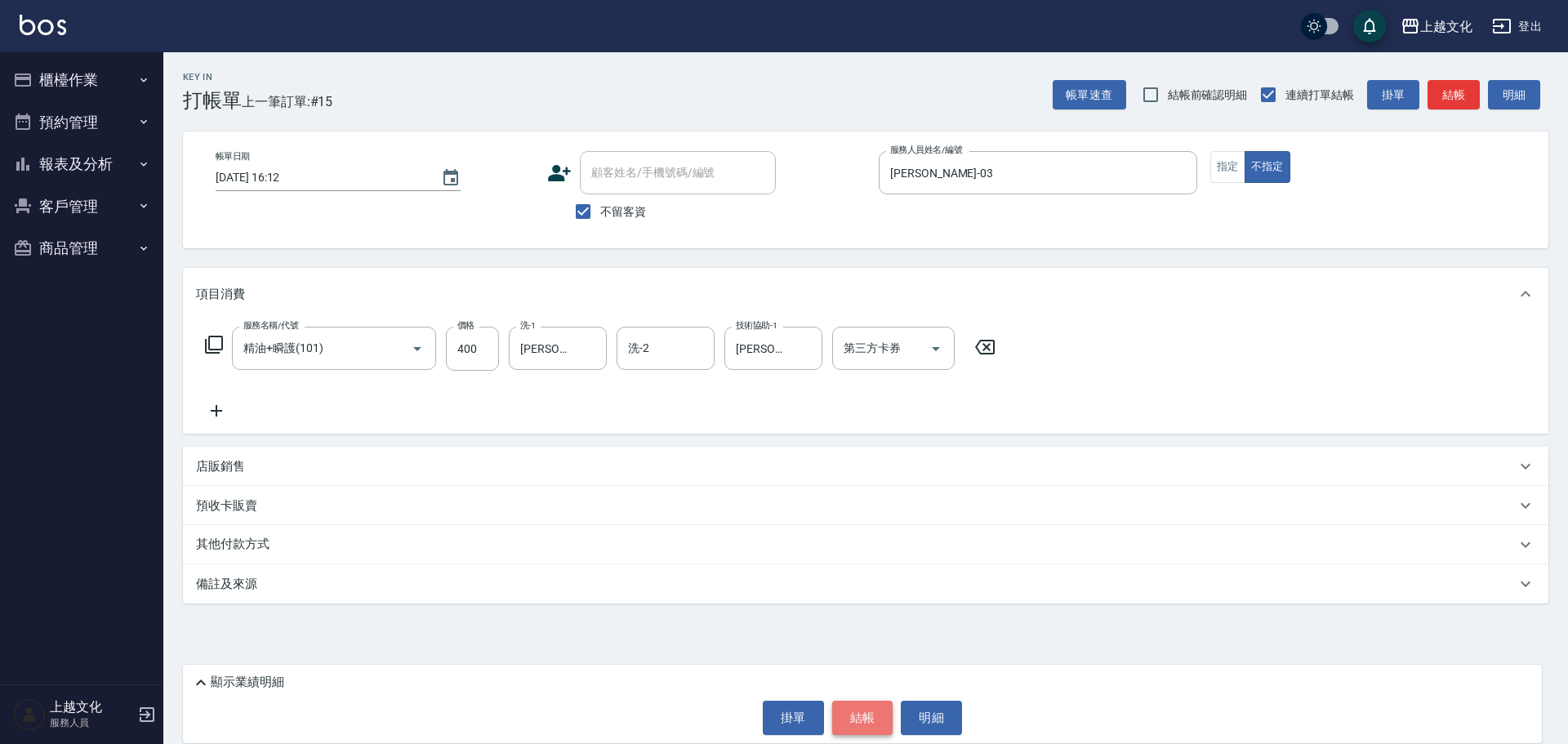
click at [853, 711] on button "結帳" at bounding box center [863, 717] width 61 height 35
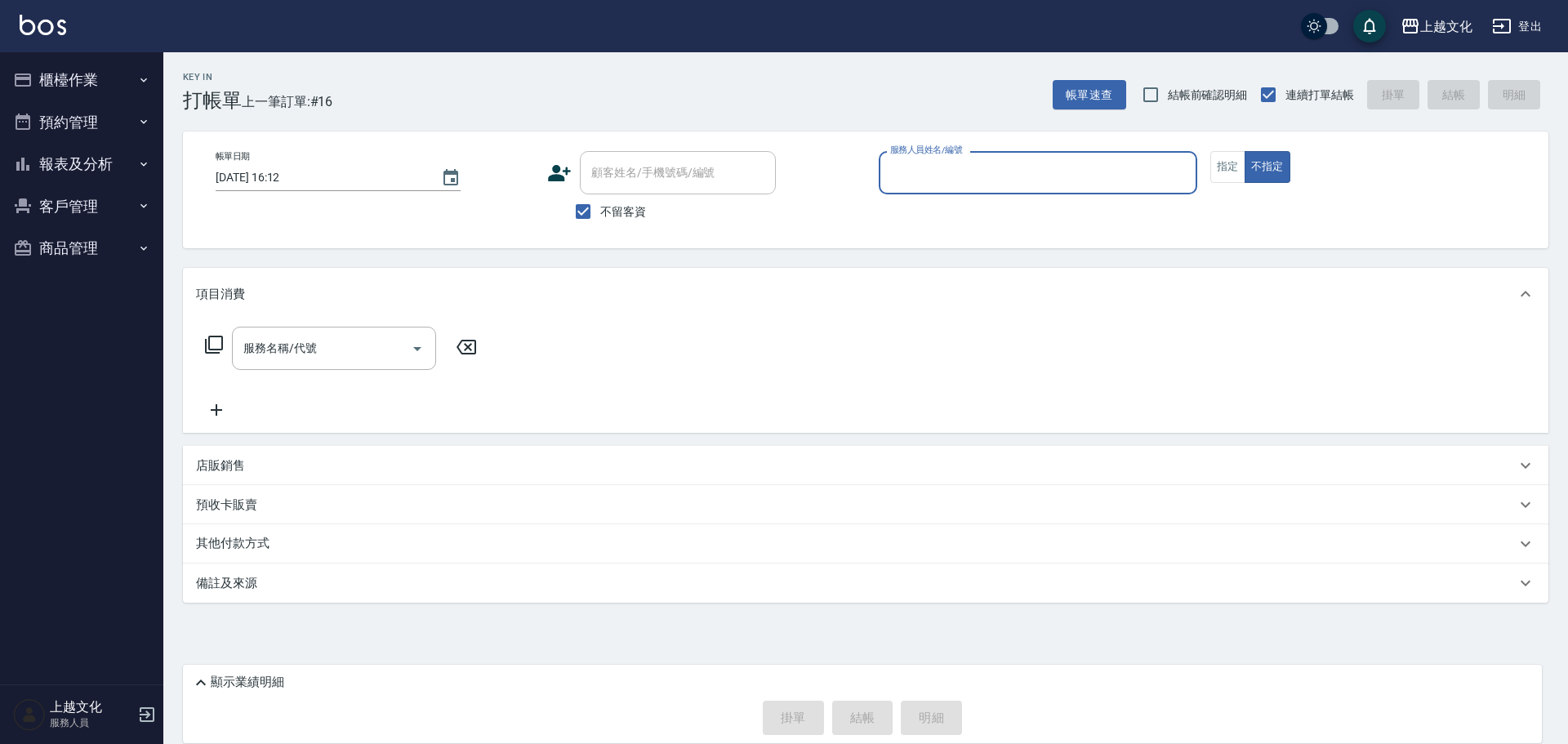
click at [68, 168] on button "報表及分析" at bounding box center [82, 164] width 150 height 42
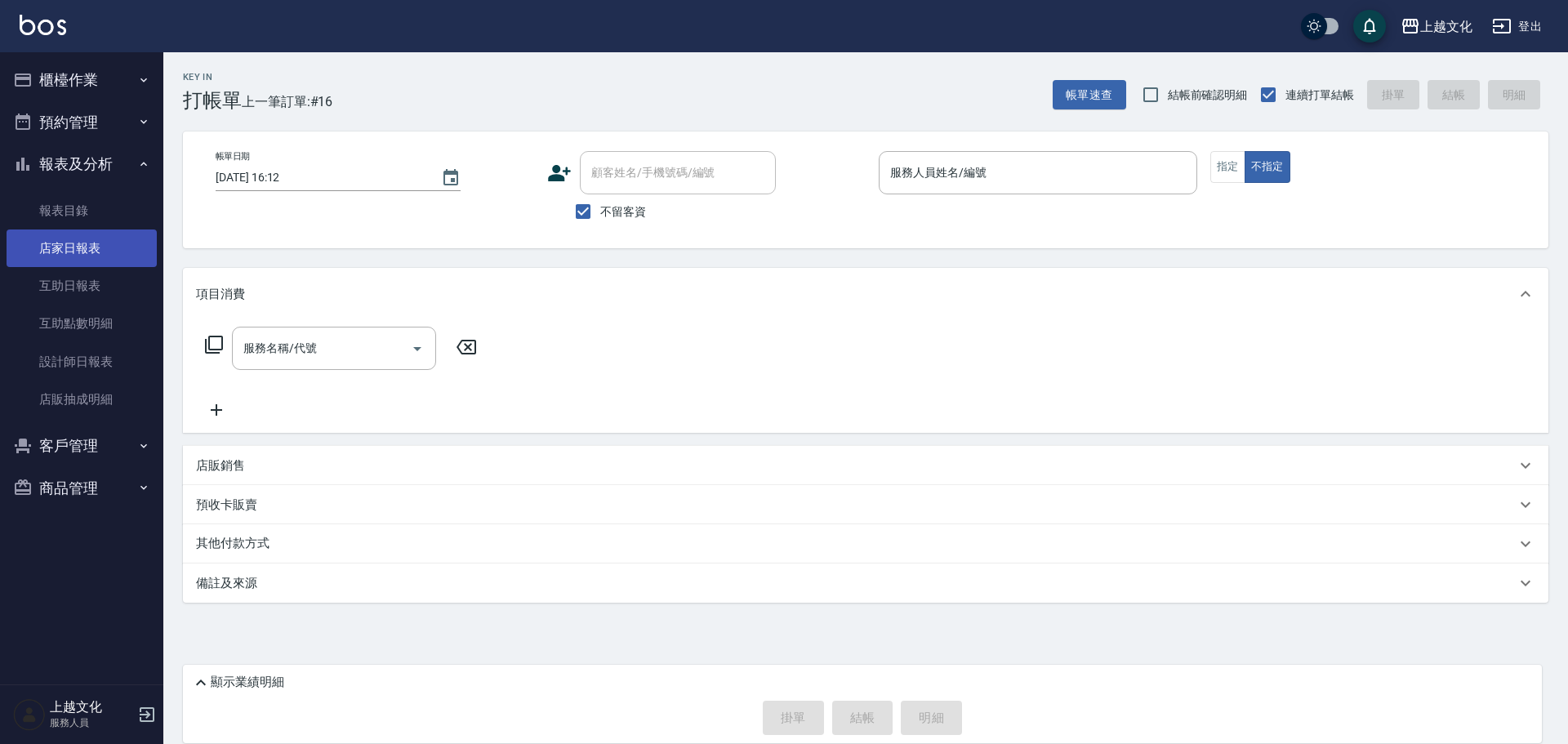
click at [76, 242] on link "店家日報表" at bounding box center [82, 248] width 150 height 37
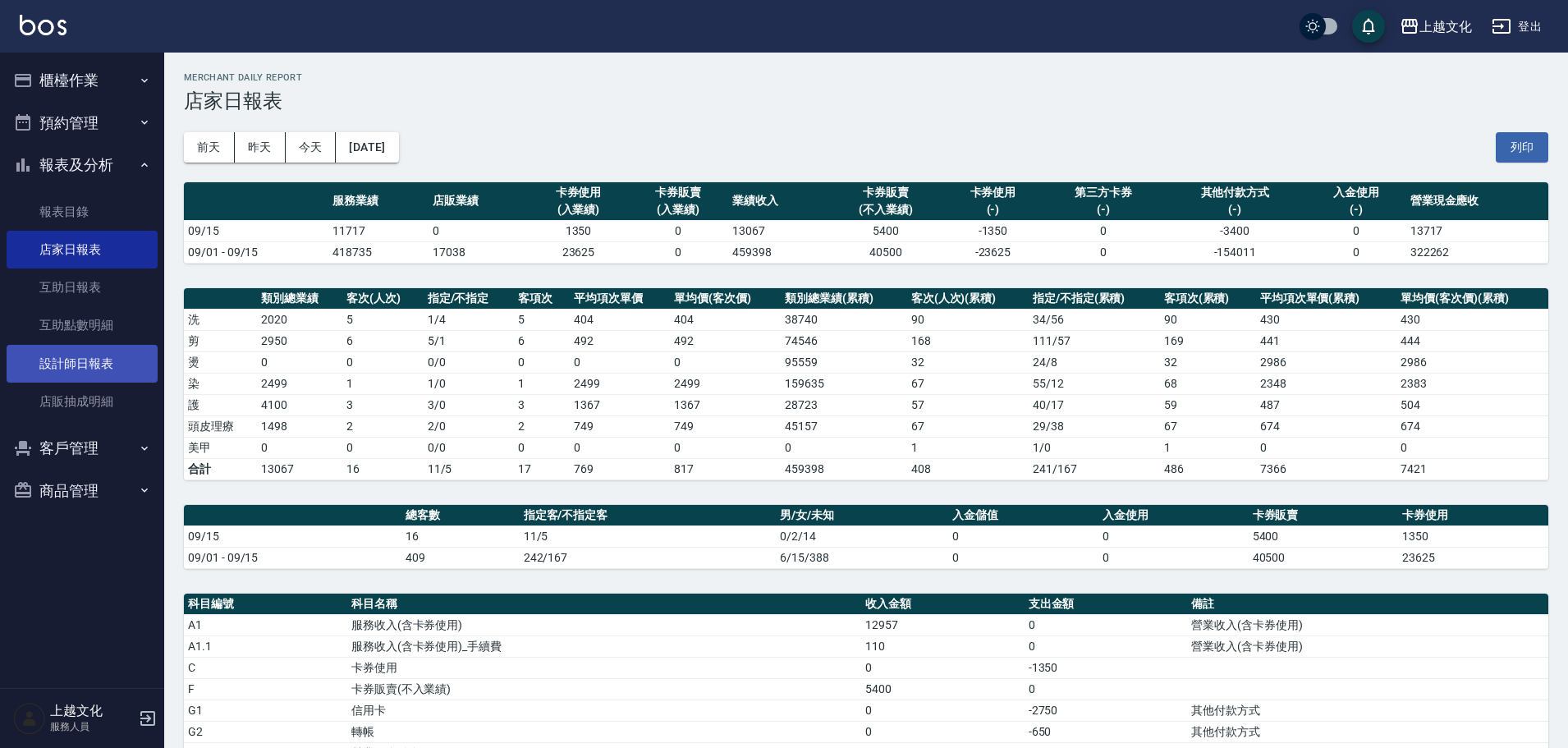
click at [78, 363] on link "設計師日報表" at bounding box center [82, 363] width 151 height 37
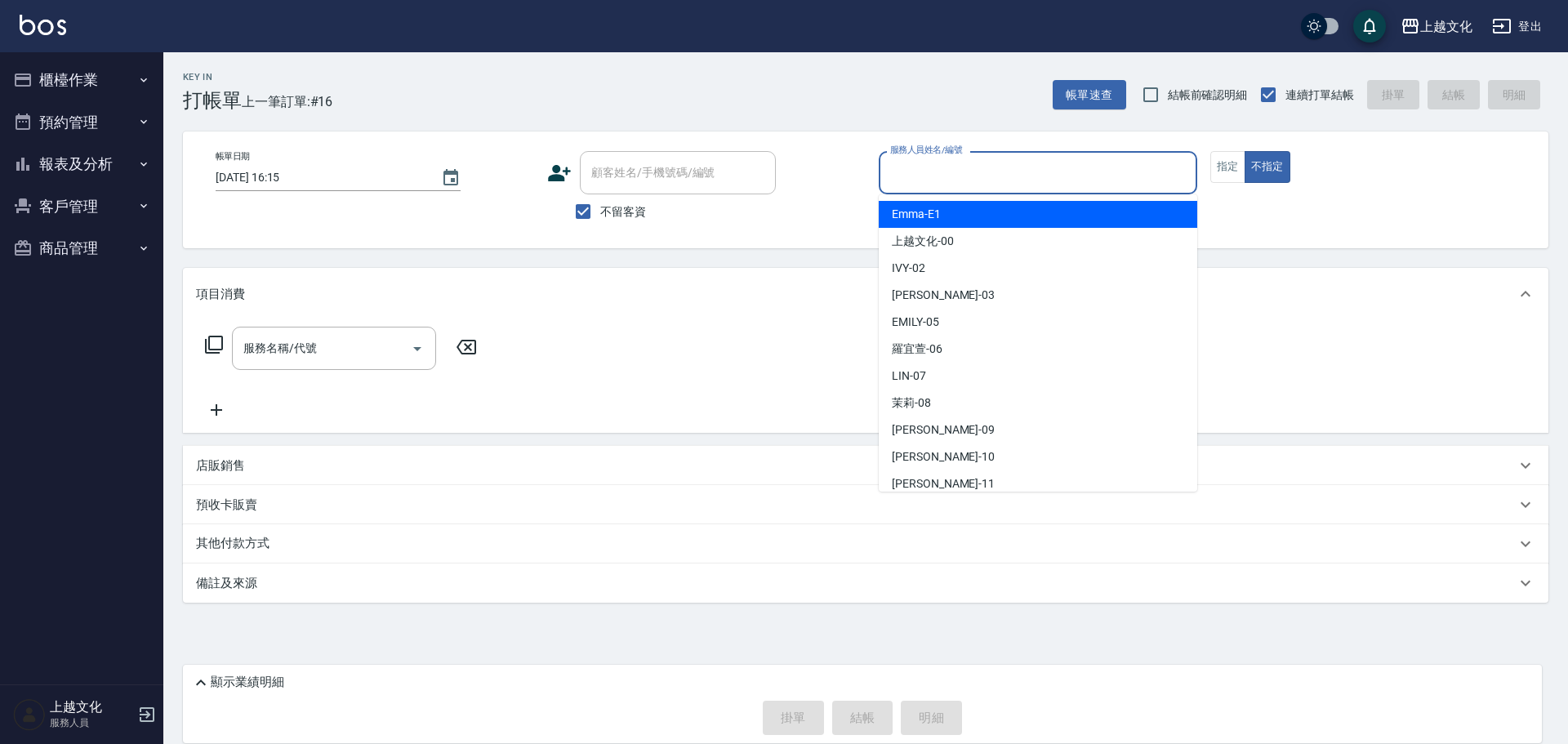
click at [950, 169] on input "服務人員姓名/編號" at bounding box center [1038, 173] width 304 height 29
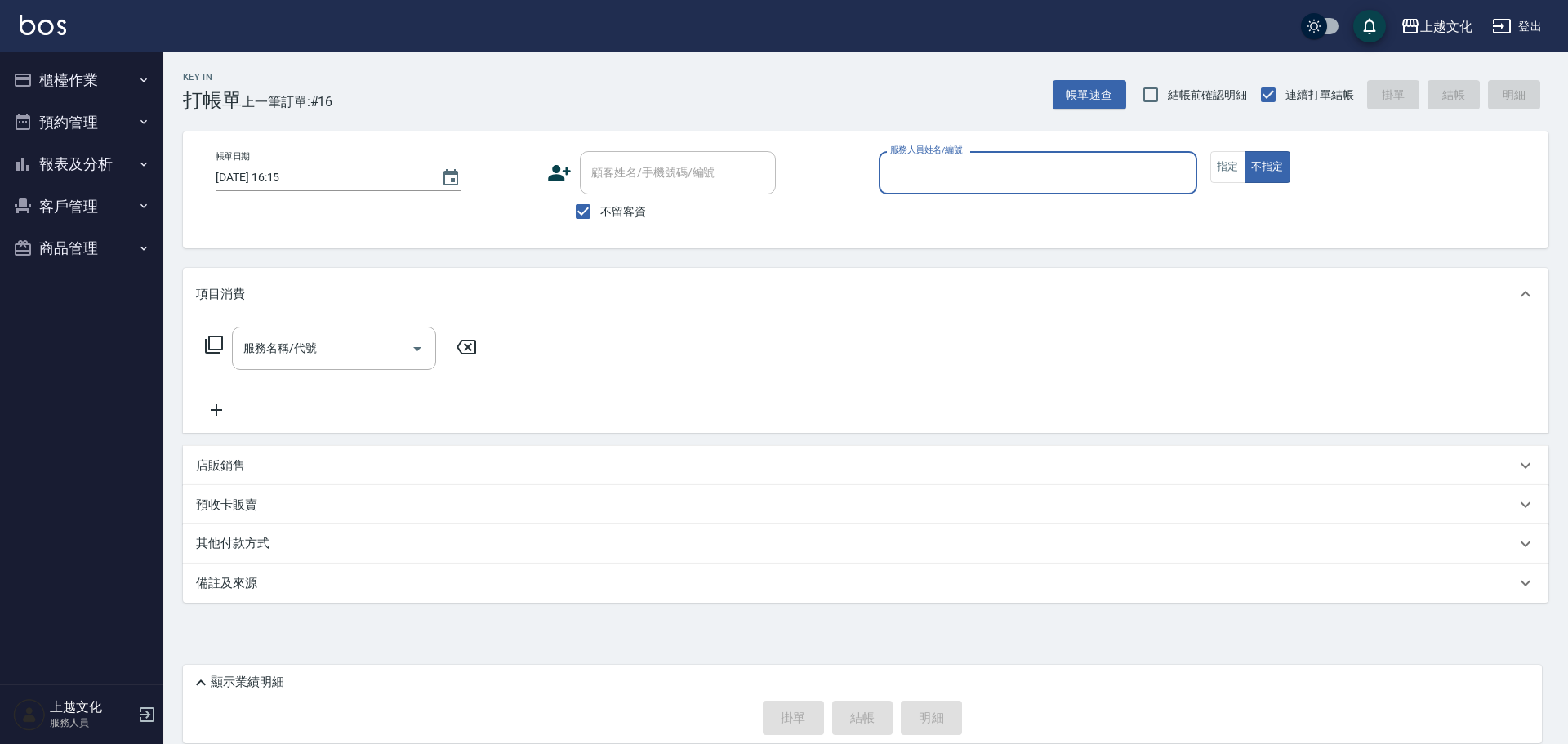
click at [943, 186] on input "服務人員姓名/編號" at bounding box center [1038, 173] width 304 height 29
click at [959, 179] on input "服務人員姓名/編號" at bounding box center [1038, 173] width 304 height 29
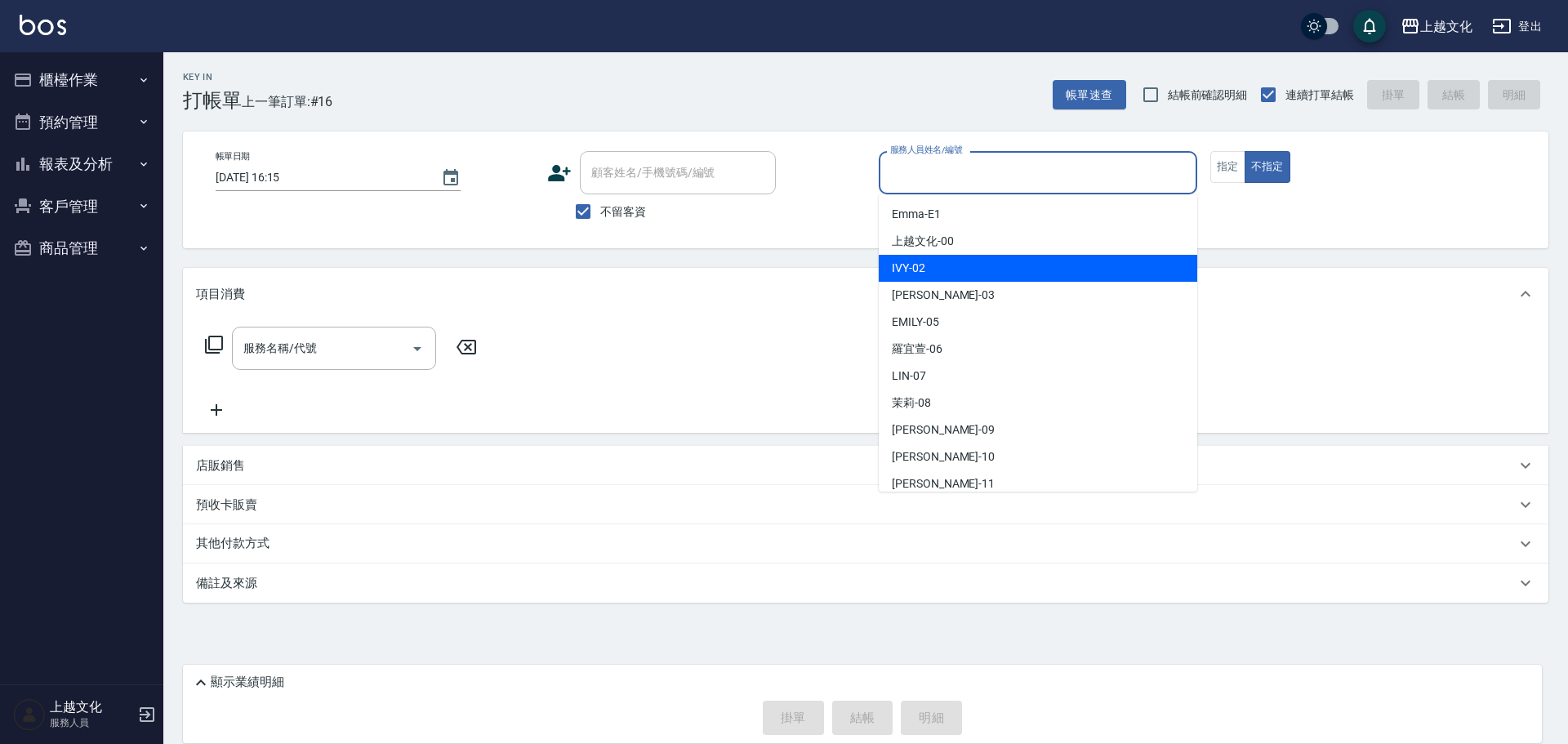
click at [942, 264] on div "IVY -02" at bounding box center [1037, 269] width 318 height 27
type input "IVY-02"
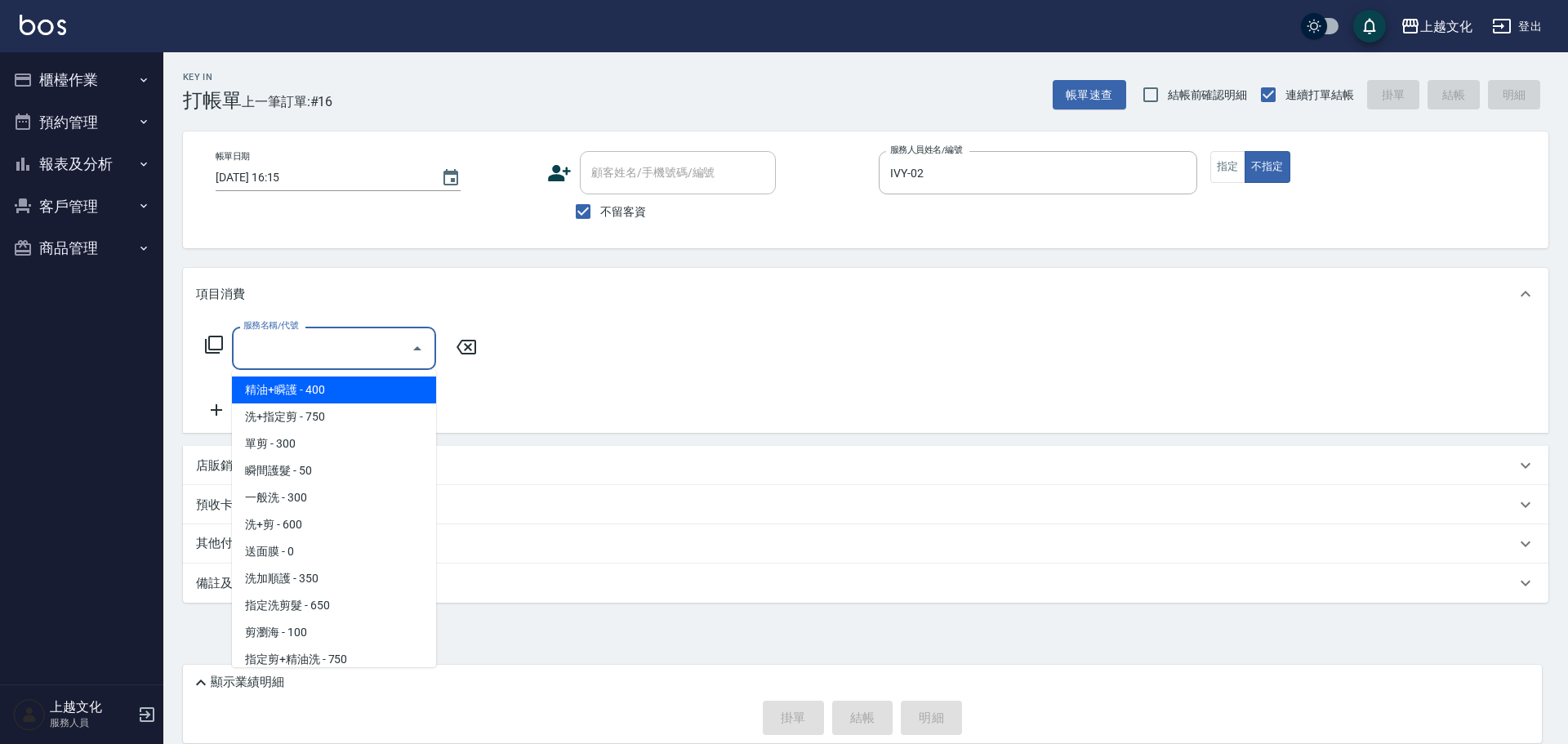
drag, startPoint x: 284, startPoint y: 356, endPoint x: 308, endPoint y: 391, distance: 42.4
click at [286, 355] on input "服務名稱/代號" at bounding box center [321, 348] width 165 height 29
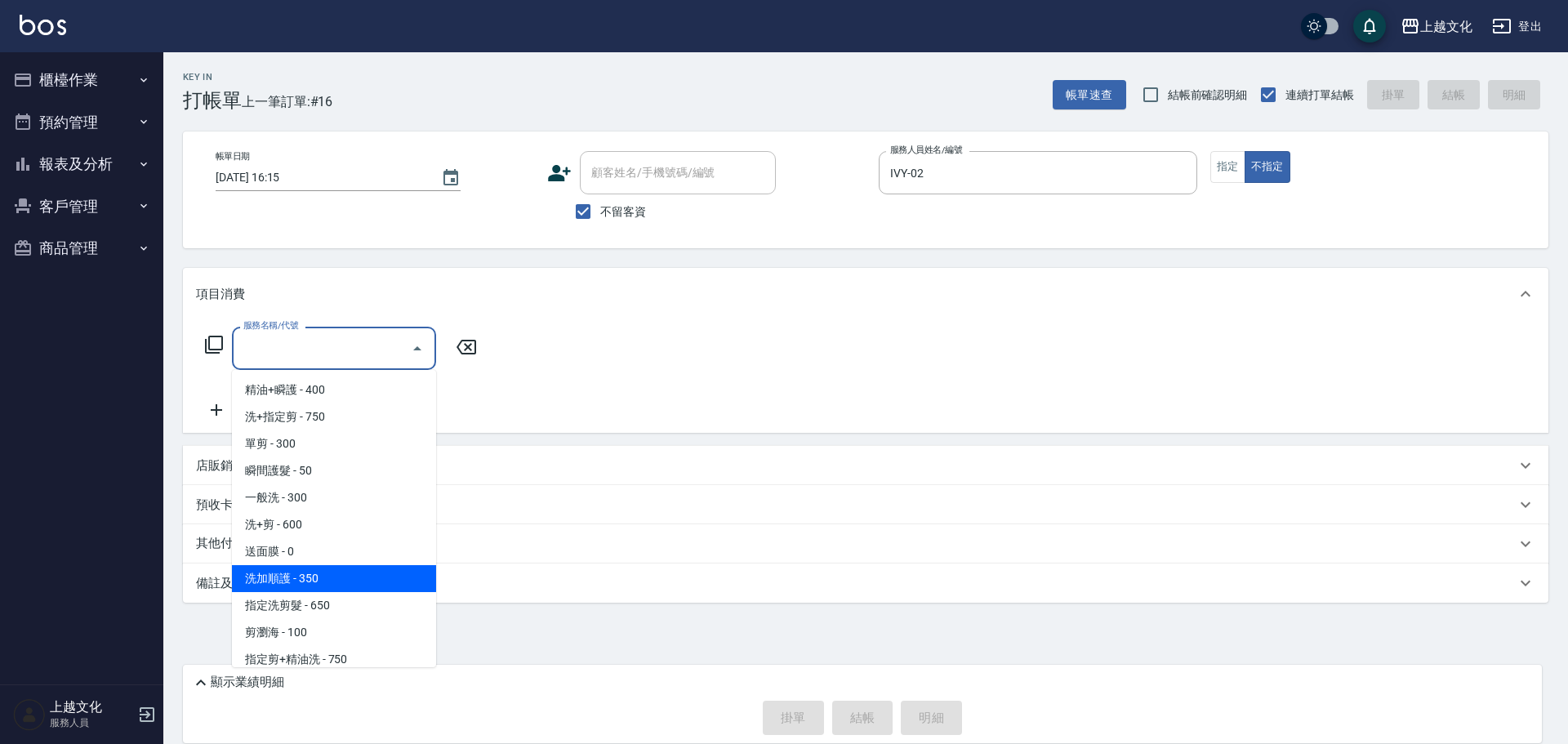
drag, startPoint x: 347, startPoint y: 574, endPoint x: 425, endPoint y: 588, distance: 79.2
click at [348, 574] on span "洗加順護 - 350" at bounding box center [335, 578] width 204 height 27
type input "洗加順護(200)"
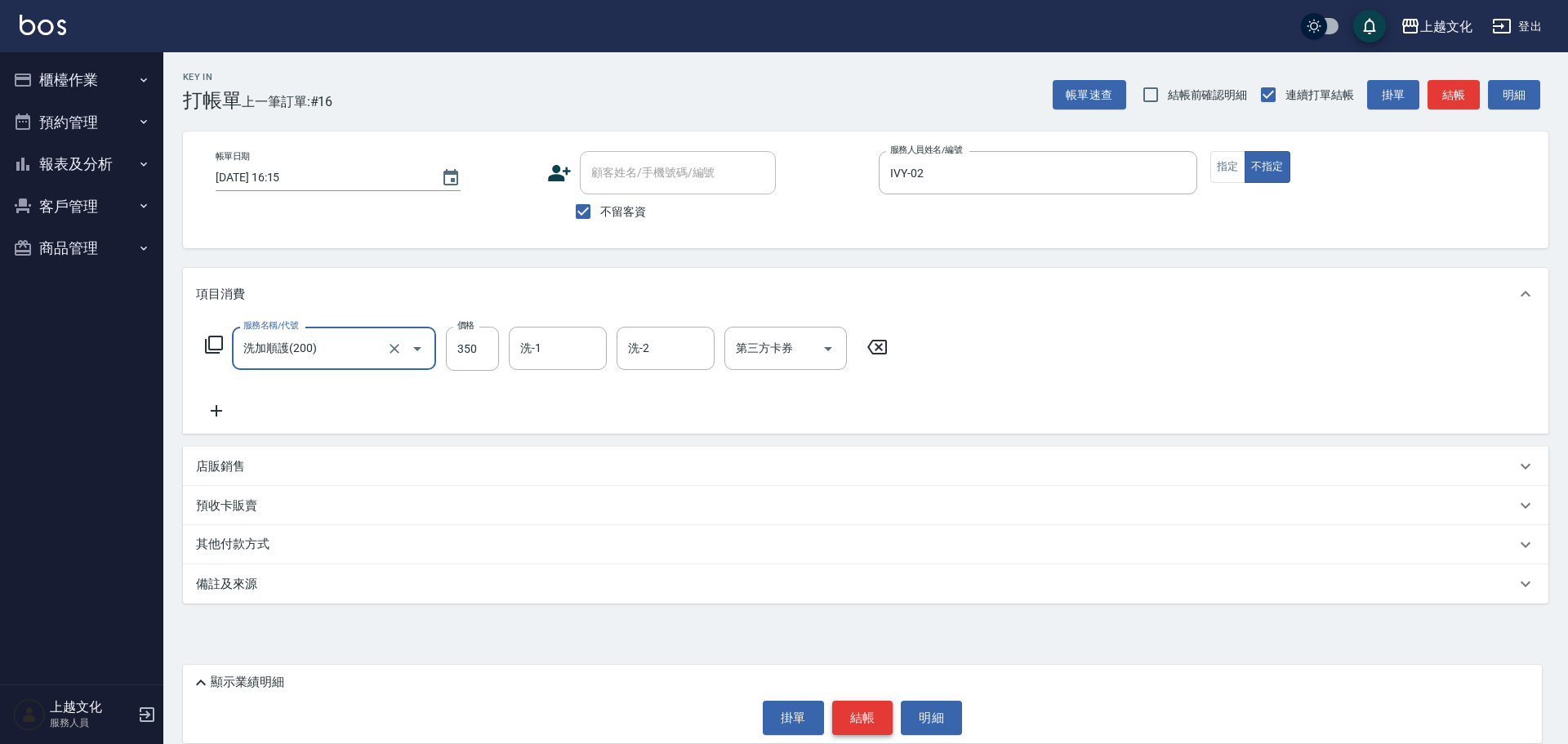
click at [865, 714] on button "結帳" at bounding box center [863, 717] width 61 height 35
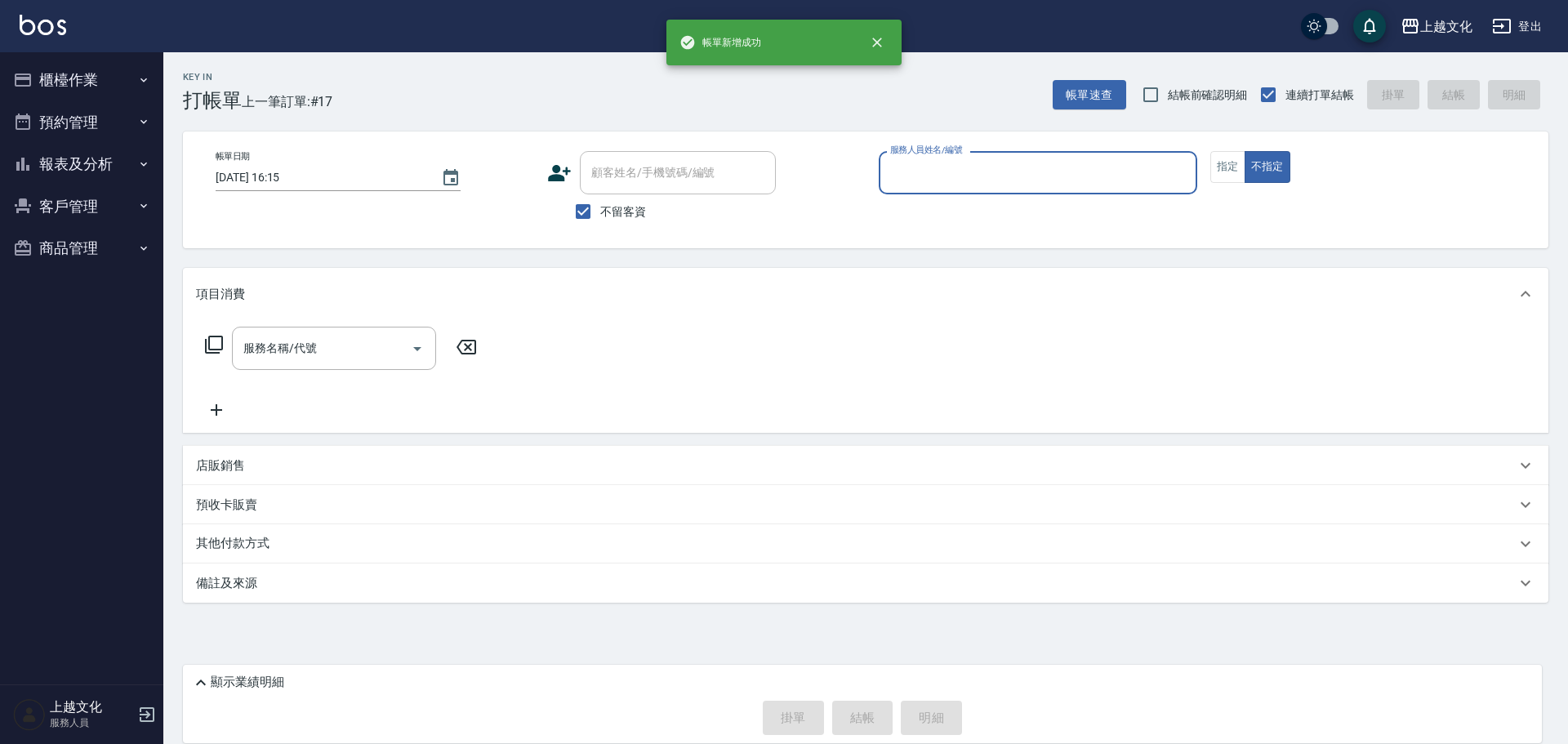
click at [52, 163] on button "報表及分析" at bounding box center [82, 164] width 150 height 42
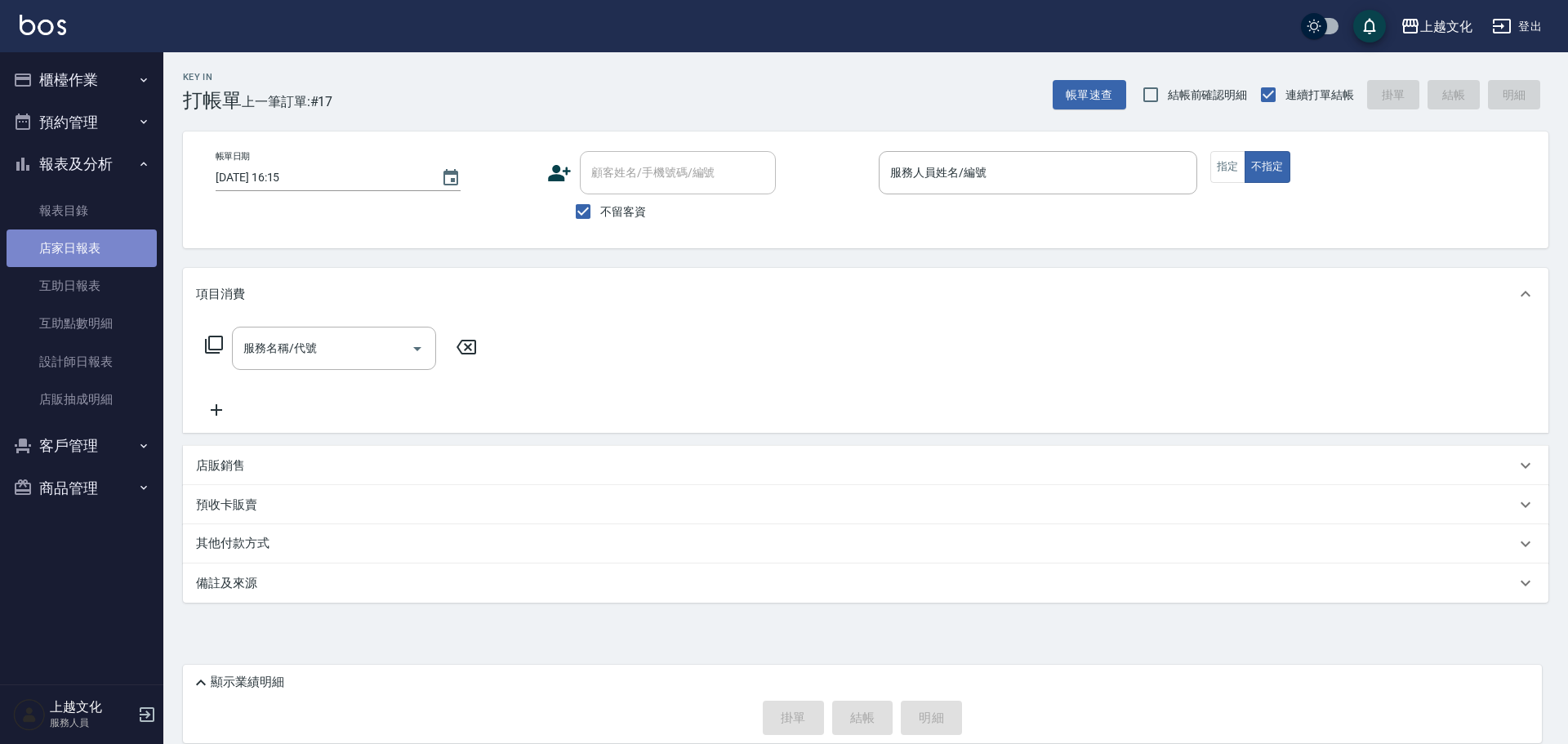
click at [64, 241] on link "店家日報表" at bounding box center [82, 248] width 150 height 37
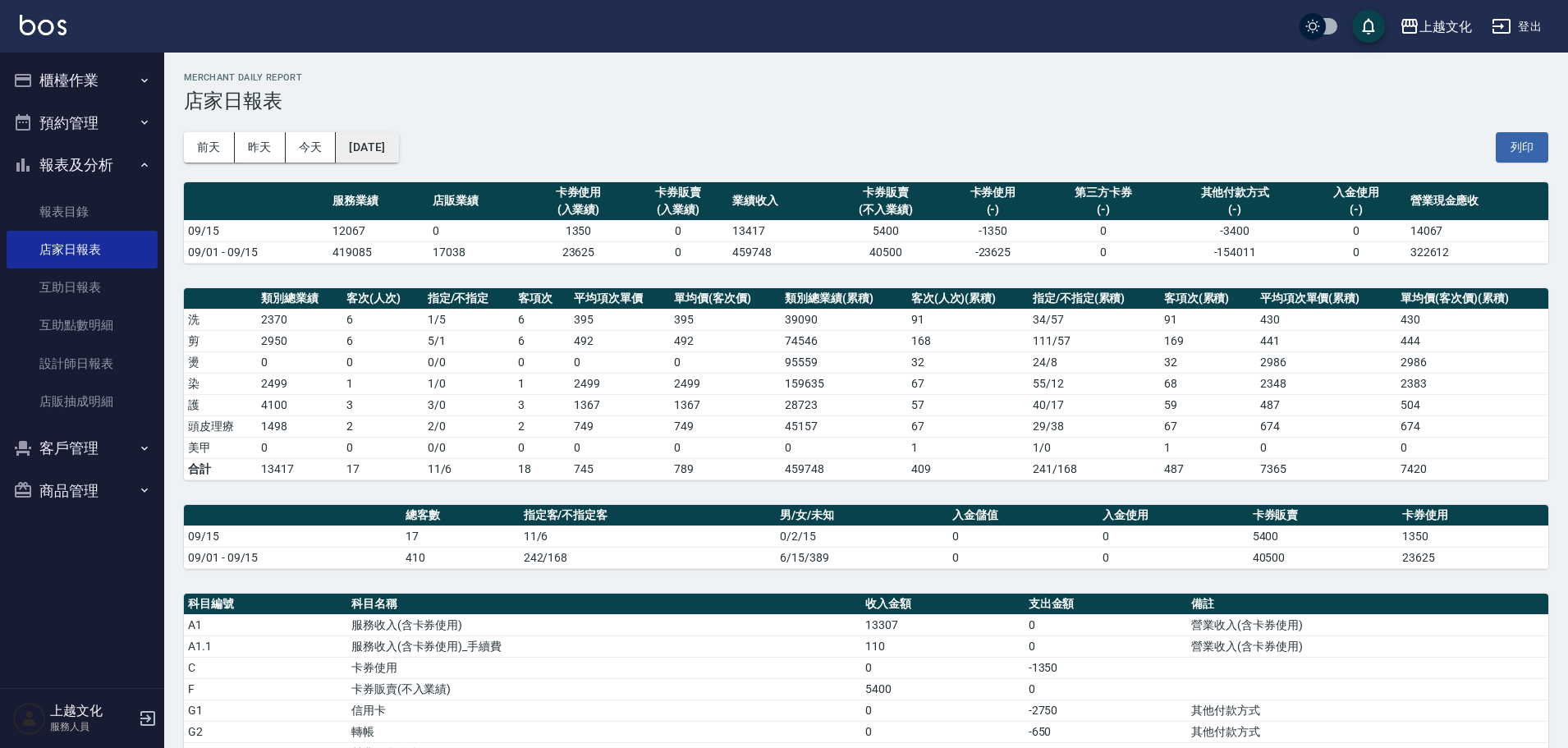
click at [393, 153] on button "[DATE]" at bounding box center [366, 148] width 62 height 31
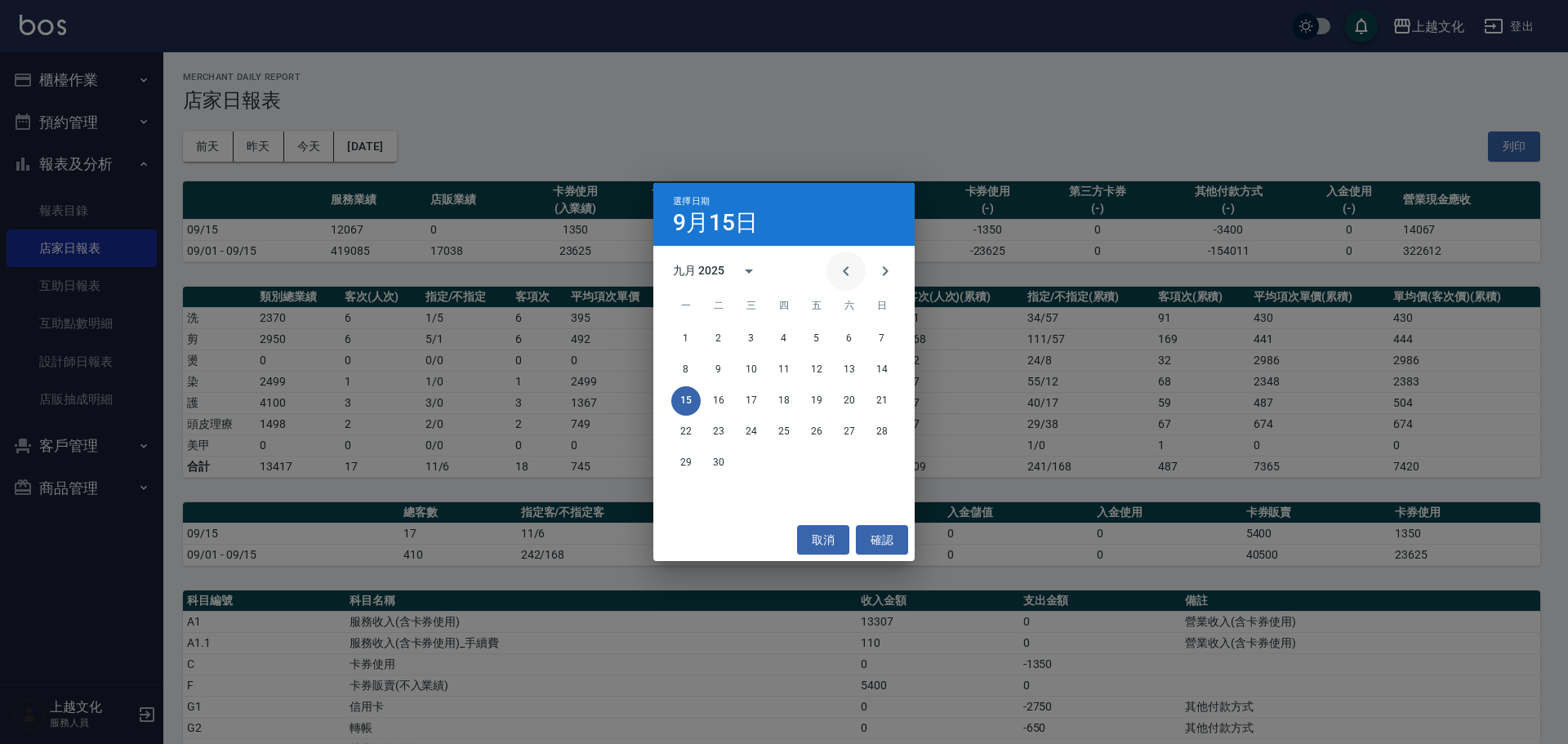
click at [848, 266] on icon "Previous month" at bounding box center [846, 270] width 19 height 19
click at [848, 267] on icon "Previous month" at bounding box center [846, 271] width 6 height 10
click at [848, 268] on icon "Previous month" at bounding box center [846, 270] width 19 height 19
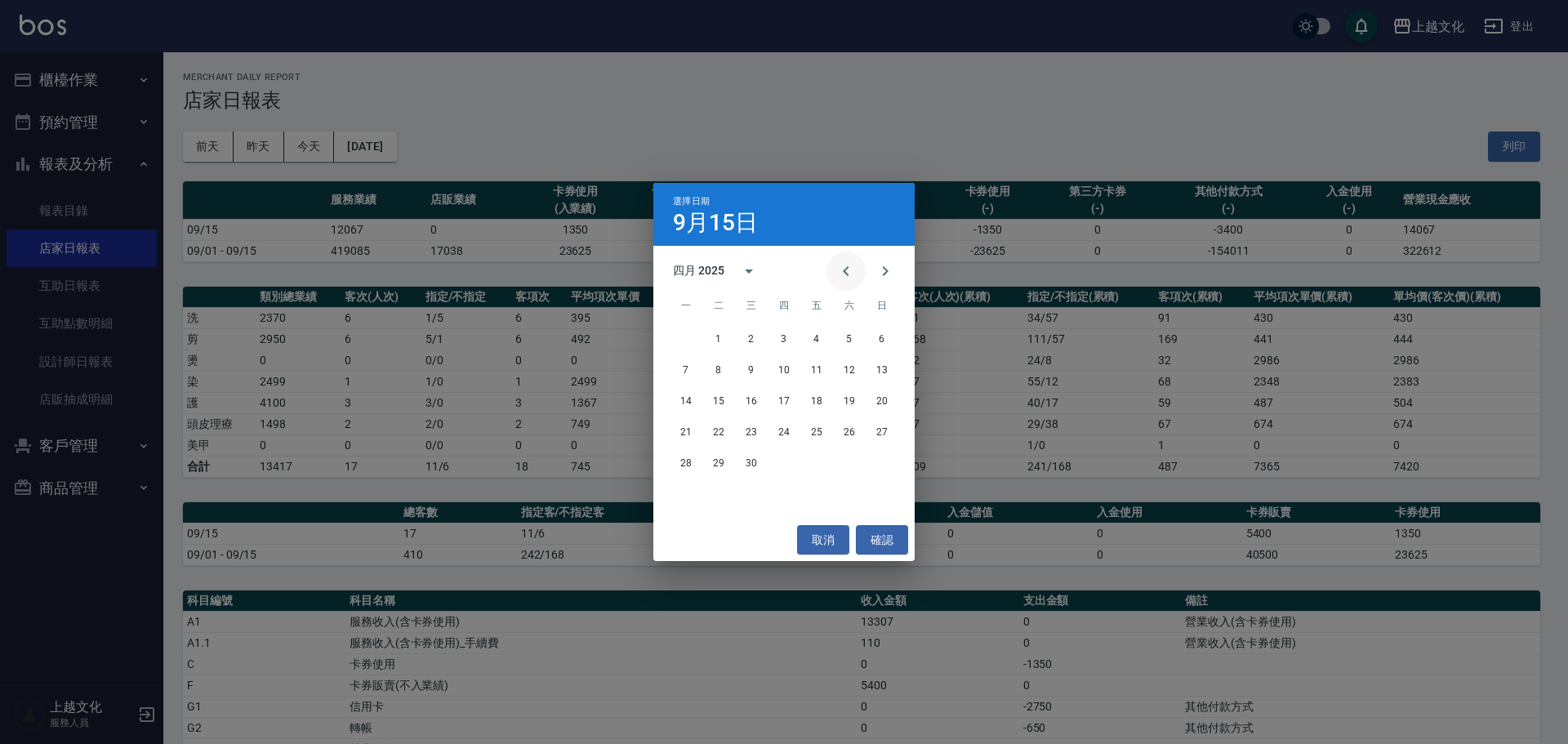
click at [848, 268] on icon "Previous month" at bounding box center [846, 270] width 19 height 19
click at [848, 267] on icon "Previous month" at bounding box center [846, 271] width 6 height 10
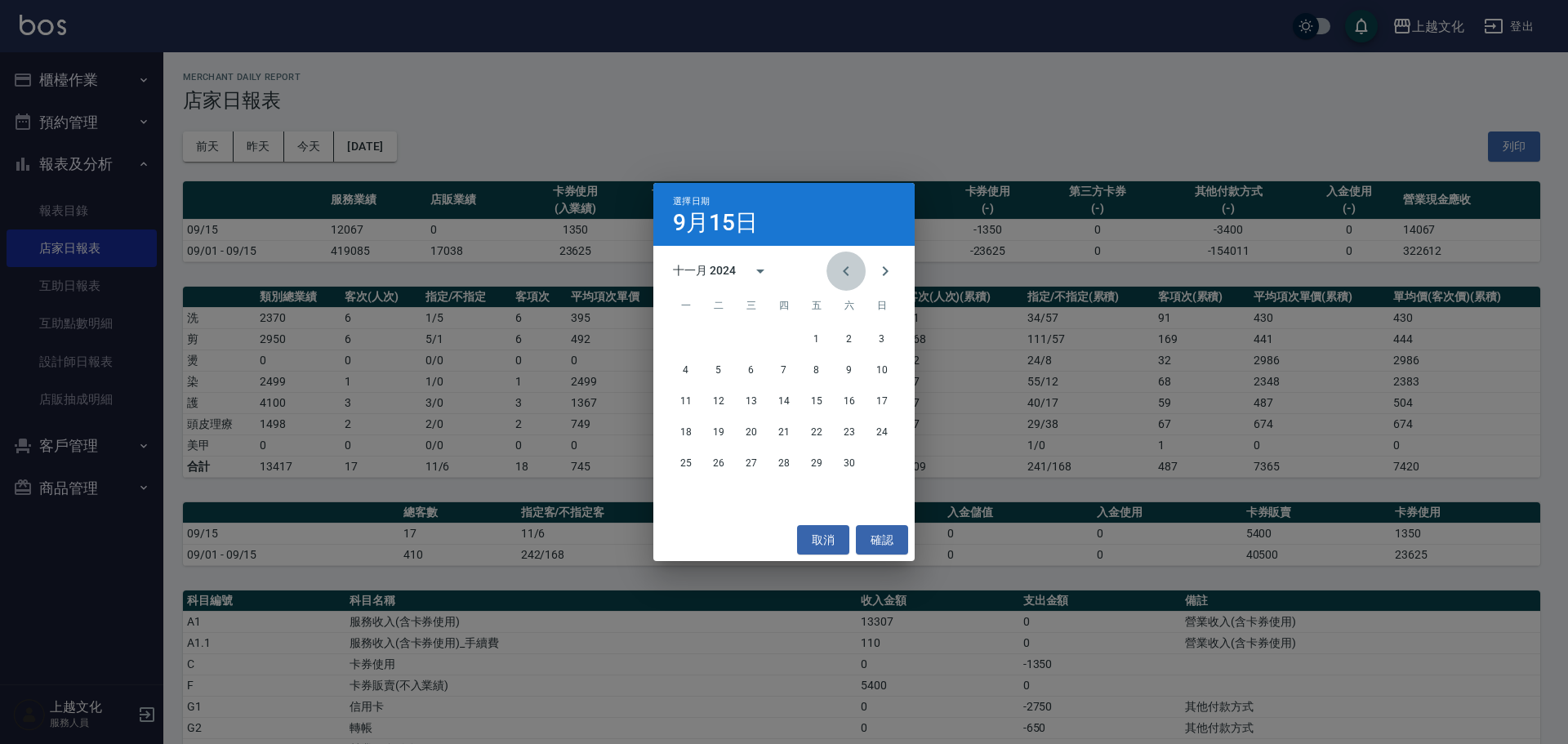
click at [849, 267] on icon "Previous month" at bounding box center [846, 270] width 19 height 19
click at [877, 401] on button "15" at bounding box center [882, 400] width 30 height 30
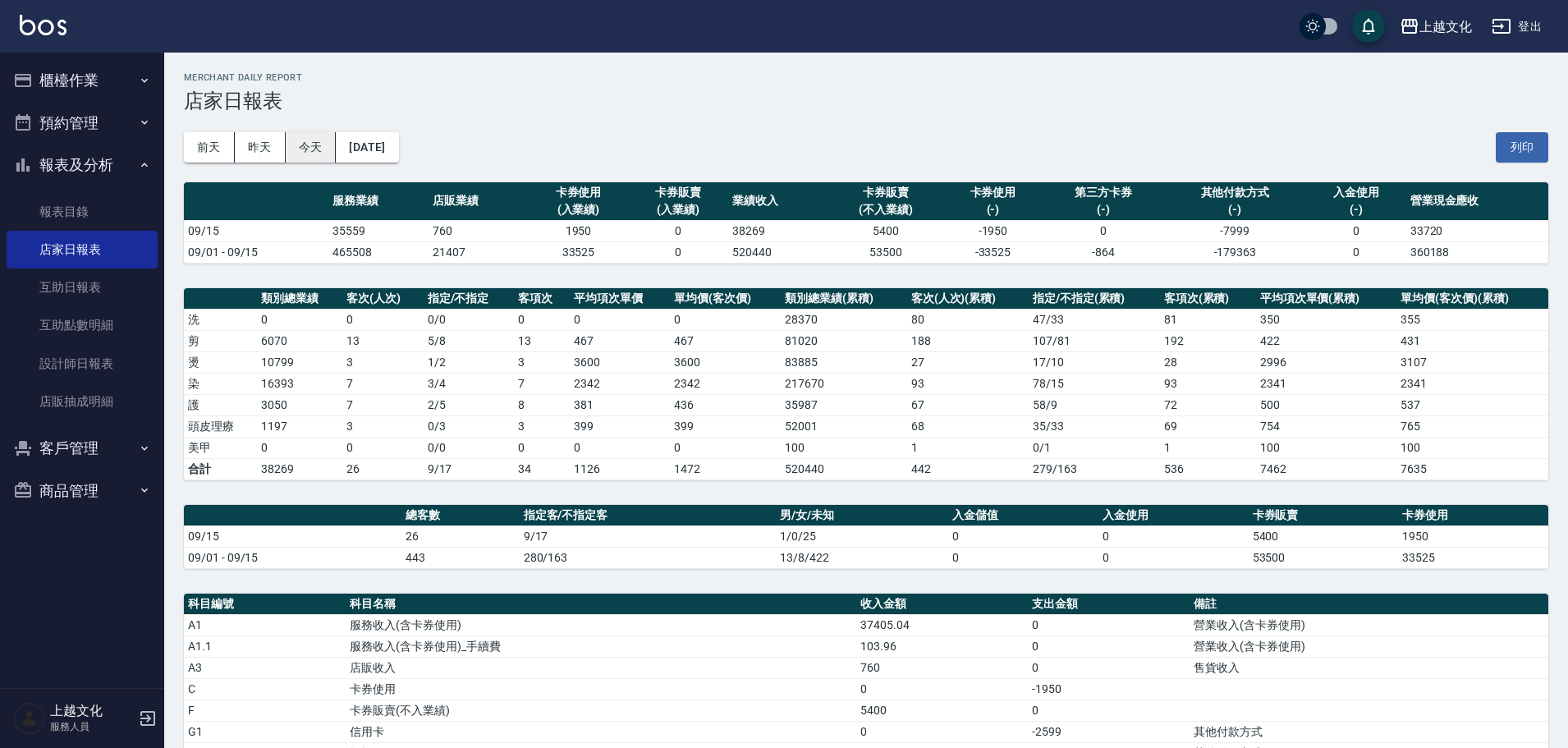
click at [296, 152] on button "今天" at bounding box center [311, 148] width 51 height 31
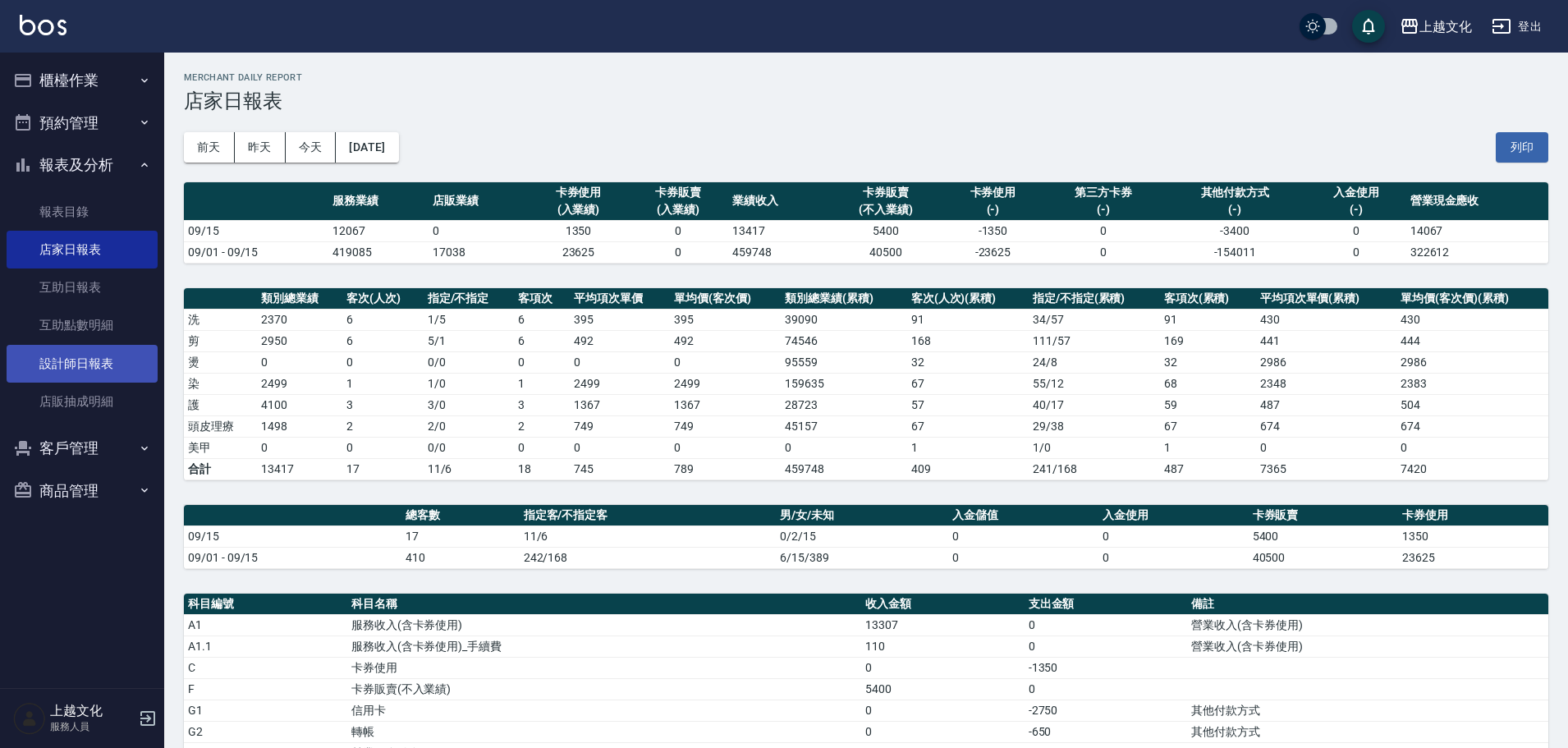
click at [64, 357] on link "設計師日報表" at bounding box center [82, 363] width 151 height 37
